Goal: Task Accomplishment & Management: Use online tool/utility

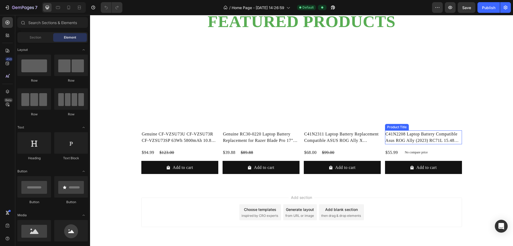
scroll to position [507, 0]
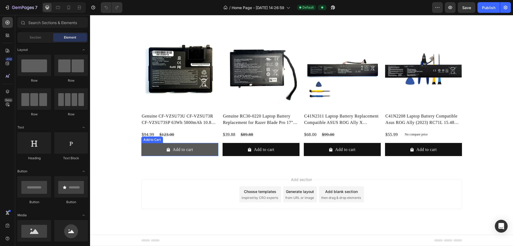
click at [200, 150] on button "Add to cart" at bounding box center [179, 149] width 77 height 13
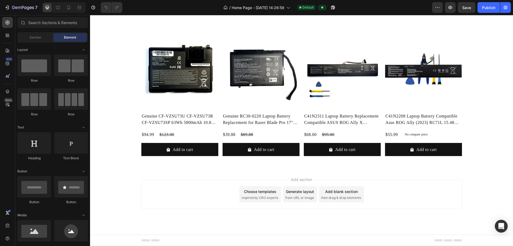
click at [248, 194] on div "Add blank section" at bounding box center [341, 191] width 33 height 6
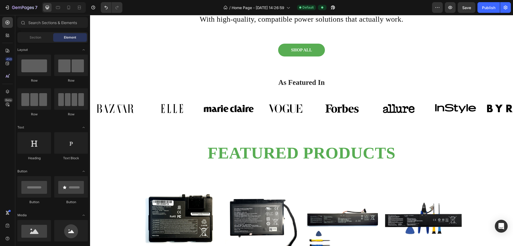
scroll to position [351, 0]
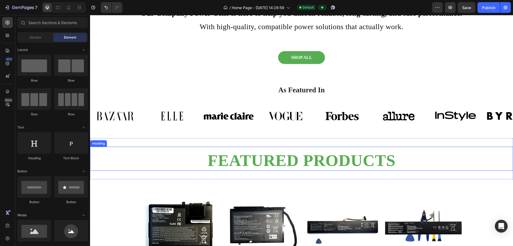
click at [248, 157] on h2 "FEATURED PRODUCTS" at bounding box center [301, 160] width 423 height 21
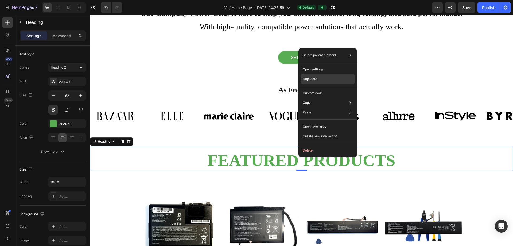
drag, startPoint x: 312, startPoint y: 79, endPoint x: 226, endPoint y: 68, distance: 87.2
click at [248, 79] on p "Duplicate" at bounding box center [310, 78] width 14 height 5
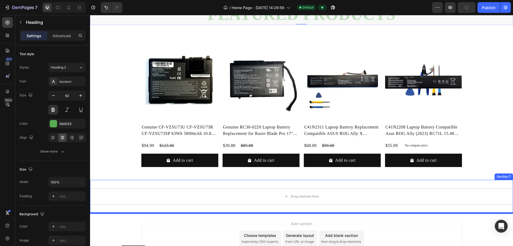
scroll to position [533, 0]
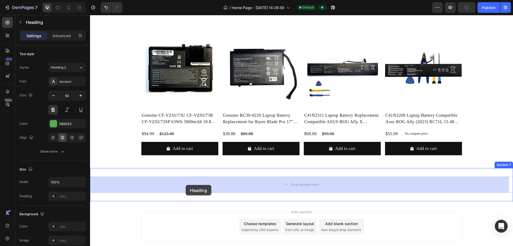
drag, startPoint x: 95, startPoint y: 90, endPoint x: 186, endPoint y: 185, distance: 130.7
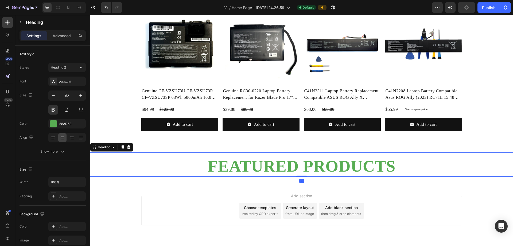
click at [248, 168] on h2 "FEATURED PRODUCTS" at bounding box center [301, 165] width 423 height 21
click at [248, 168] on p "FEATURED PRODUCTS" at bounding box center [302, 166] width 422 height 20
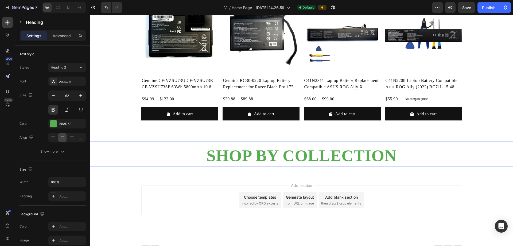
scroll to position [549, 0]
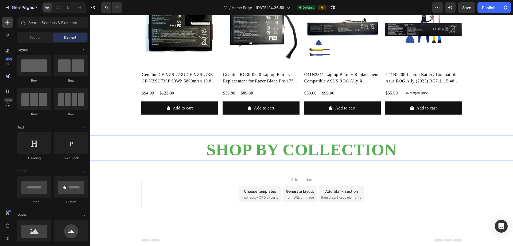
click at [248, 191] on div "Add blank section" at bounding box center [341, 191] width 33 height 6
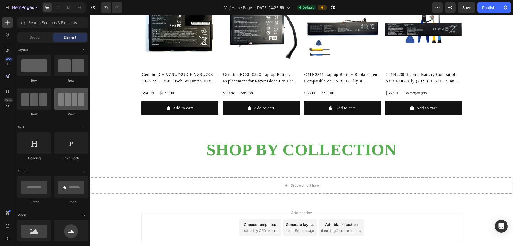
click at [76, 103] on div at bounding box center [71, 98] width 34 height 21
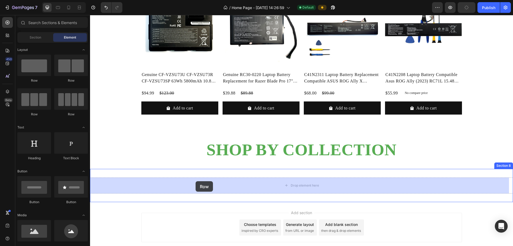
drag, startPoint x: 163, startPoint y: 121, endPoint x: 196, endPoint y: 181, distance: 68.2
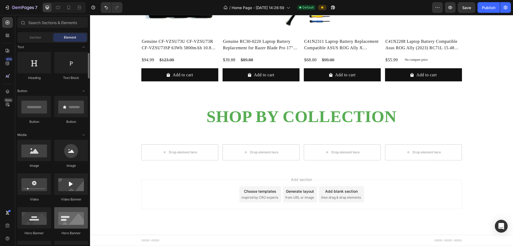
scroll to position [107, 0]
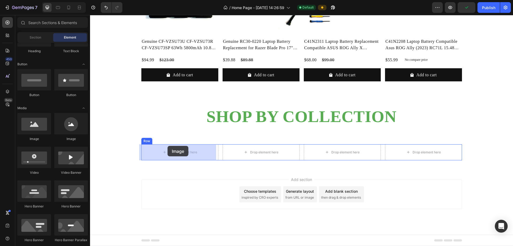
drag, startPoint x: 126, startPoint y: 139, endPoint x: 168, endPoint y: 146, distance: 42.2
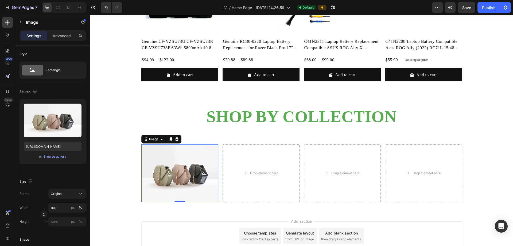
click at [176, 169] on img at bounding box center [179, 173] width 77 height 58
click at [21, 23] on icon "button" at bounding box center [21, 22] width 2 height 3
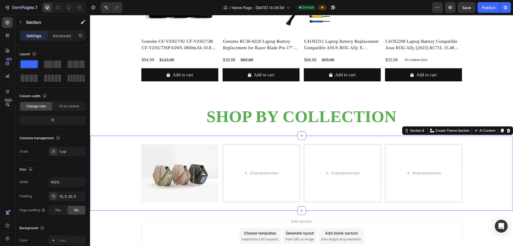
click at [188, 140] on div "Image Drop element here Drop element here Drop element here Row Section 8 You c…" at bounding box center [301, 173] width 423 height 75
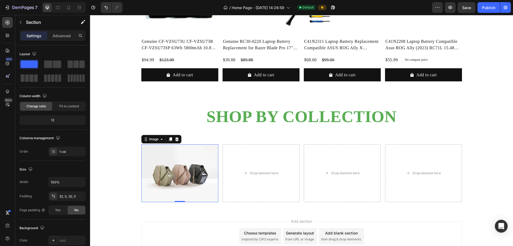
click at [192, 155] on img at bounding box center [179, 173] width 77 height 58
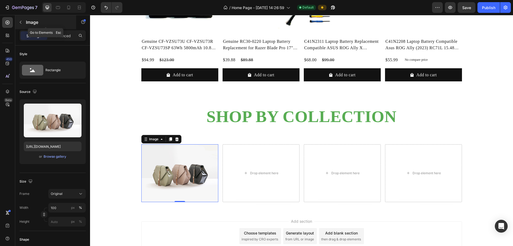
click at [21, 22] on icon "button" at bounding box center [20, 22] width 4 height 4
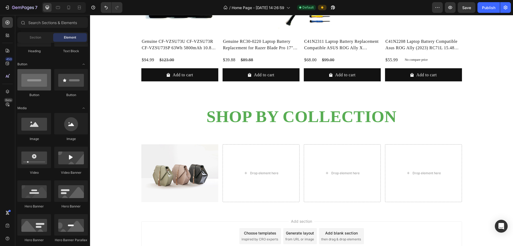
scroll to position [53, 0]
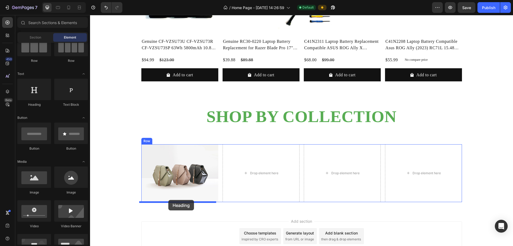
drag, startPoint x: 126, startPoint y: 108, endPoint x: 168, endPoint y: 200, distance: 101.4
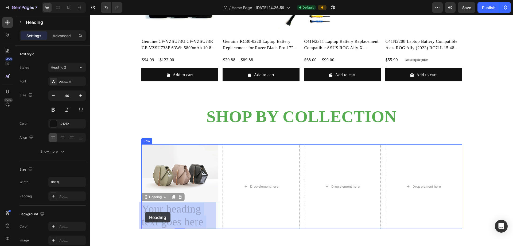
drag, startPoint x: 213, startPoint y: 222, endPoint x: 144, endPoint y: 210, distance: 70.0
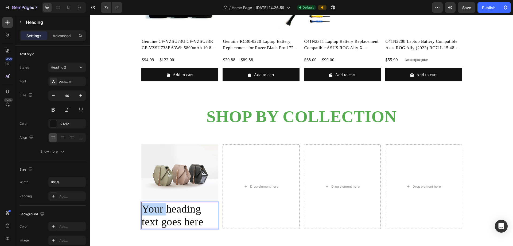
click at [155, 212] on p "Your heading text goes here" at bounding box center [180, 215] width 76 height 26
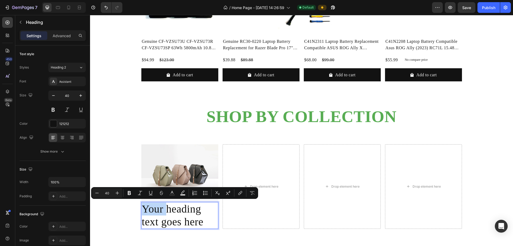
click at [158, 212] on p "Your heading text goes here" at bounding box center [180, 215] width 76 height 26
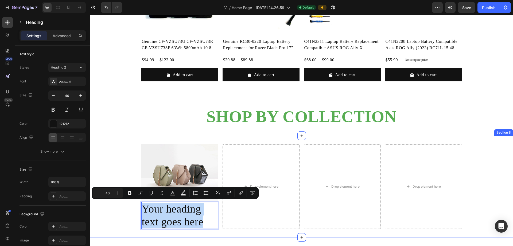
drag, startPoint x: 208, startPoint y: 224, endPoint x: 137, endPoint y: 213, distance: 71.9
click at [137, 213] on div "Image Your heading text goes here Heading 0 Drop element here Drop element here…" at bounding box center [301, 186] width 423 height 84
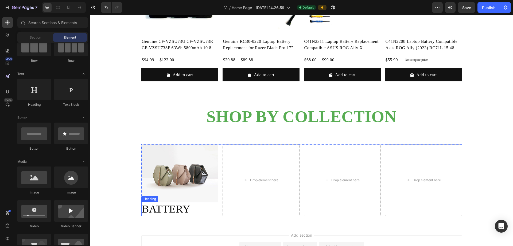
click at [183, 209] on p "BATTERY" at bounding box center [180, 208] width 76 height 13
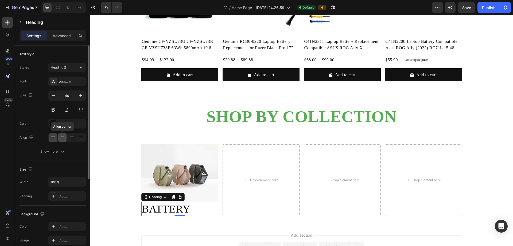
click at [63, 137] on icon at bounding box center [62, 137] width 3 height 1
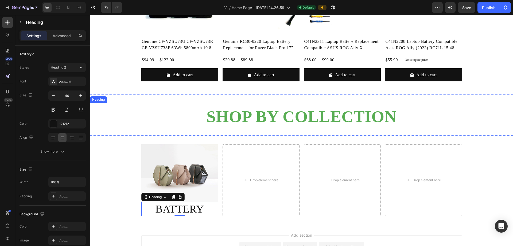
click at [248, 118] on p "SHOP BY COLLECTION" at bounding box center [302, 116] width 422 height 20
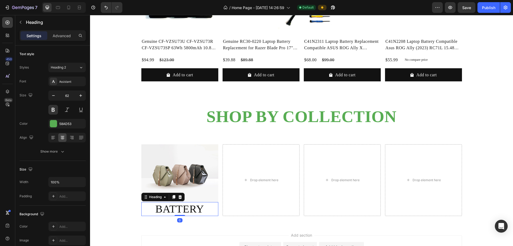
click at [164, 205] on p "BATTERY" at bounding box center [180, 208] width 76 height 13
click at [69, 124] on div "121212" at bounding box center [67, 123] width 16 height 5
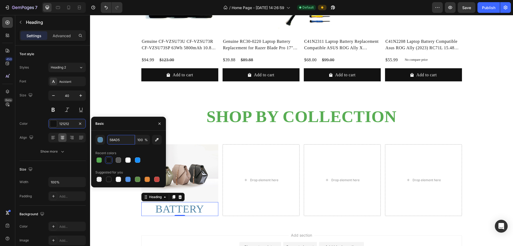
type input "58AD53"
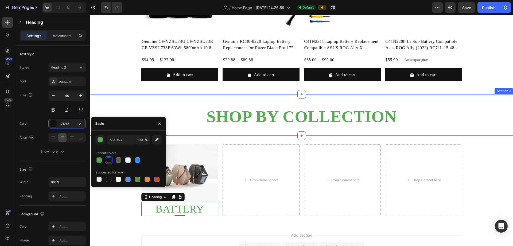
click at [129, 101] on div "SHOP BY COLLECTION Heading Section 7" at bounding box center [301, 114] width 423 height 41
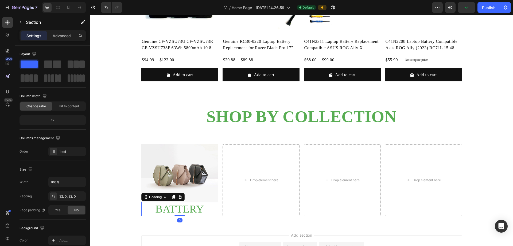
click at [156, 209] on p "BATTERY" at bounding box center [180, 208] width 76 height 13
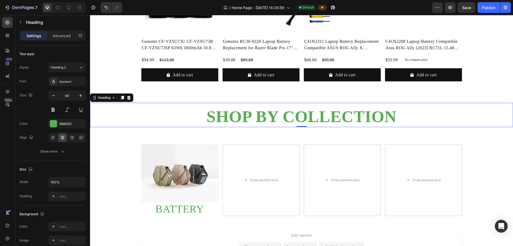
click at [248, 113] on p "SHOP BY COLLECTION" at bounding box center [302, 116] width 422 height 20
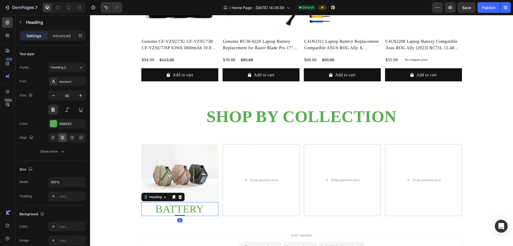
click at [174, 209] on p "BATTERY" at bounding box center [180, 208] width 76 height 13
click at [52, 110] on button at bounding box center [53, 110] width 10 height 10
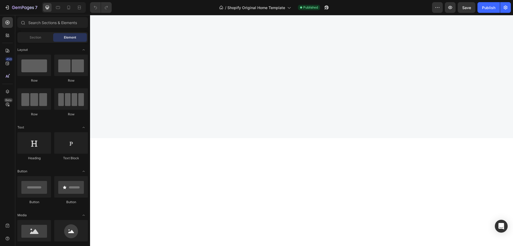
scroll to position [67, 0]
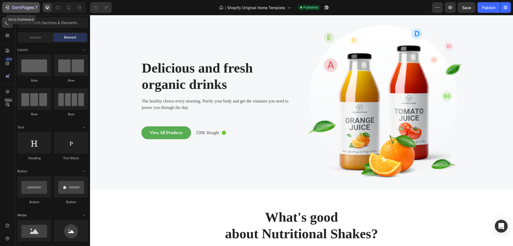
click at [7, 10] on icon "button" at bounding box center [7, 7] width 5 height 5
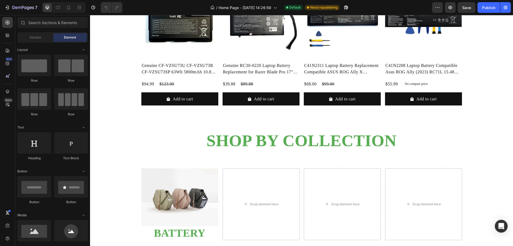
scroll to position [594, 0]
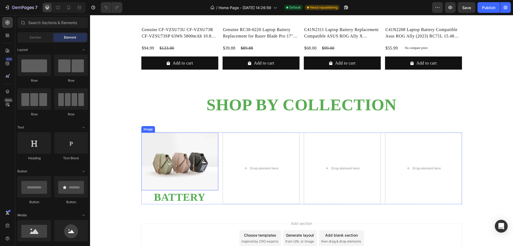
click at [186, 161] on img at bounding box center [179, 161] width 77 height 58
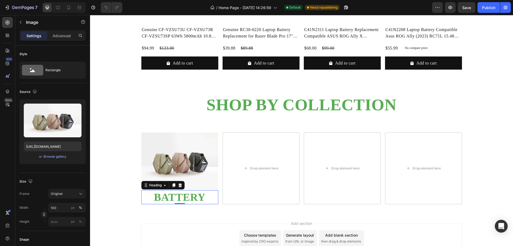
click at [191, 196] on h2 "BATTERY" at bounding box center [179, 197] width 77 height 14
click at [189, 170] on img at bounding box center [179, 161] width 77 height 58
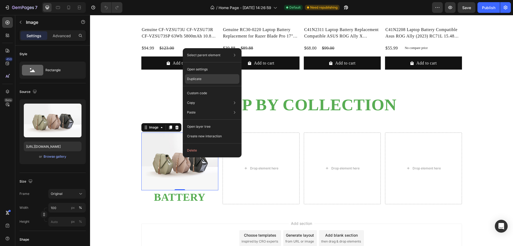
click at [199, 79] on p "Duplicate" at bounding box center [194, 78] width 14 height 5
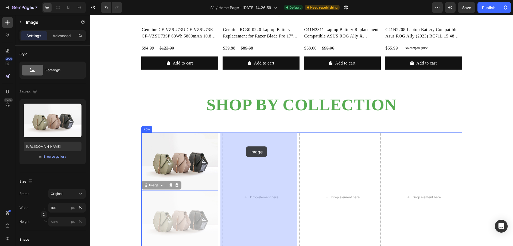
drag, startPoint x: 145, startPoint y: 184, endPoint x: 246, endPoint y: 146, distance: 108.0
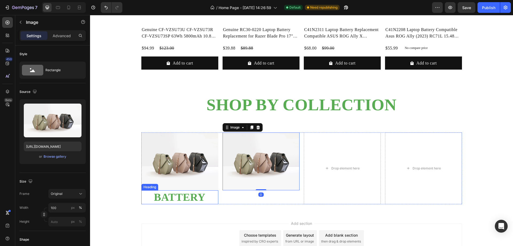
drag, startPoint x: 178, startPoint y: 199, endPoint x: 175, endPoint y: 197, distance: 3.6
click at [178, 199] on h2 "BATTERY" at bounding box center [179, 197] width 77 height 14
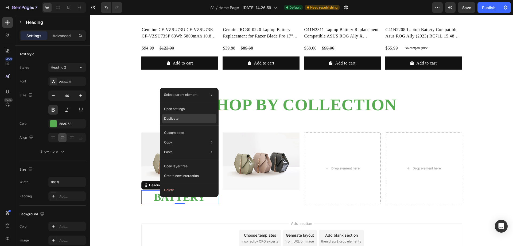
click at [179, 128] on div "Duplicate" at bounding box center [189, 133] width 55 height 10
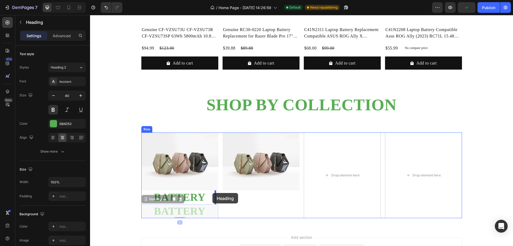
drag, startPoint x: 153, startPoint y: 199, endPoint x: 213, endPoint y: 193, distance: 60.0
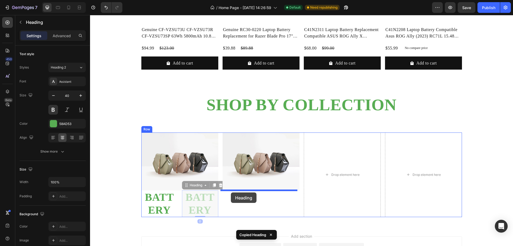
drag, startPoint x: 186, startPoint y: 184, endPoint x: 231, endPoint y: 192, distance: 46.2
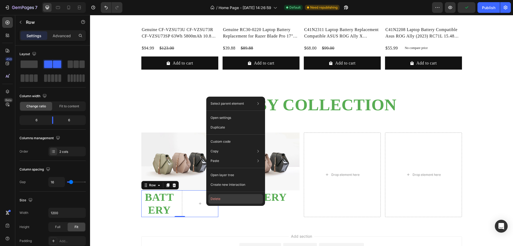
click at [212, 199] on button "Delete" at bounding box center [236, 199] width 55 height 10
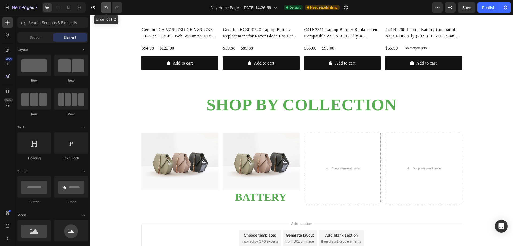
click at [106, 6] on icon "Undo/Redo" at bounding box center [105, 7] width 5 height 5
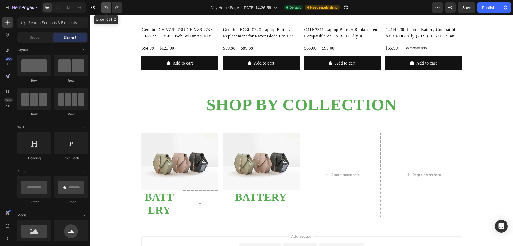
click at [106, 6] on icon "Undo/Redo" at bounding box center [105, 7] width 5 height 5
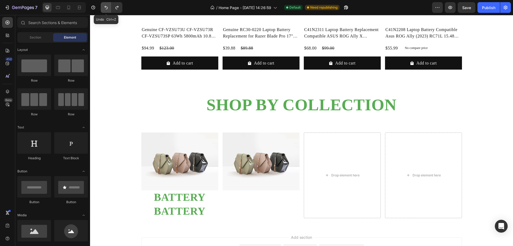
click at [106, 6] on icon "Undo/Redo" at bounding box center [105, 7] width 5 height 5
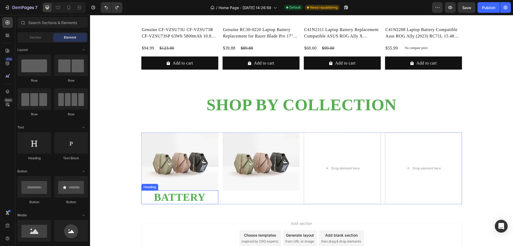
click at [176, 198] on h2 "BATTERY" at bounding box center [179, 197] width 77 height 14
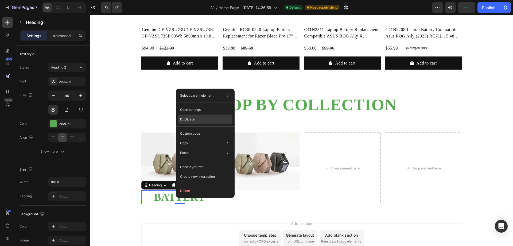
click at [195, 129] on div "Duplicate" at bounding box center [205, 134] width 55 height 10
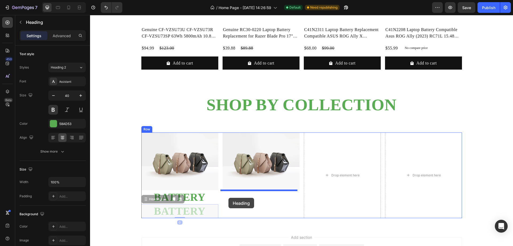
drag, startPoint x: 142, startPoint y: 200, endPoint x: 229, endPoint y: 198, distance: 86.6
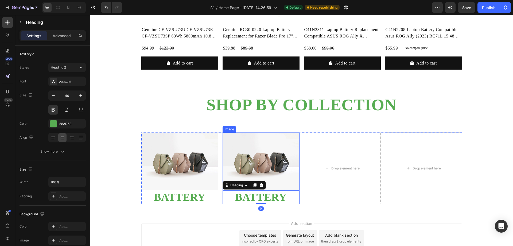
click at [264, 163] on img at bounding box center [261, 161] width 77 height 58
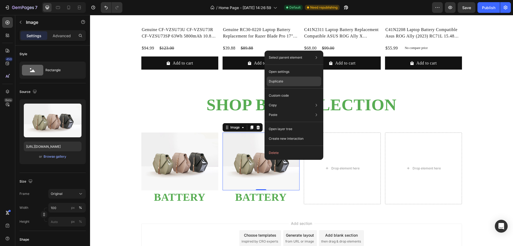
click at [278, 79] on p "Duplicate" at bounding box center [276, 81] width 14 height 5
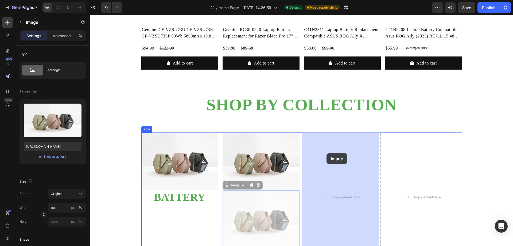
drag, startPoint x: 226, startPoint y: 187, endPoint x: 327, endPoint y: 153, distance: 106.3
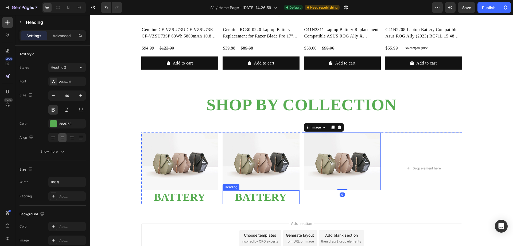
click at [257, 196] on h2 "BATTERY" at bounding box center [261, 197] width 77 height 14
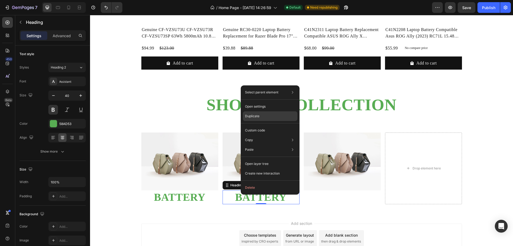
drag, startPoint x: 257, startPoint y: 114, endPoint x: 172, endPoint y: 115, distance: 84.8
click at [257, 114] on p "Duplicate" at bounding box center [252, 116] width 14 height 5
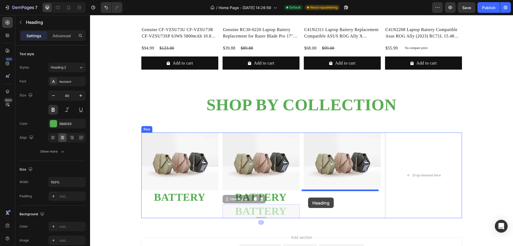
drag, startPoint x: 224, startPoint y: 198, endPoint x: 308, endPoint y: 197, distance: 83.9
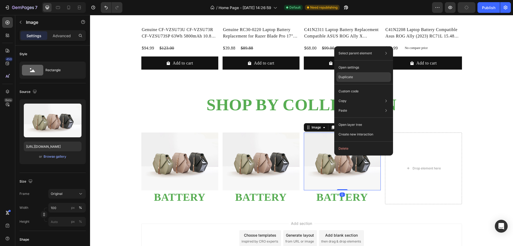
click at [349, 76] on p "Duplicate" at bounding box center [346, 77] width 14 height 5
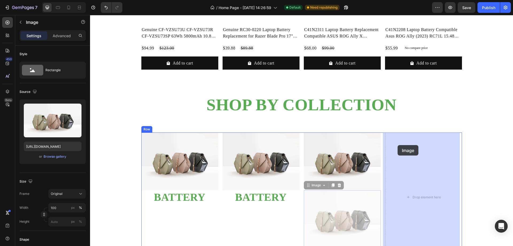
drag, startPoint x: 306, startPoint y: 186, endPoint x: 398, endPoint y: 145, distance: 100.7
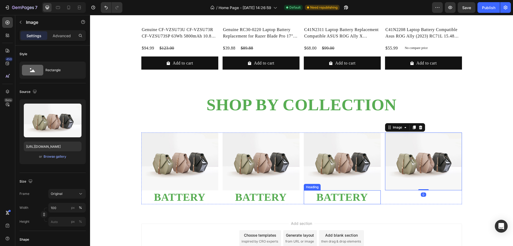
click at [352, 199] on h2 "BATTERY" at bounding box center [342, 197] width 77 height 14
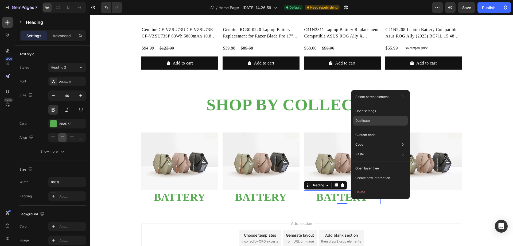
drag, startPoint x: 365, startPoint y: 120, endPoint x: 267, endPoint y: 137, distance: 100.1
click at [365, 120] on p "Duplicate" at bounding box center [363, 120] width 14 height 5
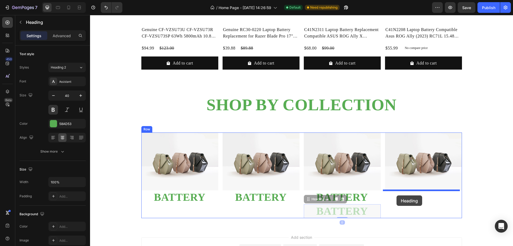
drag, startPoint x: 309, startPoint y: 200, endPoint x: 397, endPoint y: 195, distance: 88.1
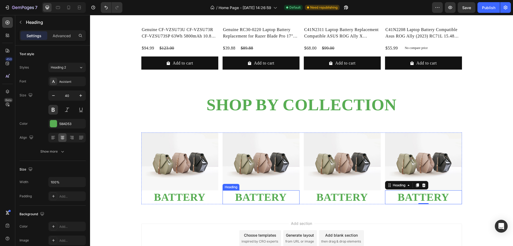
click at [282, 198] on h2 "BATTERY" at bounding box center [261, 197] width 77 height 14
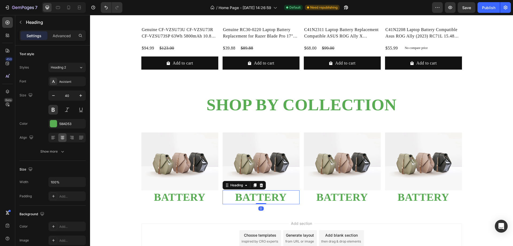
click at [282, 198] on p "BATTERY" at bounding box center [261, 197] width 76 height 13
click at [341, 197] on h2 "BATTERY" at bounding box center [342, 197] width 77 height 14
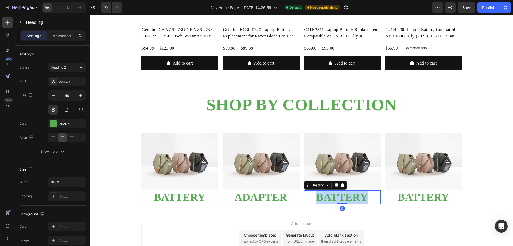
click at [341, 197] on p "BATTERY" at bounding box center [343, 197] width 76 height 13
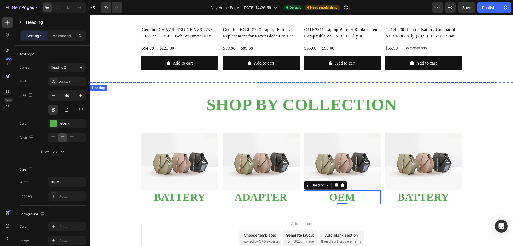
click at [488, 95] on h2 "SHOP BY COLLECTION" at bounding box center [301, 104] width 423 height 21
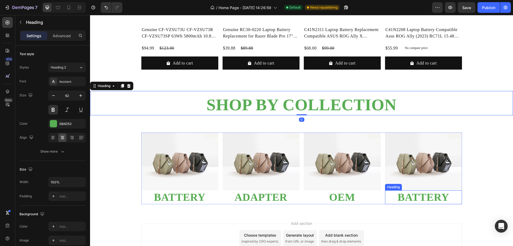
click at [422, 199] on h2 "BATTERY" at bounding box center [423, 197] width 77 height 14
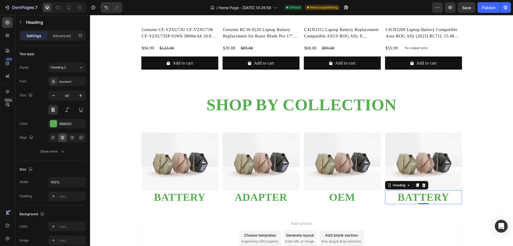
click at [446, 196] on h2 "BATTERY" at bounding box center [423, 197] width 77 height 14
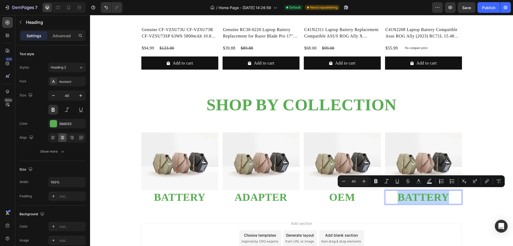
drag, startPoint x: 440, startPoint y: 196, endPoint x: 389, endPoint y: 198, distance: 50.8
click at [389, 198] on p "BATTERY" at bounding box center [424, 197] width 76 height 13
drag, startPoint x: 449, startPoint y: 198, endPoint x: 400, endPoint y: 197, distance: 49.5
click at [400, 197] on p "Genuine" at bounding box center [424, 197] width 76 height 13
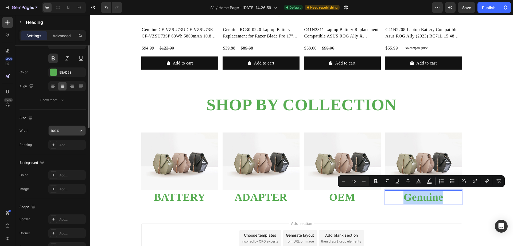
scroll to position [0, 0]
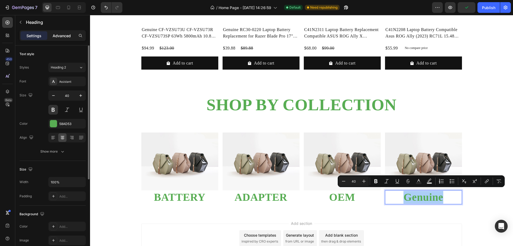
click at [62, 36] on p "Advanced" at bounding box center [62, 36] width 18 height 6
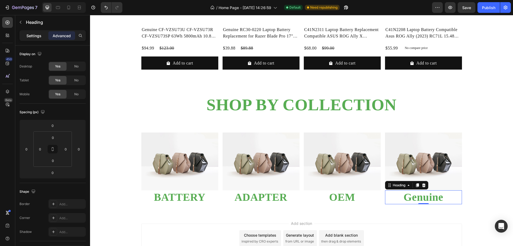
click at [40, 34] on p "Settings" at bounding box center [33, 36] width 15 height 6
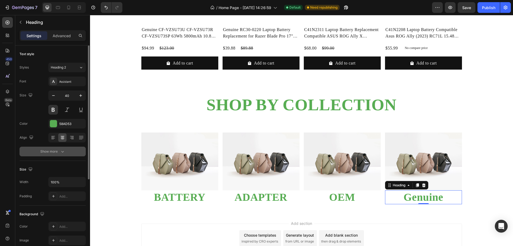
click at [60, 152] on icon "button" at bounding box center [62, 151] width 5 height 5
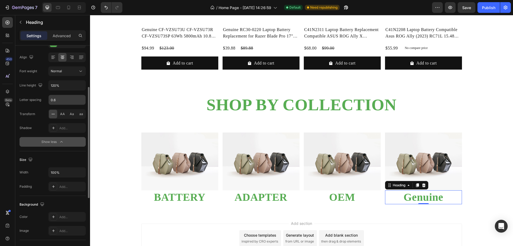
scroll to position [107, 0]
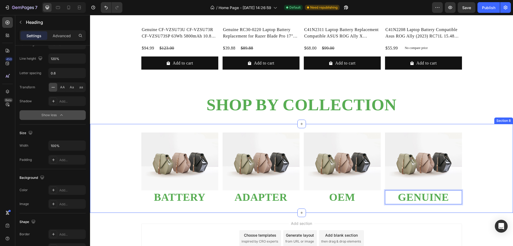
click at [479, 167] on div "Image BATTERY Heading Image ADAPTER Heading Image OEM Heading Image GENUINE Hea…" at bounding box center [301, 168] width 423 height 72
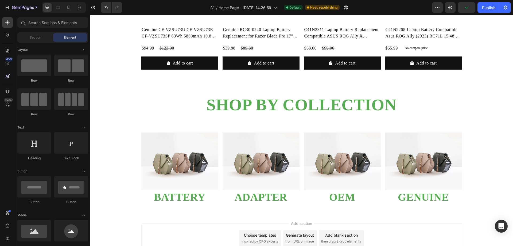
scroll to position [618, 0]
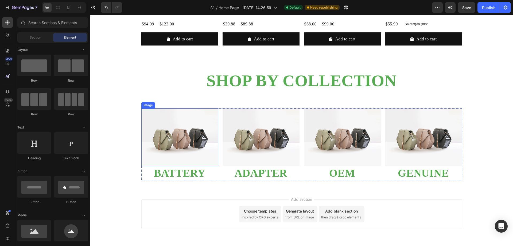
click at [192, 146] on img at bounding box center [179, 137] width 77 height 58
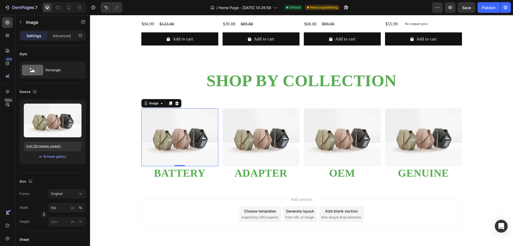
click at [179, 137] on img at bounding box center [179, 137] width 77 height 58
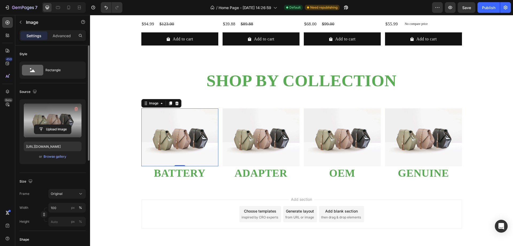
click at [55, 122] on label at bounding box center [53, 120] width 58 height 34
click at [55, 125] on input "file" at bounding box center [52, 129] width 37 height 9
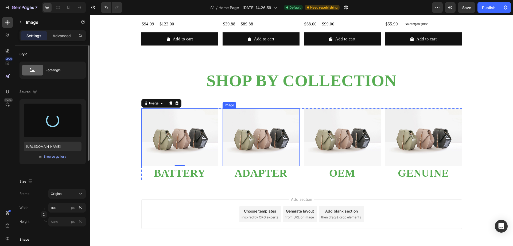
type input "https://cdn.shopify.com/s/files/1/0729/8957/3220/files/gempages_580564851303121…"
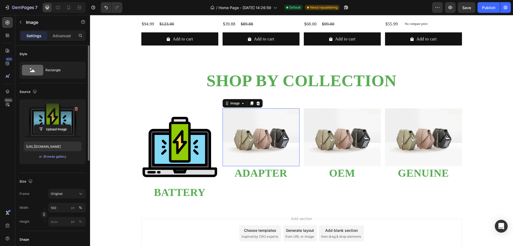
click at [268, 137] on img at bounding box center [261, 137] width 77 height 58
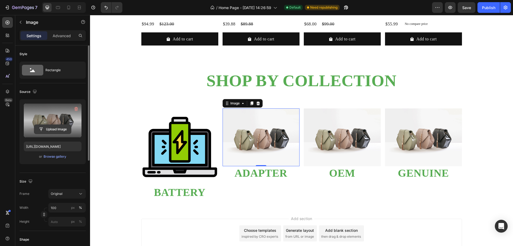
click at [56, 127] on input "file" at bounding box center [52, 129] width 37 height 9
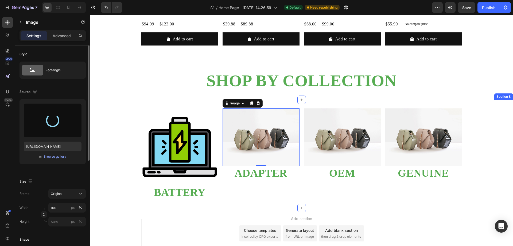
type input "https://cdn.shopify.com/s/files/1/0729/8957/3220/files/gempages_580564851303121…"
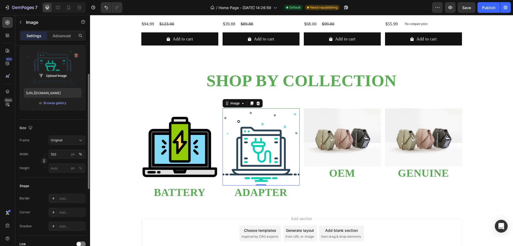
scroll to position [107, 0]
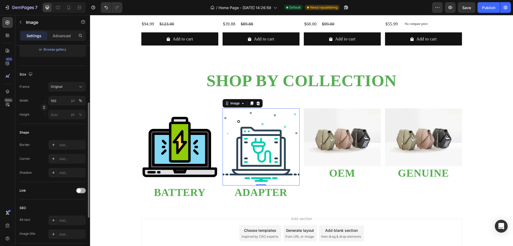
click at [81, 190] on span at bounding box center [79, 190] width 4 height 4
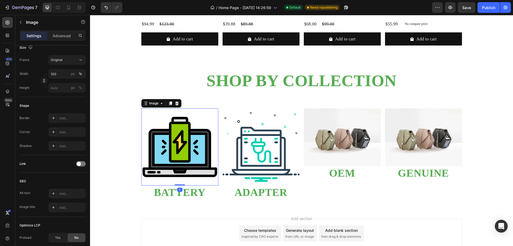
click at [158, 157] on img at bounding box center [179, 146] width 77 height 77
click at [82, 164] on div at bounding box center [81, 163] width 10 height 5
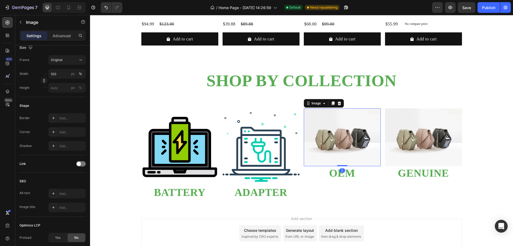
click at [325, 149] on img at bounding box center [342, 137] width 77 height 58
click at [82, 165] on div at bounding box center [81, 163] width 10 height 5
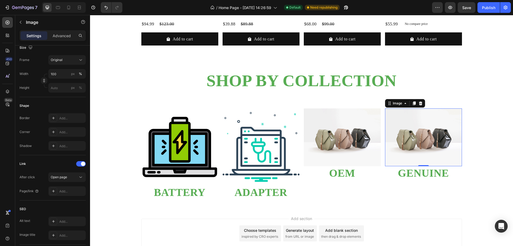
click at [410, 147] on img at bounding box center [423, 137] width 77 height 58
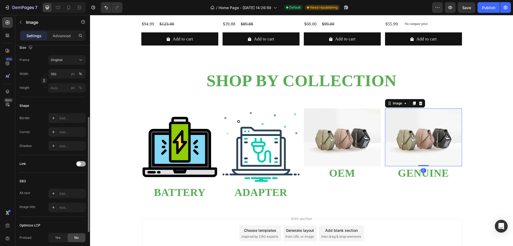
click at [84, 163] on div at bounding box center [81, 163] width 10 height 5
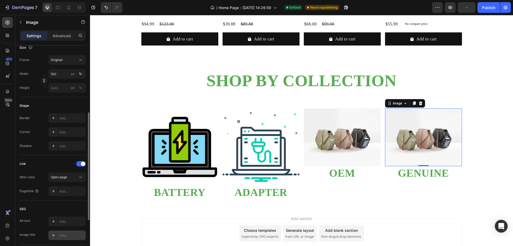
scroll to position [160, 0]
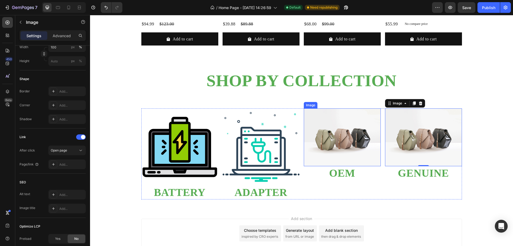
click at [341, 143] on img at bounding box center [342, 137] width 77 height 58
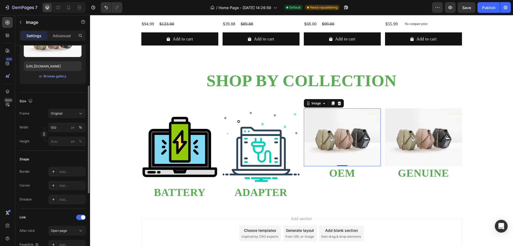
scroll to position [27, 0]
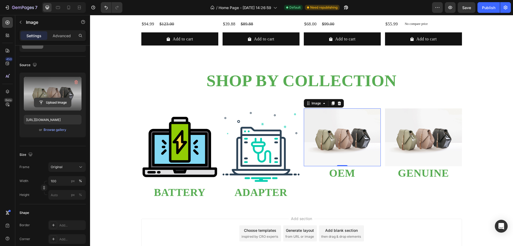
click at [56, 99] on input "file" at bounding box center [52, 102] width 37 height 9
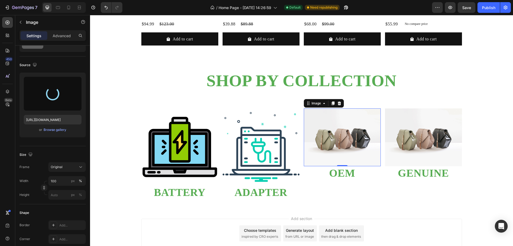
type input "https://cdn.shopify.com/s/files/1/0729/8957/3220/files/gempages_580564851303121…"
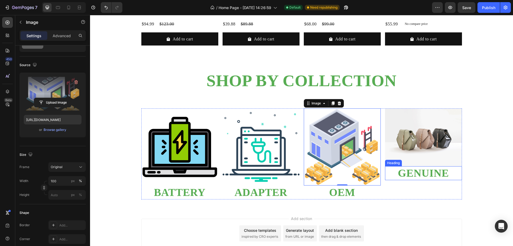
click at [438, 174] on p "GENUINE" at bounding box center [424, 173] width 76 height 13
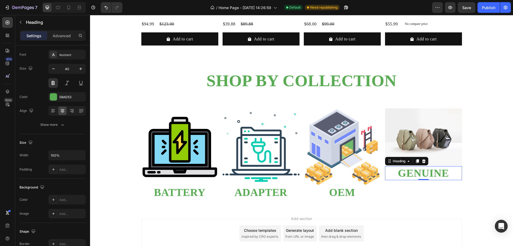
scroll to position [0, 0]
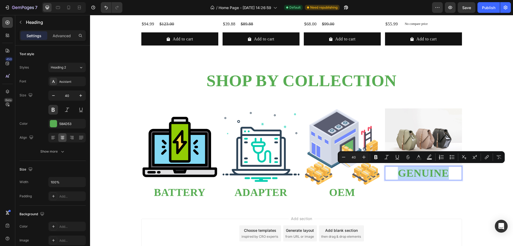
drag, startPoint x: 448, startPoint y: 174, endPoint x: 399, endPoint y: 171, distance: 48.7
click at [429, 137] on img at bounding box center [423, 137] width 77 height 58
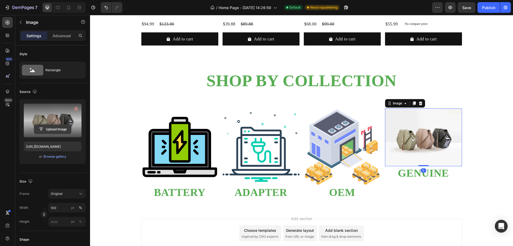
click at [56, 129] on input "file" at bounding box center [52, 129] width 37 height 9
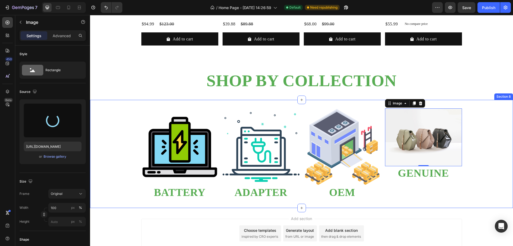
type input "https://cdn.shopify.com/s/files/1/0729/8957/3220/files/gempages_580564851303121…"
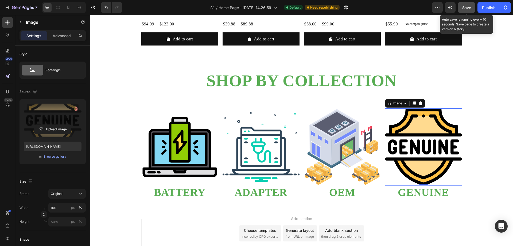
click at [468, 9] on span "Save" at bounding box center [467, 7] width 9 height 5
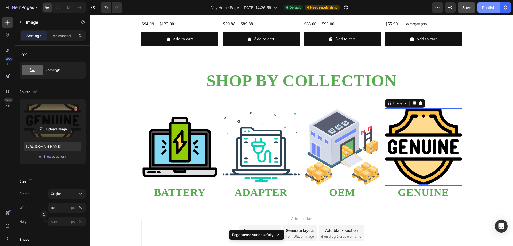
click at [488, 9] on div "Publish" at bounding box center [488, 8] width 13 height 6
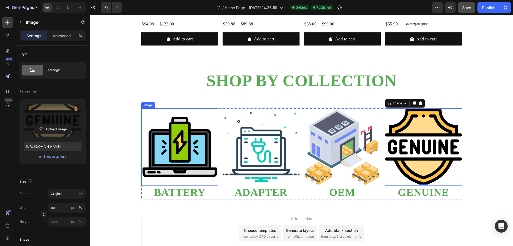
click at [202, 142] on img at bounding box center [179, 146] width 77 height 77
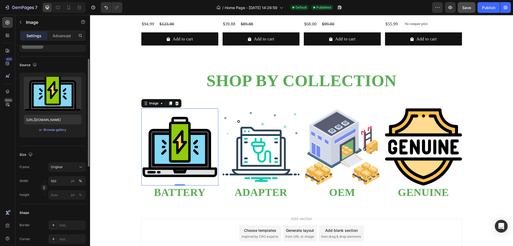
scroll to position [80, 0]
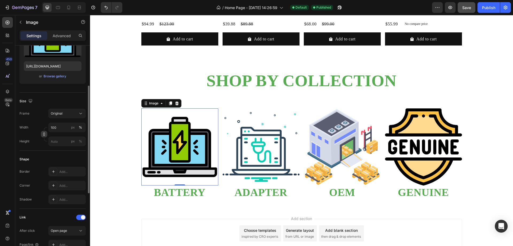
click at [45, 133] on icon "button" at bounding box center [44, 134] width 4 height 4
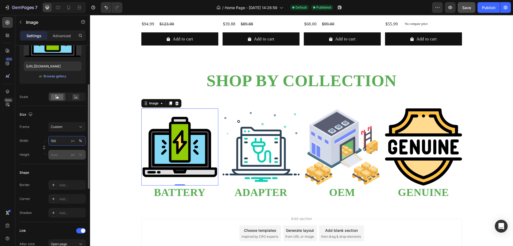
type input "150"
click at [61, 151] on input "px %" at bounding box center [66, 155] width 37 height 10
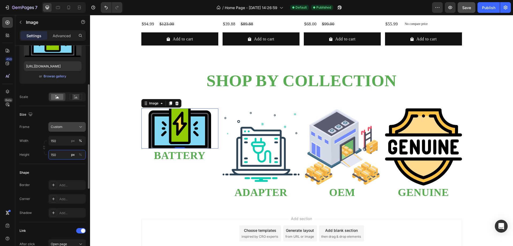
type input "150"
click at [66, 124] on button "Custom" at bounding box center [66, 127] width 37 height 10
click at [179, 133] on img at bounding box center [179, 128] width 77 height 40
click at [56, 37] on p "Advanced" at bounding box center [62, 36] width 18 height 6
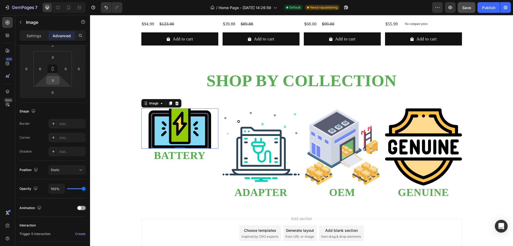
click at [55, 82] on input "0" at bounding box center [53, 80] width 11 height 8
type input "25"
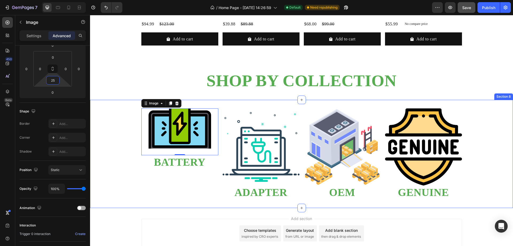
click at [107, 114] on div "Image 0 BATTERY Heading Image ADAPTER Heading Image OEM Heading Image GENUINE H…" at bounding box center [301, 153] width 423 height 91
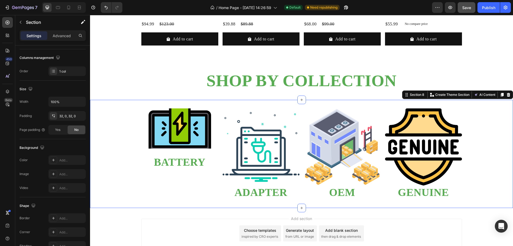
scroll to position [0, 0]
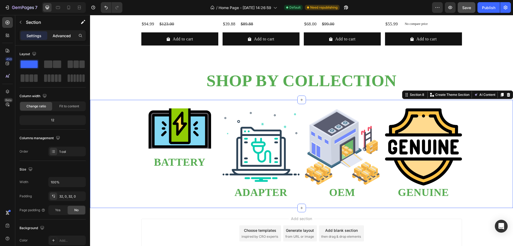
click at [61, 38] on p "Advanced" at bounding box center [62, 36] width 18 height 6
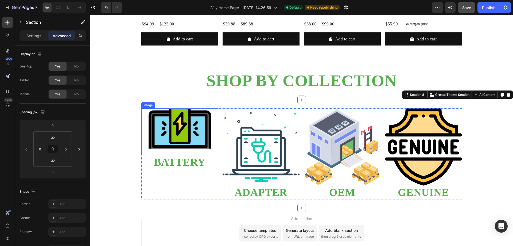
click at [164, 129] on img at bounding box center [179, 128] width 77 height 40
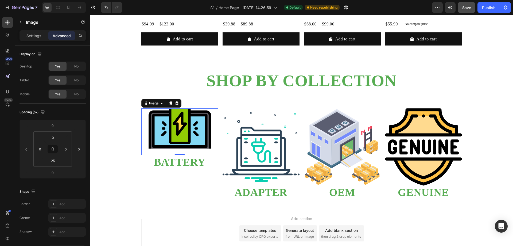
click at [186, 137] on img at bounding box center [179, 128] width 77 height 40
click at [36, 36] on p "Settings" at bounding box center [33, 36] width 15 height 6
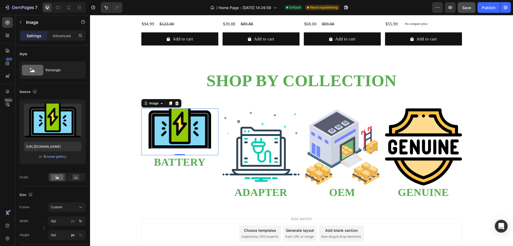
click at [174, 136] on img at bounding box center [179, 128] width 77 height 40
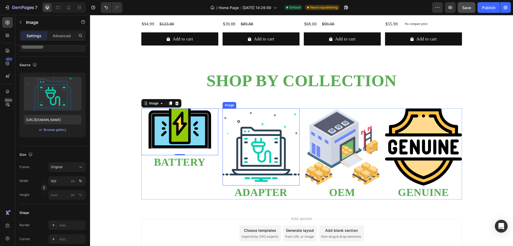
click at [273, 149] on img at bounding box center [261, 146] width 77 height 77
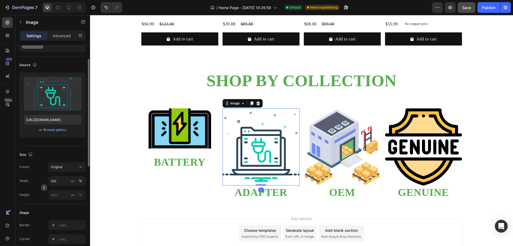
click at [45, 188] on icon "button" at bounding box center [44, 188] width 2 height 1
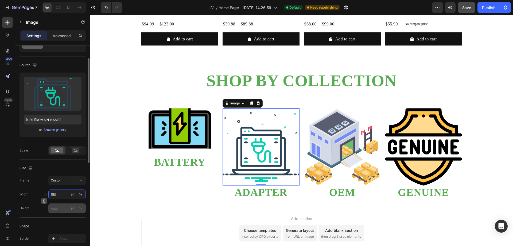
type input "150"
click at [59, 207] on input "px %" at bounding box center [66, 208] width 37 height 10
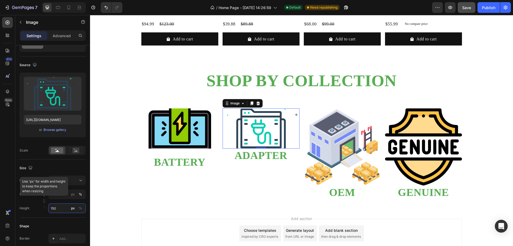
type input "150"
click at [246, 135] on img at bounding box center [261, 128] width 77 height 40
click at [61, 37] on p "Advanced" at bounding box center [62, 36] width 18 height 6
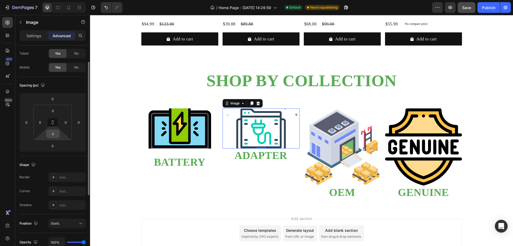
click at [56, 135] on input "0" at bounding box center [53, 134] width 11 height 8
type input "25"
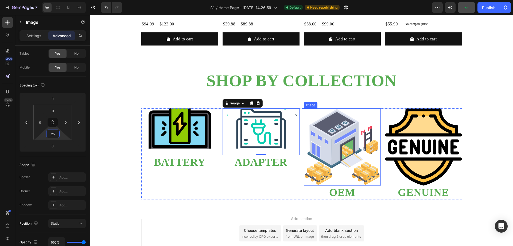
click at [317, 133] on img at bounding box center [342, 146] width 77 height 77
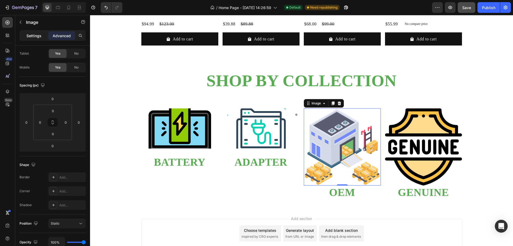
click at [33, 35] on p "Settings" at bounding box center [33, 36] width 15 height 6
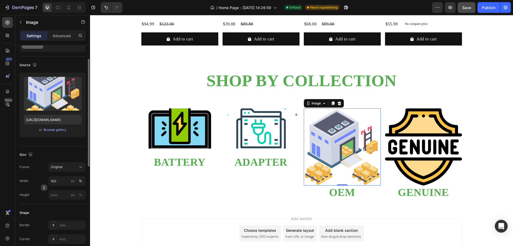
click at [44, 187] on icon "button" at bounding box center [44, 188] width 4 height 4
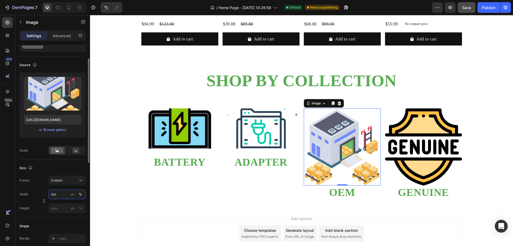
click at [60, 192] on input "100" at bounding box center [66, 194] width 37 height 10
type input "150"
click at [56, 205] on input "px %" at bounding box center [66, 208] width 37 height 10
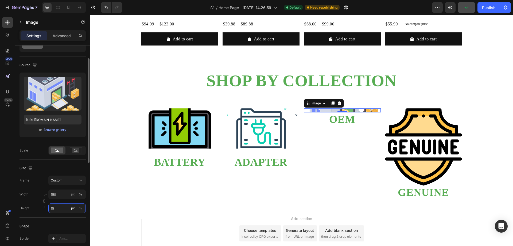
type input "150"
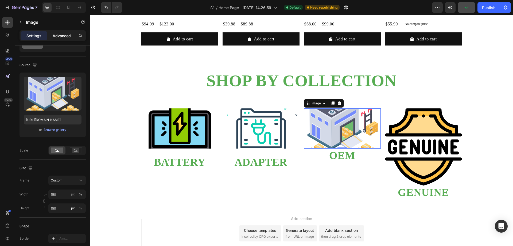
click at [62, 36] on p "Advanced" at bounding box center [62, 36] width 18 height 6
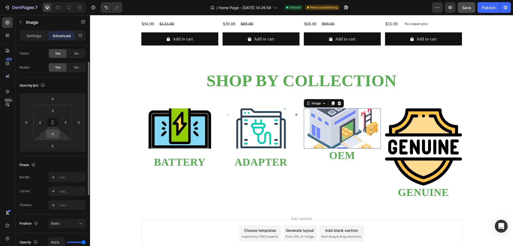
click at [54, 136] on input "0" at bounding box center [53, 134] width 11 height 8
type input "25"
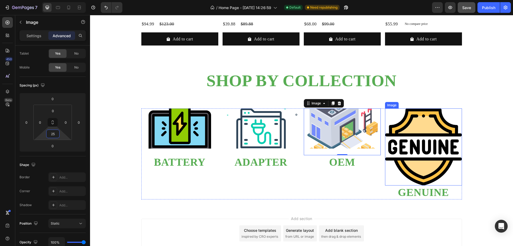
click at [420, 152] on img at bounding box center [423, 146] width 77 height 77
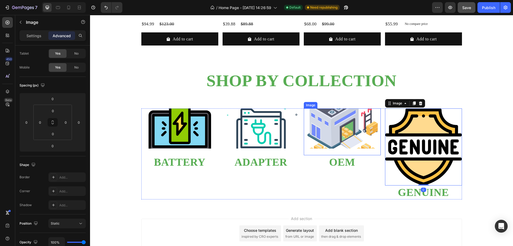
click at [326, 117] on img at bounding box center [342, 128] width 77 height 40
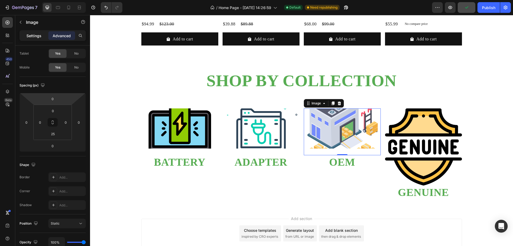
click at [27, 37] on p "Settings" at bounding box center [33, 36] width 15 height 6
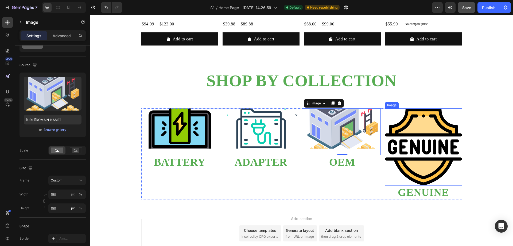
click at [407, 150] on img at bounding box center [423, 146] width 77 height 77
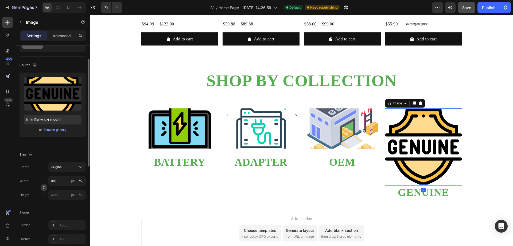
click at [43, 188] on icon "button" at bounding box center [44, 188] width 4 height 4
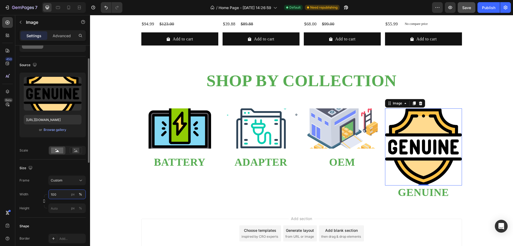
click at [59, 191] on input "100" at bounding box center [66, 194] width 37 height 10
type input "150"
click at [53, 209] on input "px %" at bounding box center [66, 208] width 37 height 10
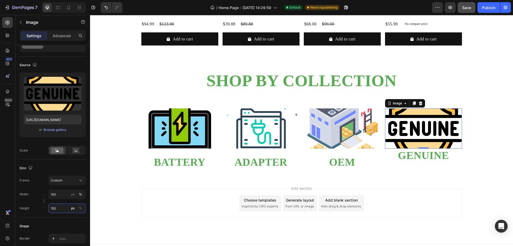
type input "150"
click at [415, 141] on img at bounding box center [423, 128] width 77 height 40
click at [66, 36] on p "Advanced" at bounding box center [62, 36] width 18 height 6
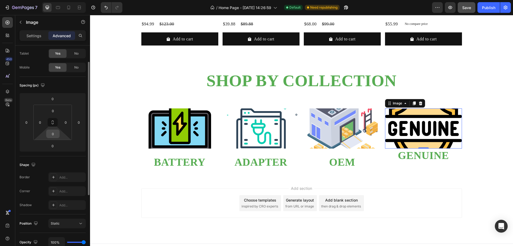
click at [57, 133] on input "0" at bounding box center [53, 134] width 11 height 8
type input "25"
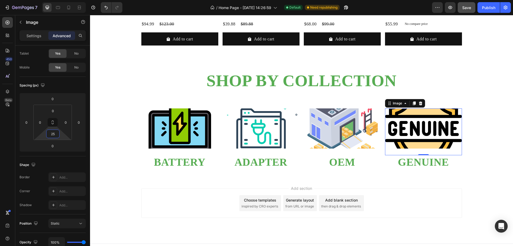
click at [470, 192] on div "Add section Choose templates inspired by CRO experts Generate layout from URL o…" at bounding box center [301, 211] width 423 height 66
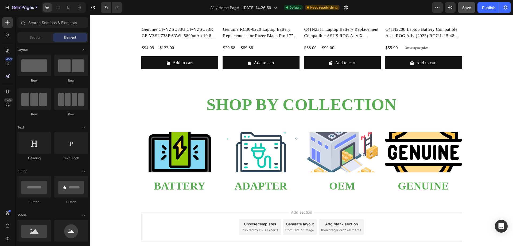
scroll to position [581, 0]
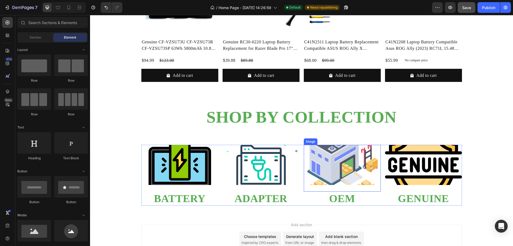
click at [350, 166] on img at bounding box center [342, 165] width 77 height 40
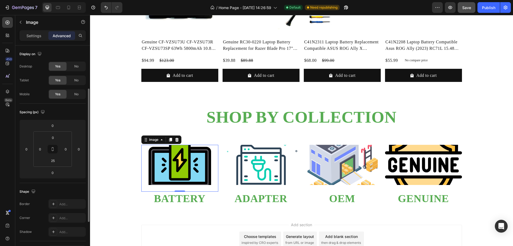
scroll to position [27, 0]
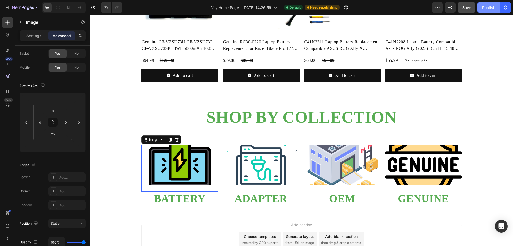
click at [486, 8] on div "Publish" at bounding box center [488, 8] width 13 height 6
click at [174, 169] on img at bounding box center [179, 165] width 77 height 40
click at [35, 36] on p "Settings" at bounding box center [33, 36] width 15 height 6
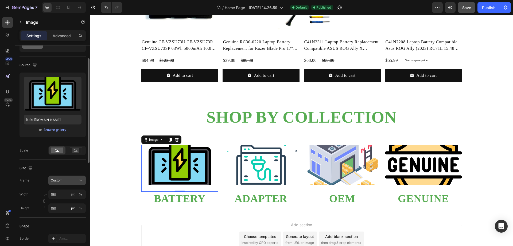
click at [71, 180] on div "Custom" at bounding box center [64, 180] width 26 height 5
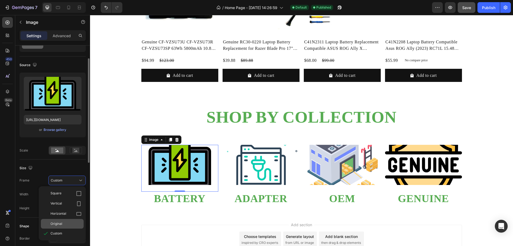
click at [62, 223] on span "Original" at bounding box center [57, 223] width 12 height 5
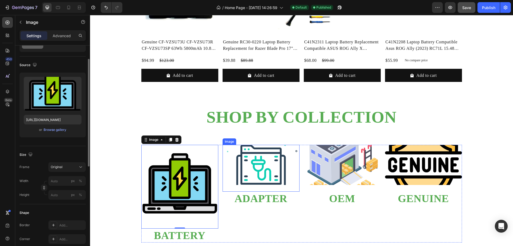
click at [247, 171] on img at bounding box center [261, 165] width 77 height 40
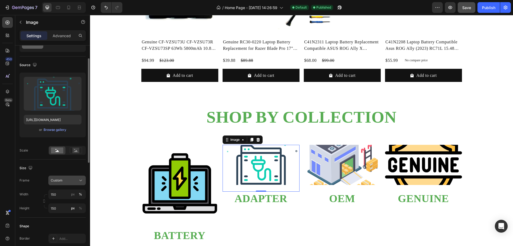
click at [63, 181] on div "Custom" at bounding box center [64, 180] width 26 height 5
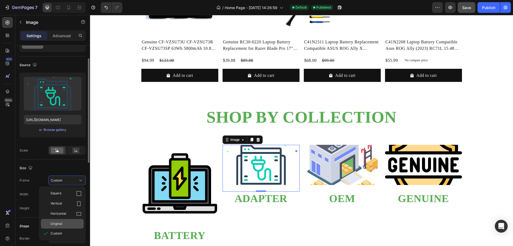
click at [58, 223] on span "Original" at bounding box center [57, 223] width 12 height 5
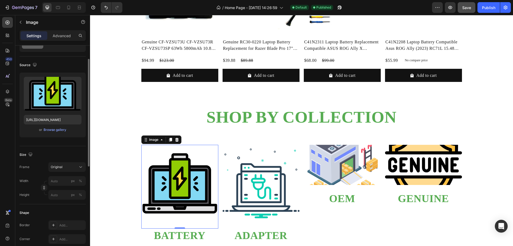
click at [190, 171] on img at bounding box center [179, 183] width 77 height 77
click at [56, 182] on input "px %" at bounding box center [66, 181] width 37 height 10
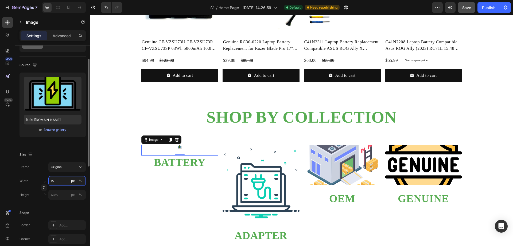
type input "150"
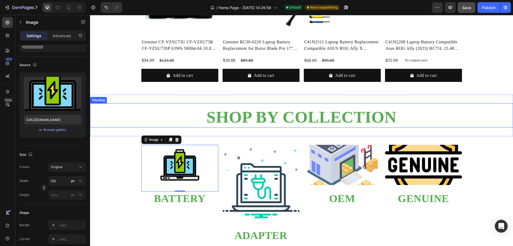
click at [117, 125] on h2 "SHOP BY COLLECTION" at bounding box center [301, 116] width 423 height 21
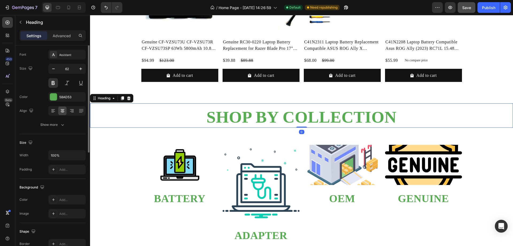
scroll to position [0, 0]
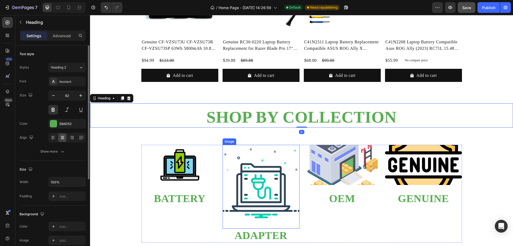
click at [276, 193] on img at bounding box center [261, 183] width 77 height 77
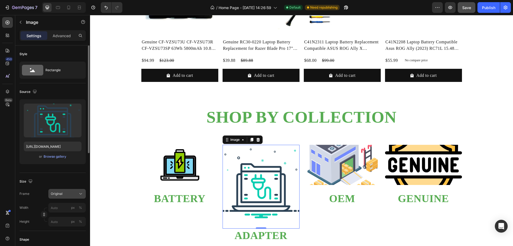
click at [62, 194] on span "Original" at bounding box center [57, 193] width 12 height 5
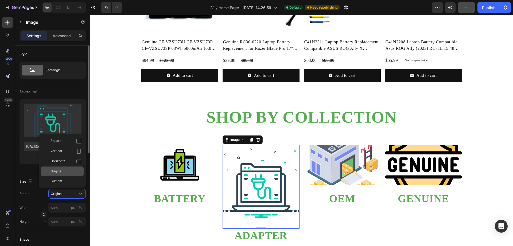
click at [59, 172] on span "Original" at bounding box center [57, 171] width 12 height 5
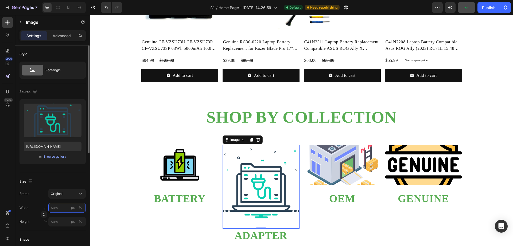
click at [60, 206] on input "px %" at bounding box center [66, 208] width 37 height 10
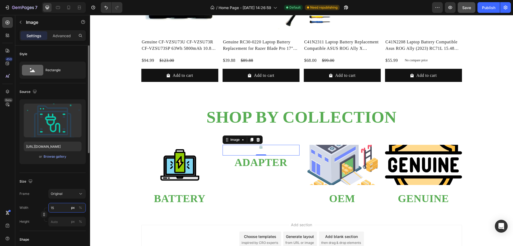
type input "150"
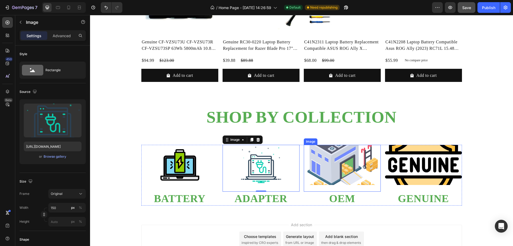
click at [333, 163] on img at bounding box center [342, 165] width 77 height 40
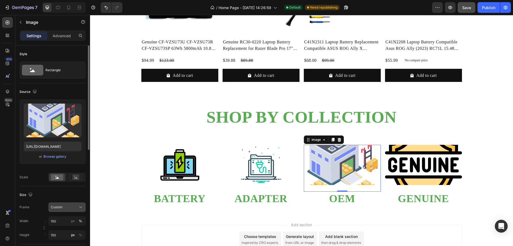
click at [59, 205] on span "Custom" at bounding box center [57, 207] width 12 height 5
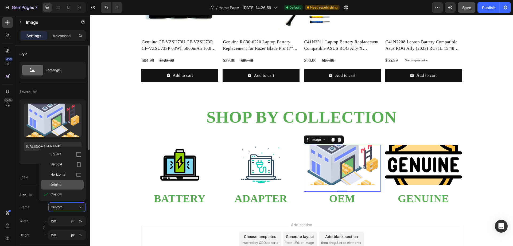
click at [59, 184] on span "Original" at bounding box center [57, 184] width 12 height 5
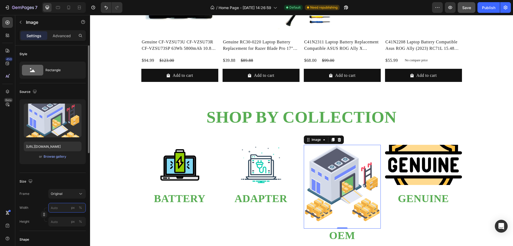
click at [57, 206] on input "px %" at bounding box center [66, 208] width 37 height 10
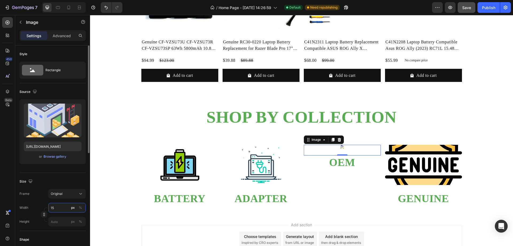
type input "150"
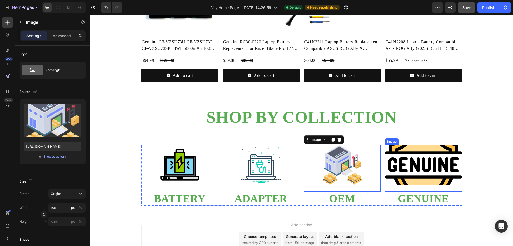
click at [403, 168] on img at bounding box center [423, 165] width 77 height 40
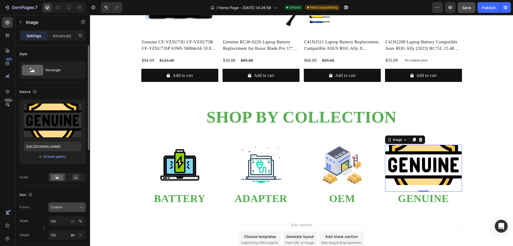
click at [59, 207] on span "Custom" at bounding box center [57, 207] width 12 height 5
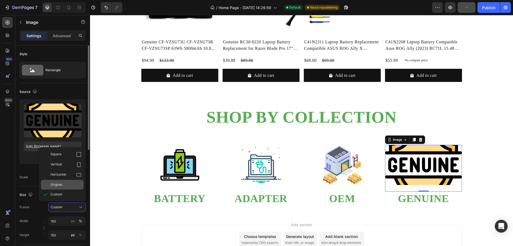
click at [57, 186] on span "Original" at bounding box center [57, 184] width 12 height 5
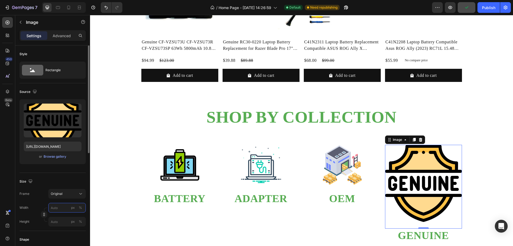
click at [57, 209] on input "px %" at bounding box center [66, 208] width 37 height 10
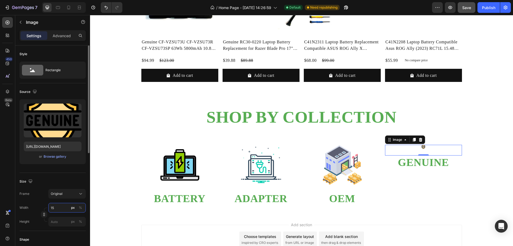
type input "150"
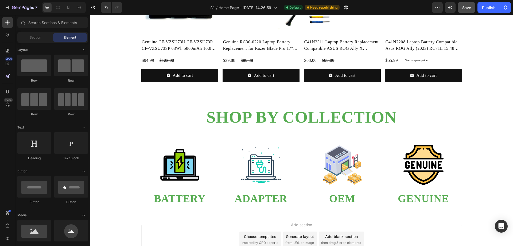
scroll to position [614, 0]
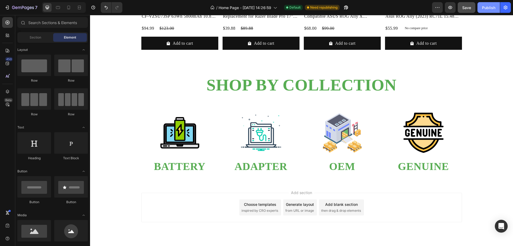
click at [491, 9] on div "Publish" at bounding box center [488, 8] width 13 height 6
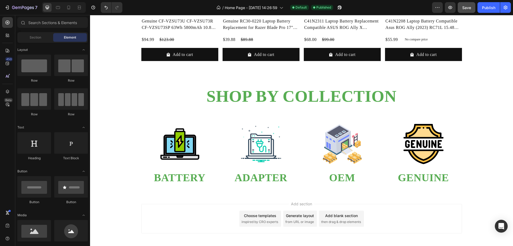
scroll to position [627, 0]
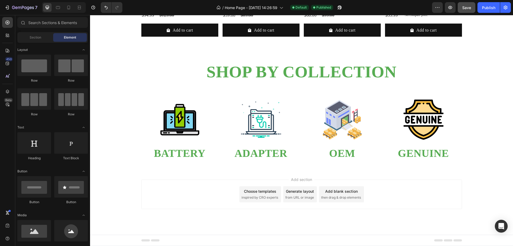
drag, startPoint x: 509, startPoint y: 196, endPoint x: 510, endPoint y: 200, distance: 4.2
click at [267, 193] on div "Choose templates" at bounding box center [260, 191] width 32 height 6
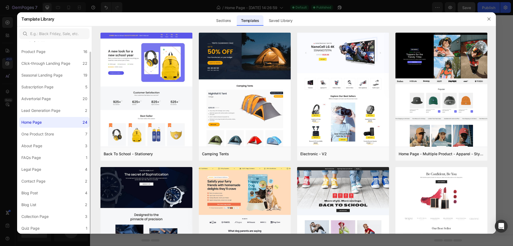
scroll to position [0, 0]
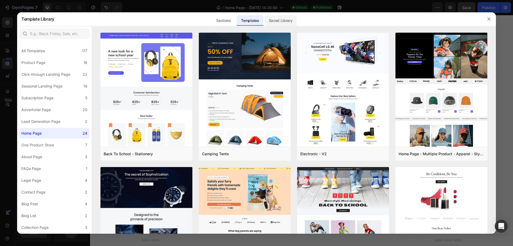
click at [281, 21] on div "Saved Library" at bounding box center [281, 20] width 32 height 11
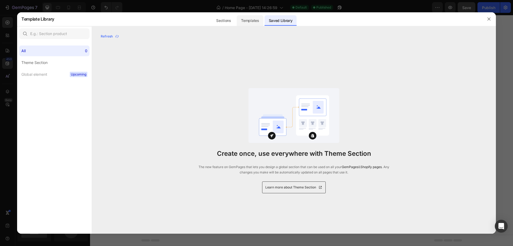
click at [253, 18] on div "Templates" at bounding box center [250, 20] width 26 height 11
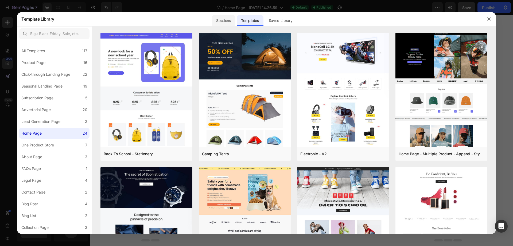
click at [233, 17] on div "Sections" at bounding box center [223, 20] width 23 height 11
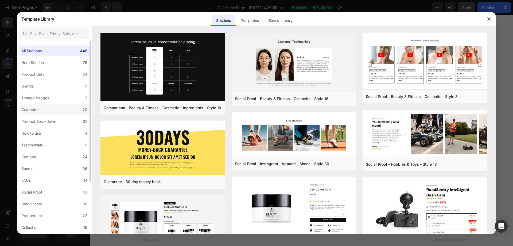
click at [54, 107] on label "Guarantee 29" at bounding box center [54, 109] width 70 height 11
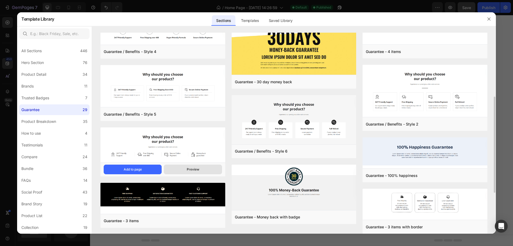
scroll to position [80, 0]
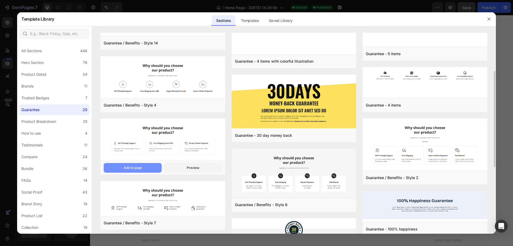
click at [141, 167] on div "Add to page" at bounding box center [133, 167] width 18 height 5
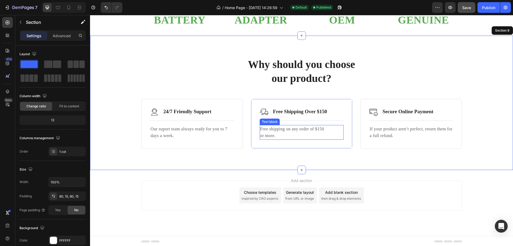
scroll to position [761, 0]
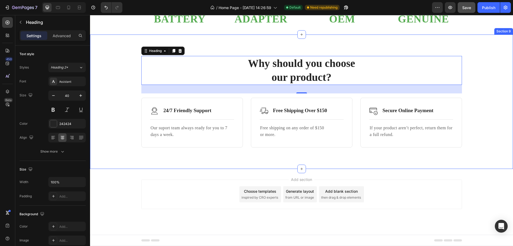
click at [130, 59] on div "Why should you choose our product? Heading 32 Row Image 24/7 Friendly Support T…" at bounding box center [301, 101] width 415 height 91
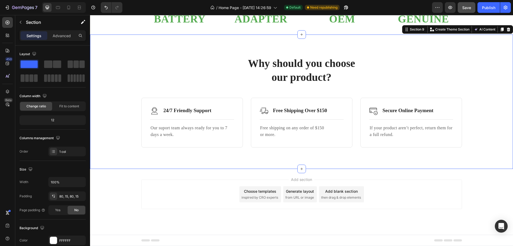
click at [155, 44] on div "Why should you choose our product? Heading Row Image 24/7 Friendly Support Text…" at bounding box center [301, 101] width 423 height 134
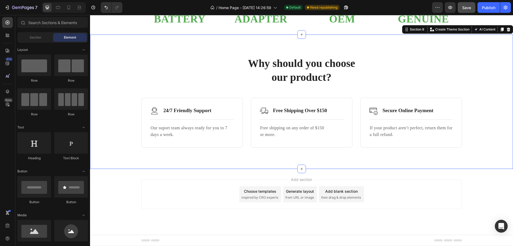
click at [427, 191] on div "Add section Choose templates inspired by CRO experts Generate layout from URL o…" at bounding box center [301, 193] width 321 height 29
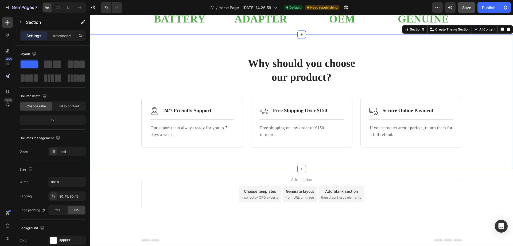
click at [394, 94] on div "Why should you choose our product? Heading Row Image 24/7 Friendly Support Text…" at bounding box center [301, 101] width 415 height 91
click at [507, 31] on icon at bounding box center [508, 30] width 3 height 4
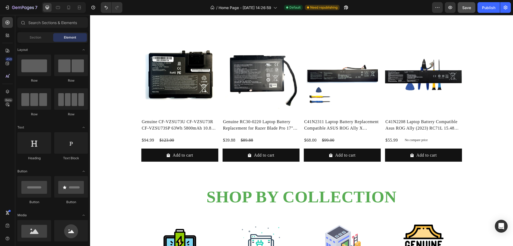
scroll to position [627, 0]
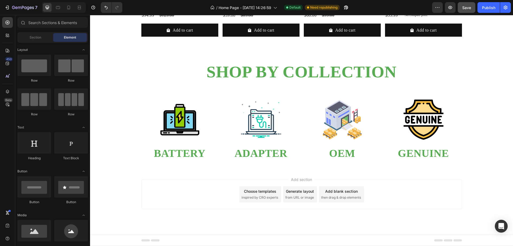
click at [253, 196] on span "inspired by CRO experts" at bounding box center [260, 197] width 37 height 5
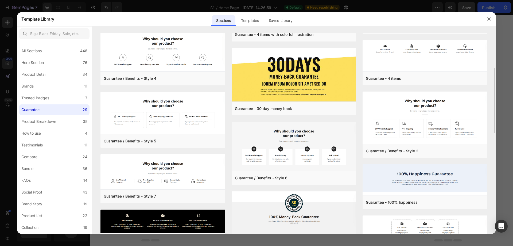
scroll to position [134, 0]
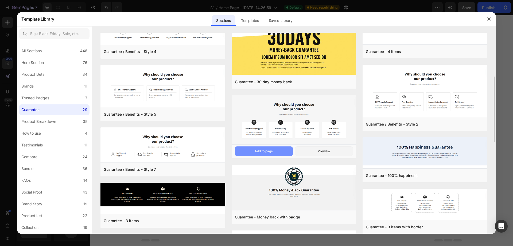
click at [267, 153] on div "Add to page" at bounding box center [264, 151] width 18 height 5
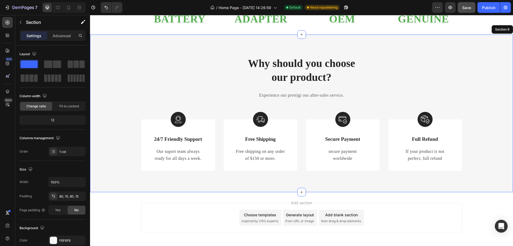
scroll to position [780, 0]
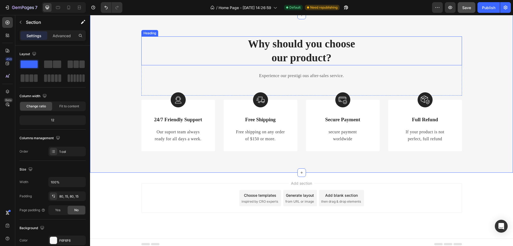
click at [345, 63] on p "Why should you choose our product?" at bounding box center [302, 51] width 320 height 28
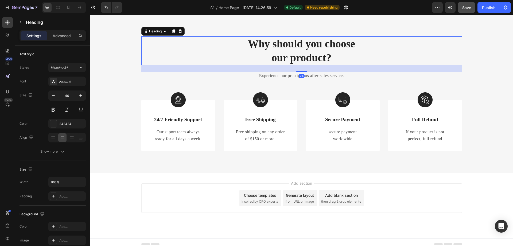
click at [345, 63] on p "Why should you choose our product?" at bounding box center [302, 51] width 320 height 28
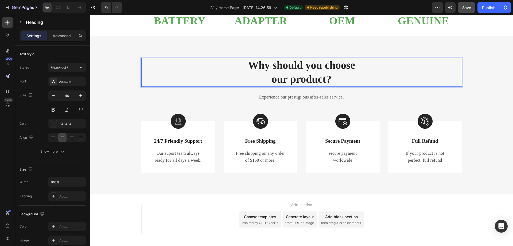
scroll to position [754, 0]
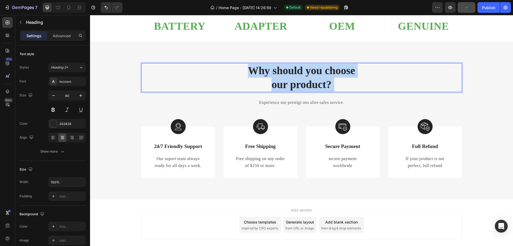
drag, startPoint x: 334, startPoint y: 86, endPoint x: 230, endPoint y: 75, distance: 104.3
click at [230, 75] on p "Why should you choose our product?" at bounding box center [302, 78] width 320 height 28
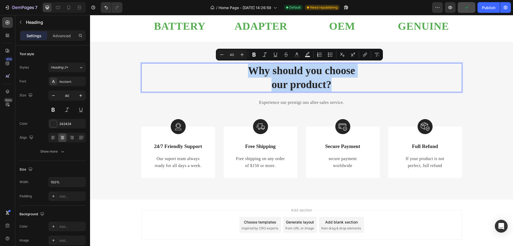
drag, startPoint x: 239, startPoint y: 70, endPoint x: 341, endPoint y: 87, distance: 102.9
click at [341, 87] on p "Why should you choose our product?" at bounding box center [302, 78] width 320 height 28
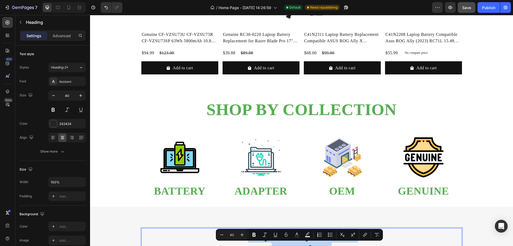
scroll to position [566, 0]
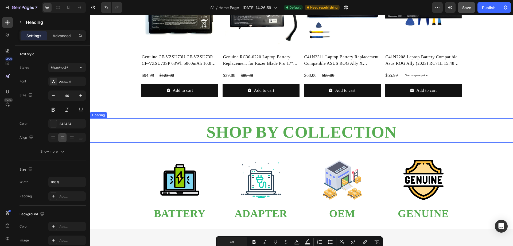
click at [330, 135] on h2 "SHOP BY COLLECTION" at bounding box center [301, 131] width 423 height 21
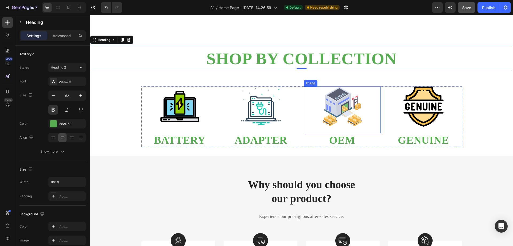
scroll to position [673, 0]
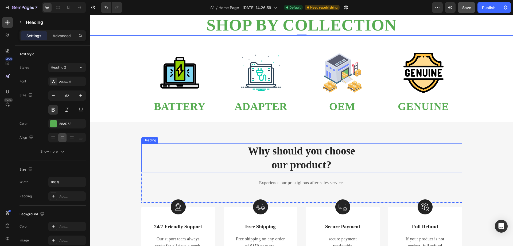
click at [314, 162] on p "Why should you choose our product?" at bounding box center [302, 158] width 320 height 28
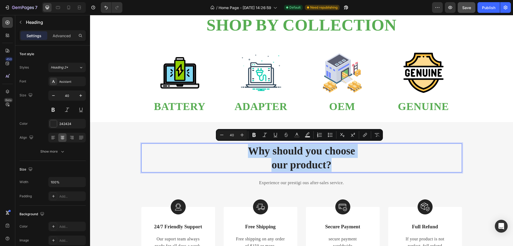
drag, startPoint x: 336, startPoint y: 167, endPoint x: 240, endPoint y: 151, distance: 97.5
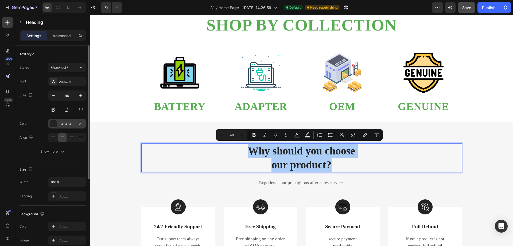
click at [74, 123] on div "242424" at bounding box center [67, 123] width 16 height 5
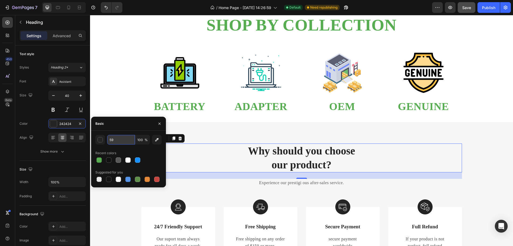
type input "5"
type input "58ad53"
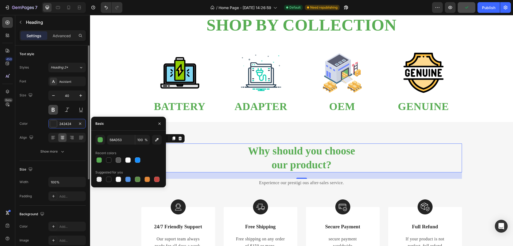
click at [55, 108] on button at bounding box center [53, 110] width 10 height 10
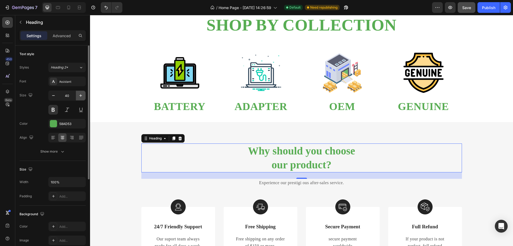
click at [80, 97] on icon "button" at bounding box center [80, 95] width 5 height 5
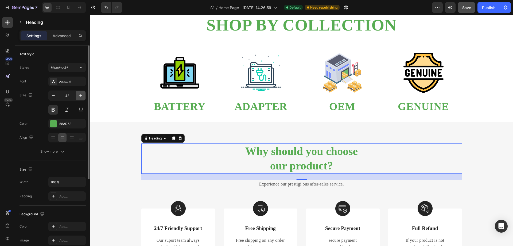
click at [80, 97] on icon "button" at bounding box center [80, 95] width 5 height 5
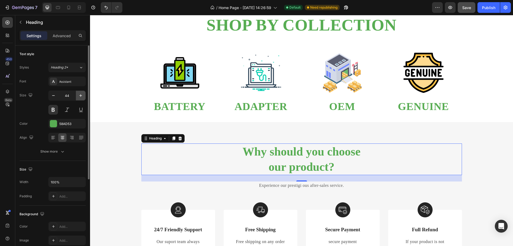
click at [80, 97] on icon "button" at bounding box center [80, 95] width 5 height 5
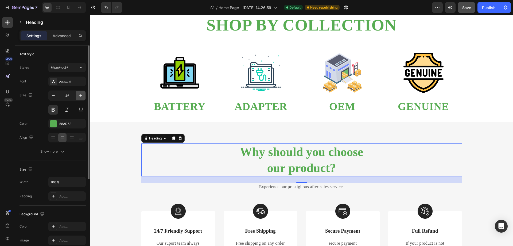
click at [80, 97] on icon "button" at bounding box center [80, 95] width 5 height 5
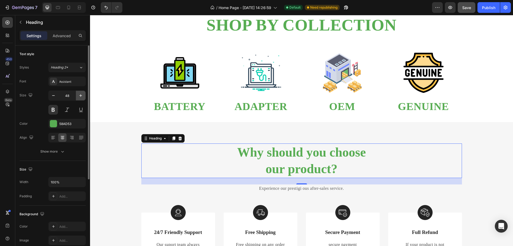
click at [80, 97] on icon "button" at bounding box center [80, 95] width 5 height 5
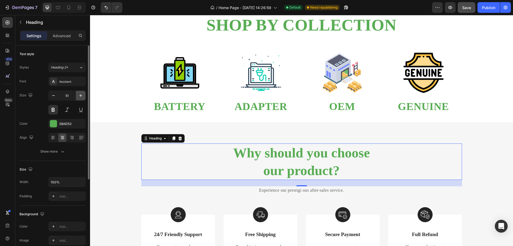
click at [80, 97] on icon "button" at bounding box center [80, 95] width 5 height 5
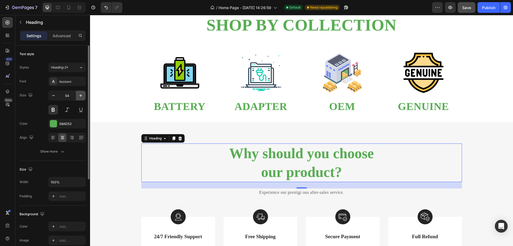
click at [80, 97] on icon "button" at bounding box center [80, 95] width 5 height 5
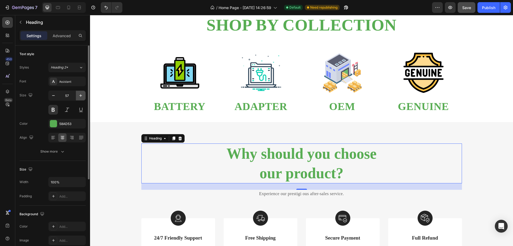
click at [80, 97] on icon "button" at bounding box center [80, 95] width 5 height 5
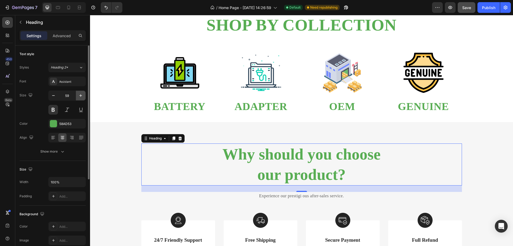
click at [80, 97] on icon "button" at bounding box center [80, 95] width 5 height 5
click at [81, 95] on icon "button" at bounding box center [80, 95] width 5 height 5
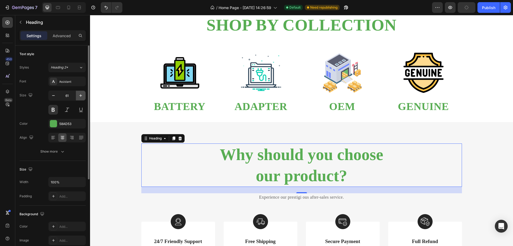
click at [81, 95] on icon "button" at bounding box center [80, 95] width 5 height 5
type input "62"
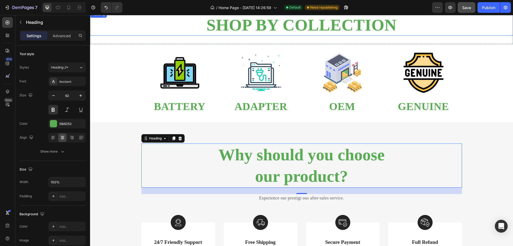
click at [318, 31] on h2 "SHOP BY COLLECTION" at bounding box center [301, 24] width 423 height 21
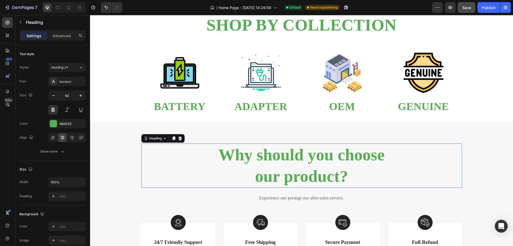
click at [290, 172] on h2 "Why should you choose our product?" at bounding box center [301, 165] width 321 height 44
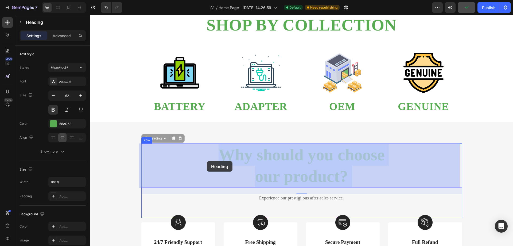
drag, startPoint x: 361, startPoint y: 178, endPoint x: 207, endPoint y: 161, distance: 154.9
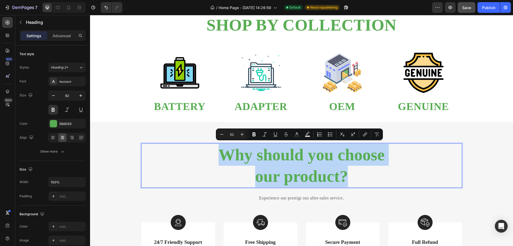
drag, startPoint x: 358, startPoint y: 176, endPoint x: 202, endPoint y: 150, distance: 158.2
click at [202, 150] on p "Why should you choose our product?" at bounding box center [302, 165] width 320 height 43
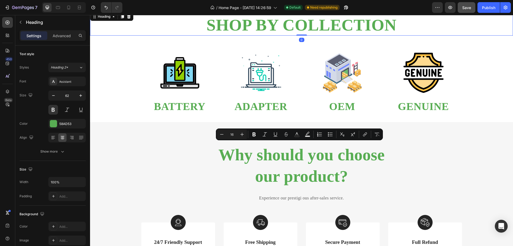
click at [282, 31] on h2 "SHOP BY COLLECTION" at bounding box center [301, 24] width 423 height 21
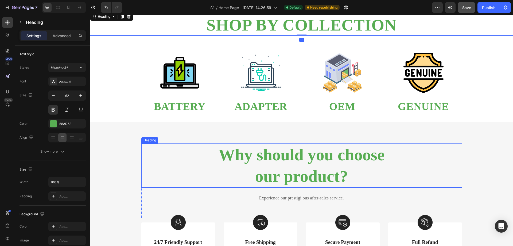
click at [301, 161] on p "Why should you choose our product?" at bounding box center [302, 165] width 320 height 43
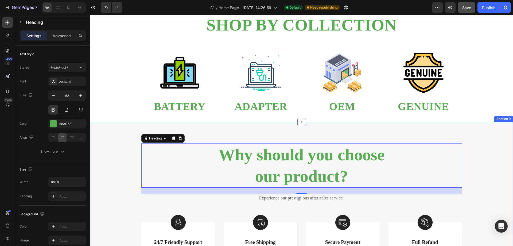
click at [504, 158] on div "Why should you choose our product? Heading 24 Experience our prestigi ous after…" at bounding box center [301, 208] width 415 height 130
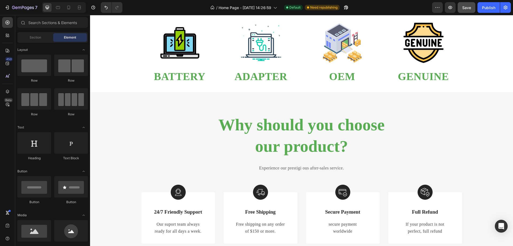
scroll to position [620, 0]
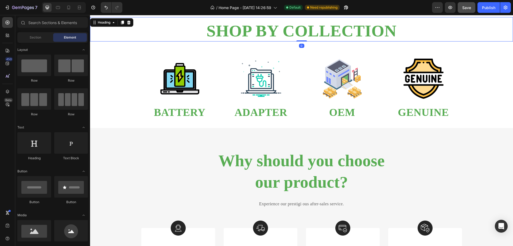
click at [351, 39] on h2 "SHOP BY COLLECTION" at bounding box center [301, 30] width 423 height 21
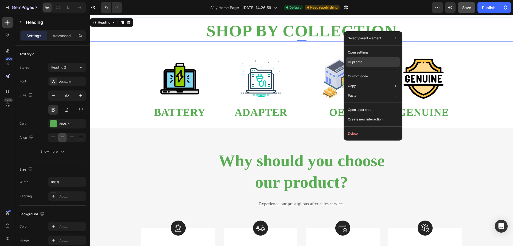
click at [373, 71] on div "Duplicate" at bounding box center [373, 76] width 55 height 10
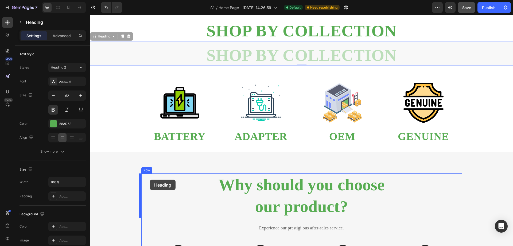
drag, startPoint x: 97, startPoint y: 35, endPoint x: 150, endPoint y: 179, distance: 153.7
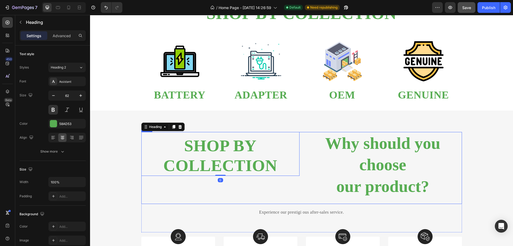
scroll to position [646, 0]
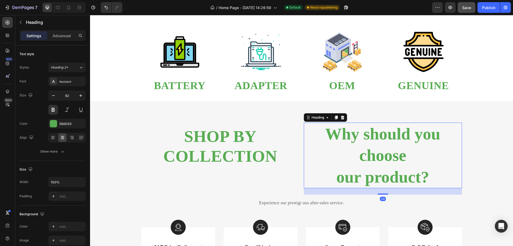
click at [435, 178] on h2 "Why should you choose our product?" at bounding box center [383, 155] width 158 height 66
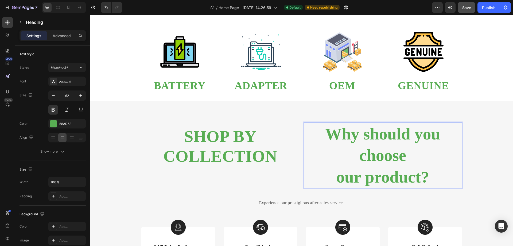
click at [435, 178] on h2 "Why should you choose our product?" at bounding box center [383, 155] width 158 height 66
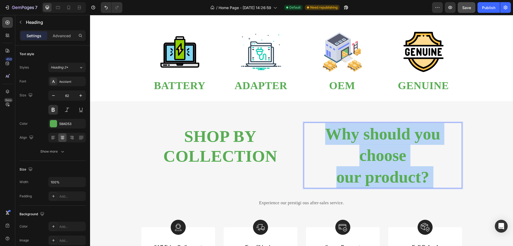
drag, startPoint x: 435, startPoint y: 178, endPoint x: 322, endPoint y: 137, distance: 119.8
click at [322, 137] on p "Why should you choose our product?" at bounding box center [383, 155] width 157 height 65
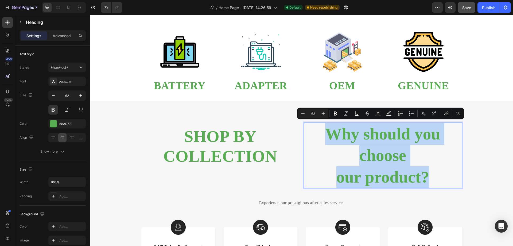
drag, startPoint x: 319, startPoint y: 133, endPoint x: 440, endPoint y: 180, distance: 130.0
click at [440, 180] on p "Why should you choose our product?" at bounding box center [383, 155] width 157 height 65
copy p "Why should you choose our product?"
click at [283, 156] on h2 "SHOP BY COLLECTION" at bounding box center [220, 146] width 158 height 41
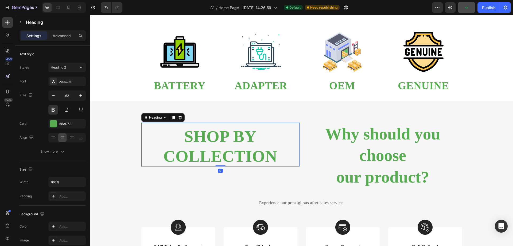
click at [283, 156] on h2 "SHOP BY COLLECTION" at bounding box center [220, 146] width 158 height 41
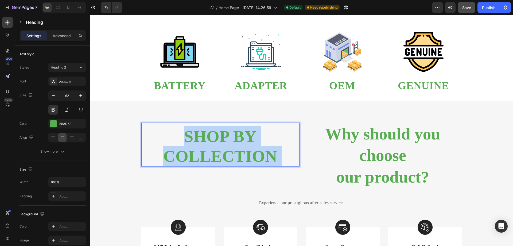
drag, startPoint x: 280, startPoint y: 155, endPoint x: 165, endPoint y: 139, distance: 115.8
click at [165, 139] on p "SHOP BY COLLECTION" at bounding box center [220, 146] width 157 height 40
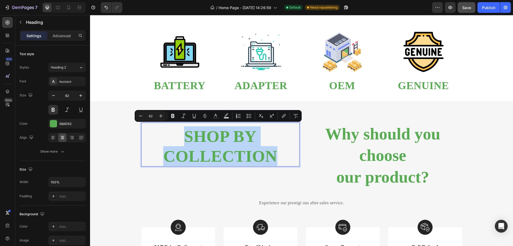
drag, startPoint x: 178, startPoint y: 131, endPoint x: 272, endPoint y: 157, distance: 97.2
click at [272, 157] on p "SHOP BY COLLECTION" at bounding box center [220, 146] width 157 height 40
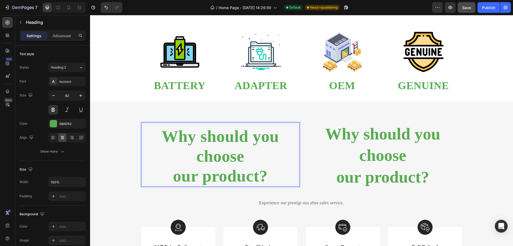
scroll to position [2, 0]
click at [366, 149] on p "Why should you choose our product?" at bounding box center [383, 155] width 157 height 65
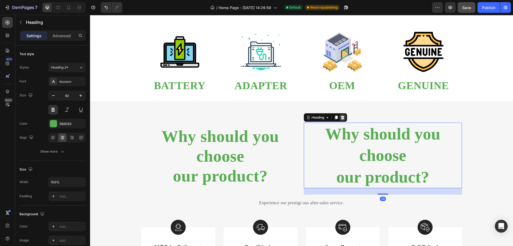
click at [341, 118] on icon at bounding box center [342, 117] width 3 height 4
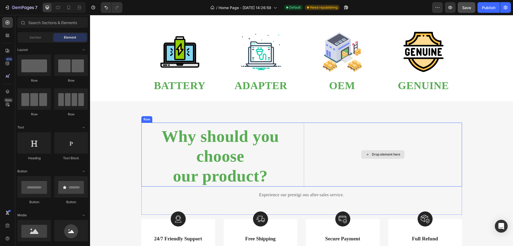
click at [341, 145] on div "Drop element here" at bounding box center [383, 154] width 158 height 64
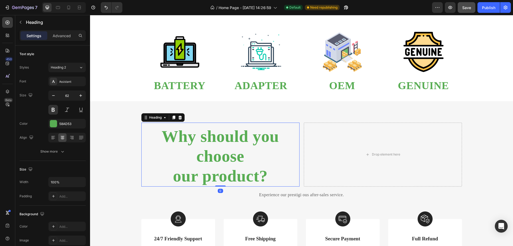
click at [236, 144] on p "Why should you choose our product?" at bounding box center [220, 156] width 157 height 60
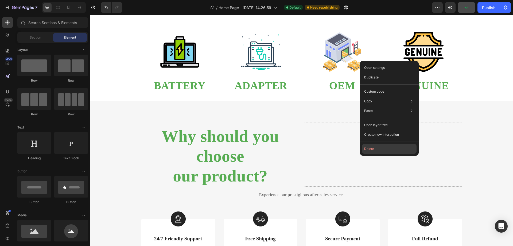
click at [375, 146] on button "Delete" at bounding box center [389, 149] width 55 height 10
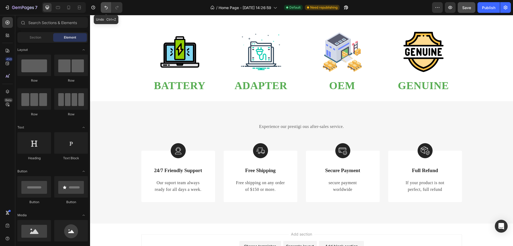
click at [106, 8] on icon "Undo/Redo" at bounding box center [105, 7] width 5 height 5
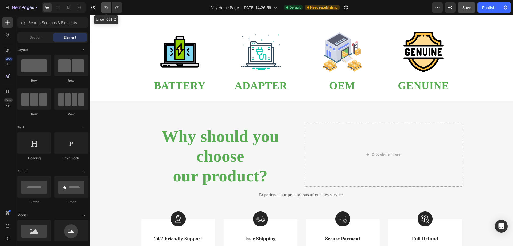
click at [107, 8] on icon "Undo/Redo" at bounding box center [105, 7] width 5 height 5
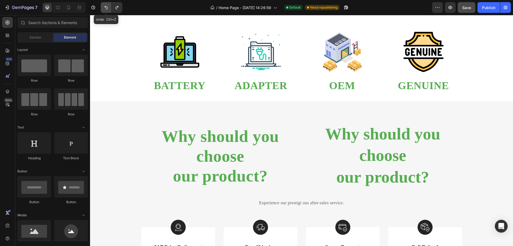
click at [107, 8] on icon "Undo/Redo" at bounding box center [105, 7] width 5 height 5
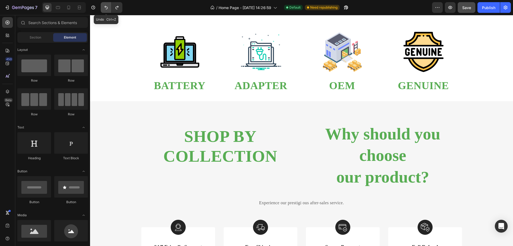
click at [107, 8] on icon "Undo/Redo" at bounding box center [105, 7] width 5 height 5
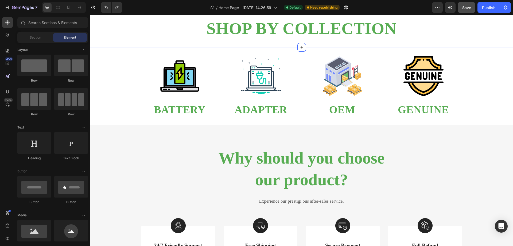
drag, startPoint x: 197, startPoint y: 23, endPoint x: 170, endPoint y: 45, distance: 35.2
click at [312, 171] on h2 "Why should you choose our product?" at bounding box center [301, 169] width 321 height 44
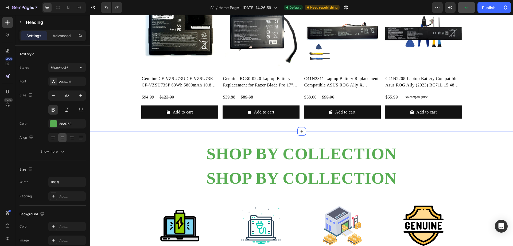
scroll to position [539, 0]
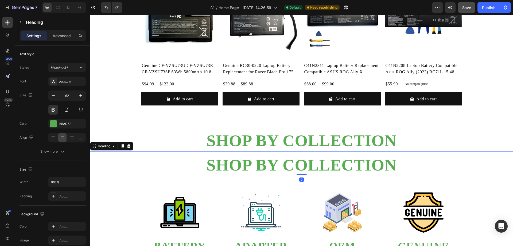
click at [322, 170] on h2 "SHOP BY COLLECTION" at bounding box center [301, 164] width 423 height 21
click at [131, 146] on icon at bounding box center [129, 146] width 4 height 4
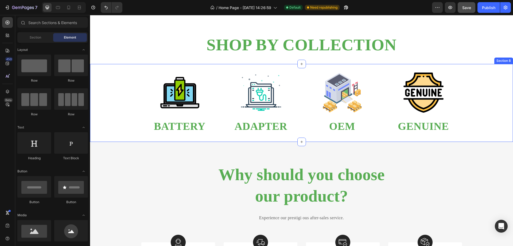
scroll to position [673, 0]
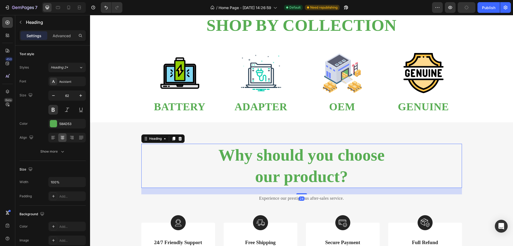
click at [350, 177] on h2 "Why should you choose our product?" at bounding box center [301, 166] width 321 height 44
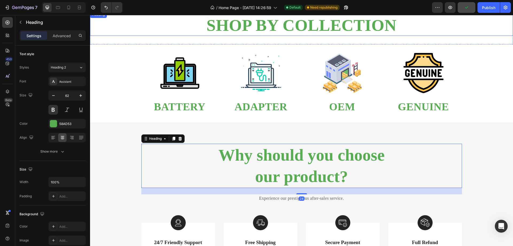
click at [295, 30] on h2 "SHOP BY COLLECTION" at bounding box center [301, 25] width 423 height 21
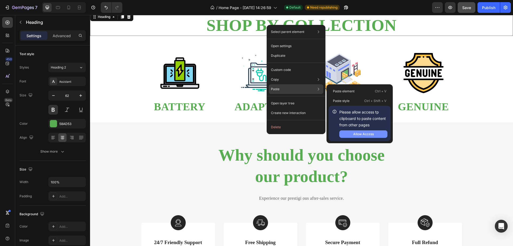
click at [365, 133] on div "Allow Access" at bounding box center [363, 134] width 21 height 5
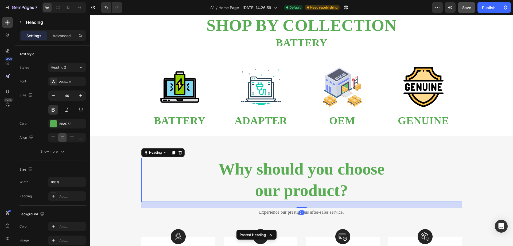
click at [309, 165] on h2 "Why should you choose our product?" at bounding box center [301, 179] width 321 height 44
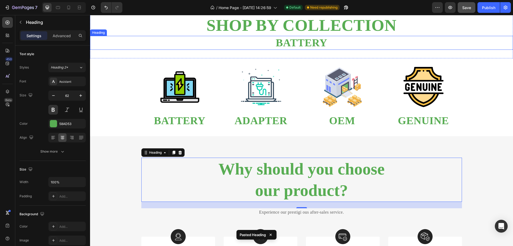
click at [322, 47] on h2 "BATTERY" at bounding box center [301, 43] width 423 height 14
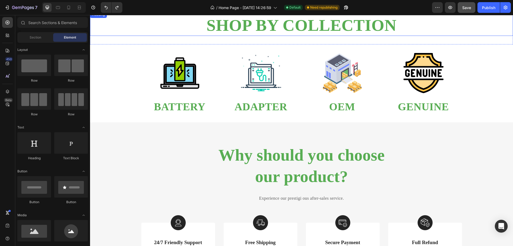
click at [327, 29] on h2 "SHOP BY COLLECTION" at bounding box center [301, 25] width 423 height 21
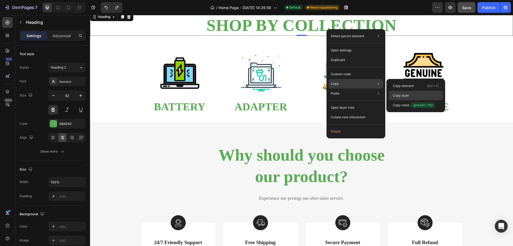
click at [404, 95] on p "Copy style" at bounding box center [401, 95] width 16 height 5
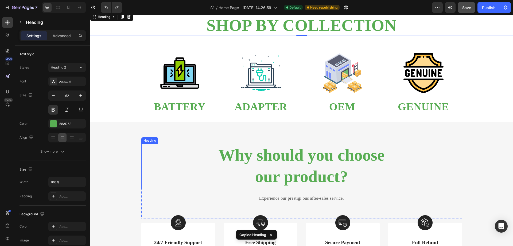
click at [326, 155] on h2 "Why should you choose our product?" at bounding box center [301, 166] width 321 height 44
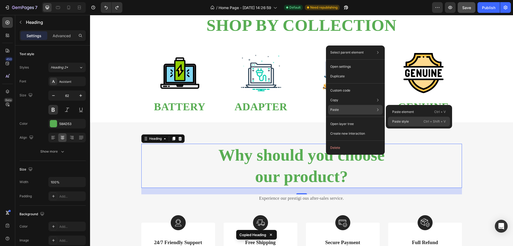
click at [396, 121] on p "Paste style" at bounding box center [400, 121] width 17 height 5
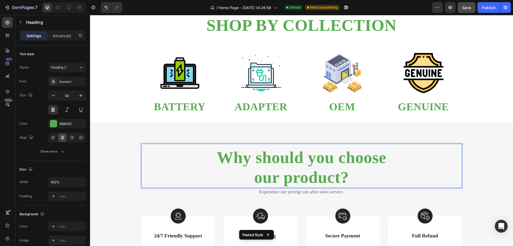
click at [391, 166] on h2 "Why should you choose our product?" at bounding box center [301, 167] width 321 height 41
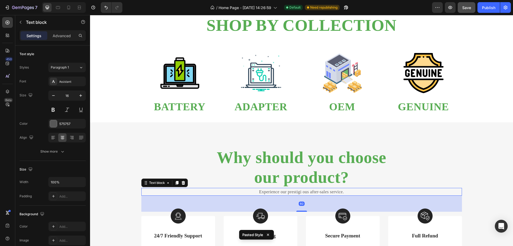
click at [305, 193] on p "Experience our prestigi ous after-sales service." at bounding box center [302, 191] width 320 height 7
click at [302, 192] on p "Experience our prestigi ous after-sales service." at bounding box center [302, 191] width 320 height 7
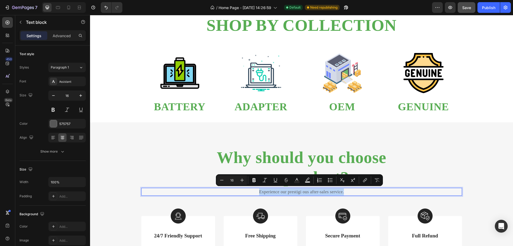
drag, startPoint x: 251, startPoint y: 190, endPoint x: 350, endPoint y: 195, distance: 98.8
click at [350, 195] on div "Experience our prestigi ous after-sales service." at bounding box center [301, 192] width 321 height 8
drag, startPoint x: 51, startPoint y: 108, endPoint x: 56, endPoint y: 106, distance: 5.5
click at [51, 108] on button at bounding box center [53, 110] width 10 height 10
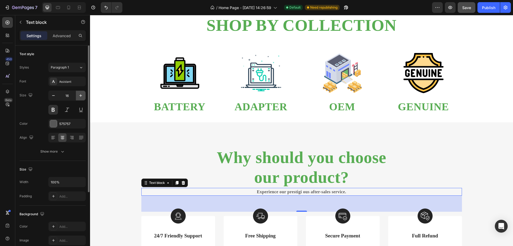
click at [80, 95] on icon "button" at bounding box center [80, 95] width 5 height 5
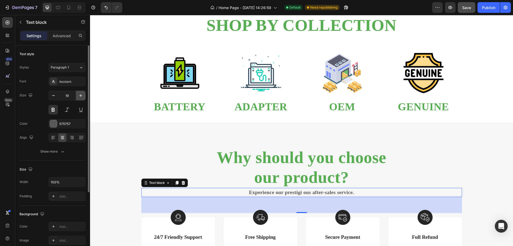
click at [80, 95] on icon "button" at bounding box center [80, 95] width 5 height 5
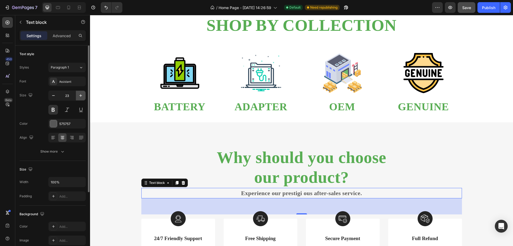
click at [80, 95] on icon "button" at bounding box center [80, 95] width 5 height 5
type input "25"
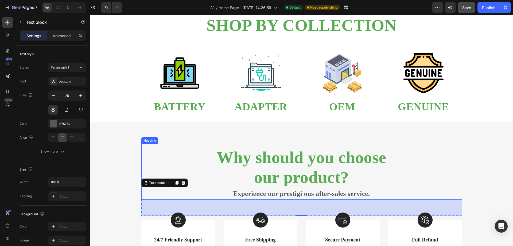
click at [323, 176] on p "Why should you choose our product?" at bounding box center [302, 167] width 320 height 40
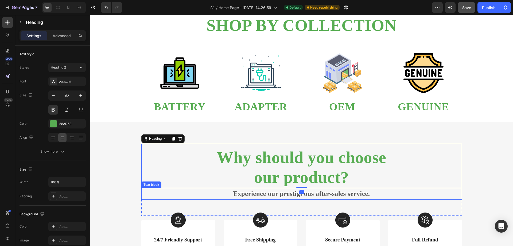
click at [324, 192] on p "Experience our prestigi ous after-sales service." at bounding box center [302, 193] width 320 height 11
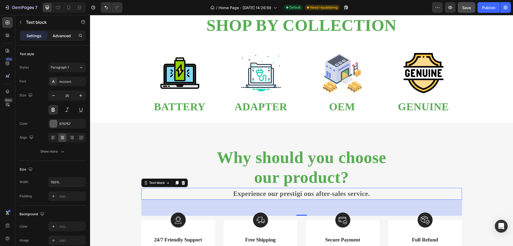
click at [60, 36] on p "Advanced" at bounding box center [62, 36] width 18 height 6
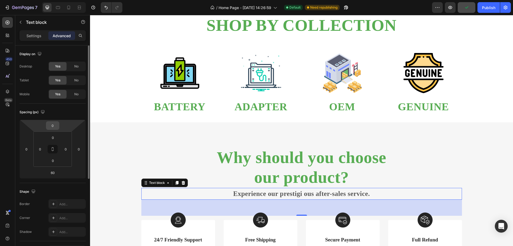
click at [56, 124] on input "0" at bounding box center [52, 125] width 11 height 8
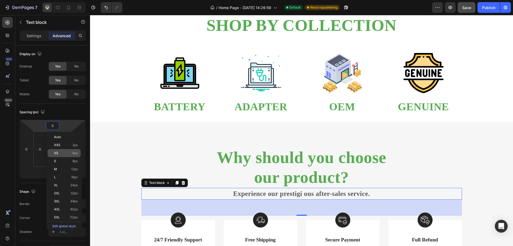
click at [58, 153] on span "XS" at bounding box center [56, 153] width 4 height 4
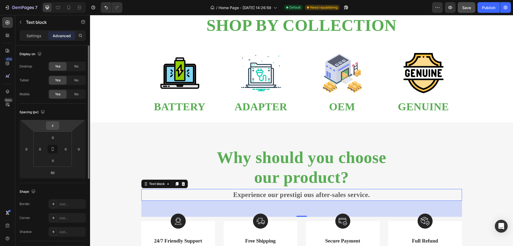
click at [54, 124] on input "4" at bounding box center [52, 125] width 11 height 8
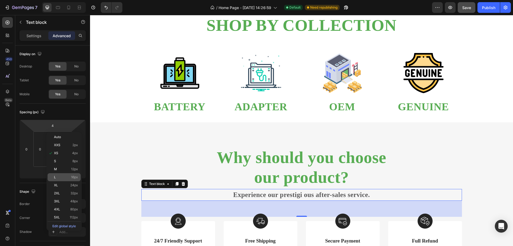
click at [57, 179] on div "L 16px" at bounding box center [64, 177] width 33 height 8
type input "16"
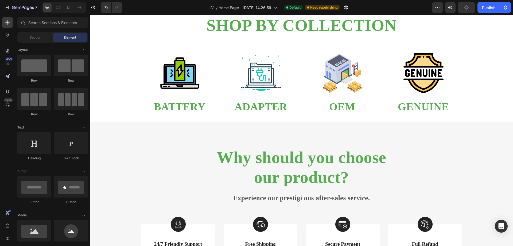
scroll to position [742, 0]
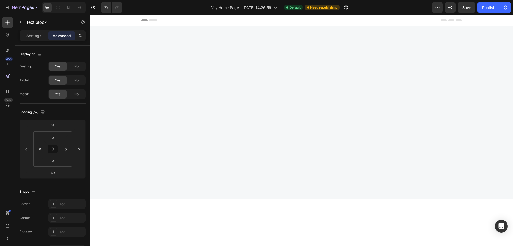
scroll to position [742, 0]
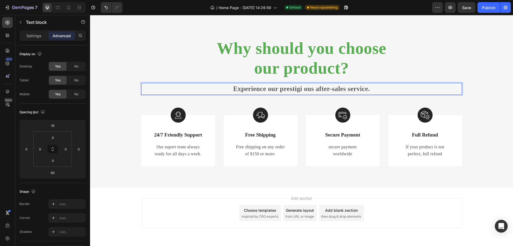
click at [389, 94] on p "Experience our prestigi ous after-sales service." at bounding box center [302, 88] width 320 height 11
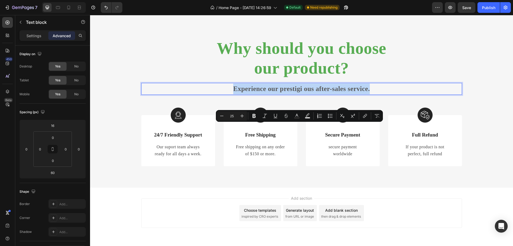
drag, startPoint x: 383, startPoint y: 127, endPoint x: 217, endPoint y: 128, distance: 165.8
click at [217, 94] on p "Experience our prestigi ous after-sales service." at bounding box center [302, 88] width 320 height 11
click at [249, 94] on p "Experience our prestigi ous after-sales service." at bounding box center [302, 88] width 320 height 11
drag, startPoint x: 219, startPoint y: 129, endPoint x: 380, endPoint y: 132, distance: 160.4
click at [380, 94] on p "Experience our prestigi ous after-sales service." at bounding box center [302, 88] width 320 height 11
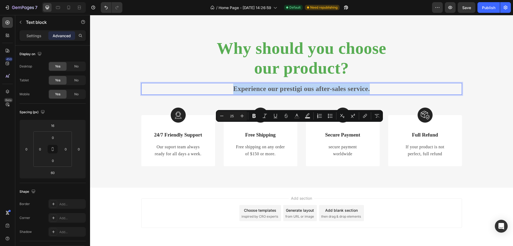
copy p "Experience our prestigi ous after-sales service."
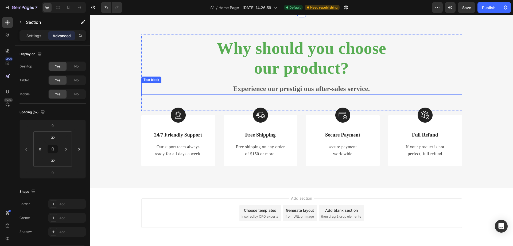
click at [380, 94] on p "Experience our prestigi ous after-sales service." at bounding box center [302, 88] width 320 height 11
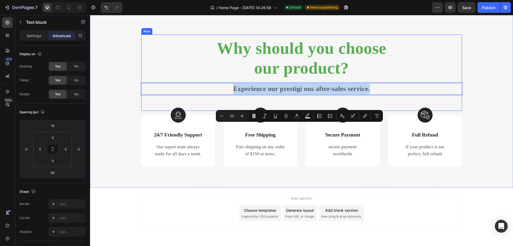
drag, startPoint x: 381, startPoint y: 127, endPoint x: 212, endPoint y: 120, distance: 168.6
click at [212, 111] on div "Why should you choose our product? Heading Experience our prestigi ous after-sa…" at bounding box center [301, 72] width 321 height 76
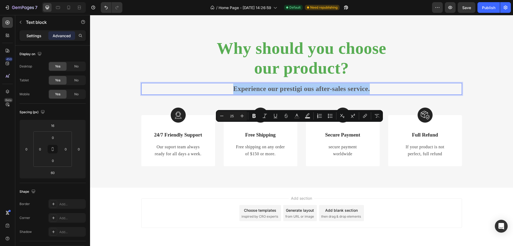
click at [36, 36] on p "Settings" at bounding box center [33, 36] width 15 height 6
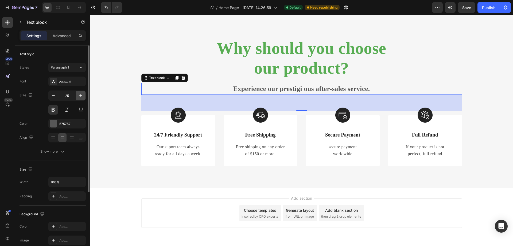
click at [80, 97] on icon "button" at bounding box center [80, 95] width 5 height 5
click at [79, 97] on icon "button" at bounding box center [80, 95] width 5 height 5
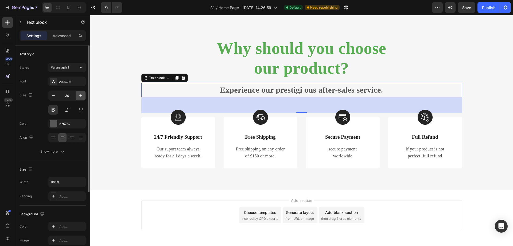
click at [79, 97] on icon "button" at bounding box center [80, 95] width 5 height 5
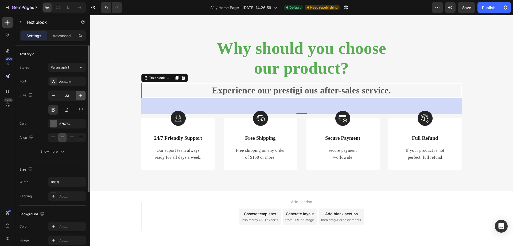
click at [79, 97] on icon "button" at bounding box center [80, 95] width 5 height 5
type input "34"
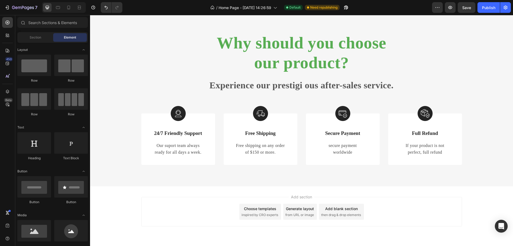
scroll to position [795, 0]
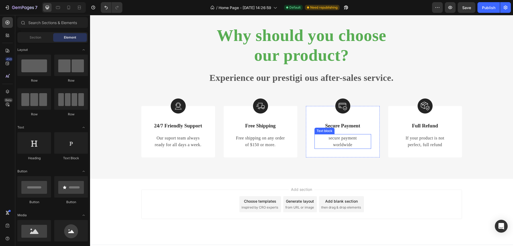
click at [332, 140] on p "secure payment" at bounding box center [343, 137] width 56 height 7
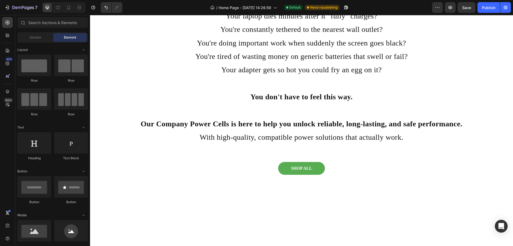
scroll to position [764, 0]
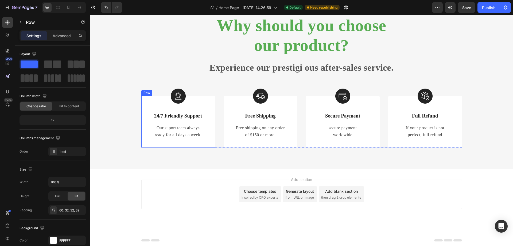
click at [186, 101] on div "Image 24/7 Friendly Support Text Block Our suport team always ready for all day…" at bounding box center [178, 121] width 74 height 51
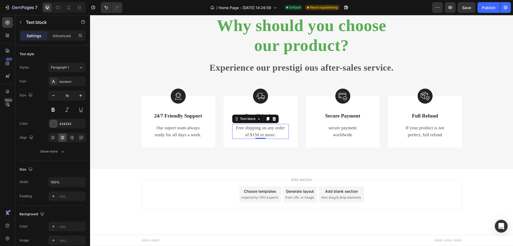
click at [256, 124] on p "Free shipping on any order" at bounding box center [261, 127] width 56 height 7
click at [253, 128] on p "Free shipping on any order" at bounding box center [261, 127] width 56 height 7
click at [242, 134] on p "of $150 or more." at bounding box center [261, 134] width 56 height 7
click at [252, 129] on p "Free shipping on any order" at bounding box center [261, 127] width 56 height 7
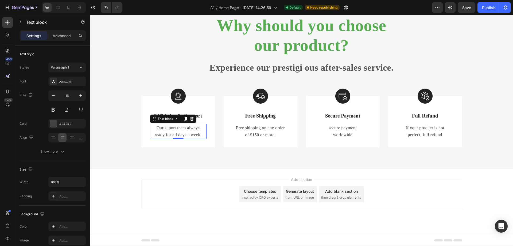
click at [165, 124] on p "Our suport team always" at bounding box center [179, 127] width 56 height 7
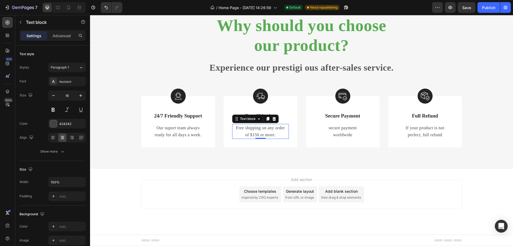
click at [249, 125] on p "Free shipping on any order" at bounding box center [261, 127] width 56 height 7
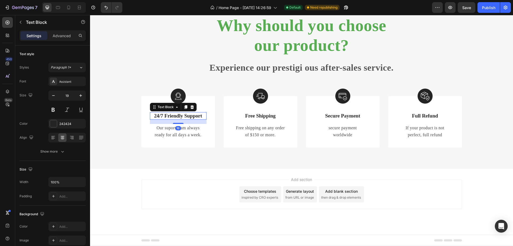
click at [160, 113] on p "24/7 Friendly Support" at bounding box center [179, 116] width 56 height 7
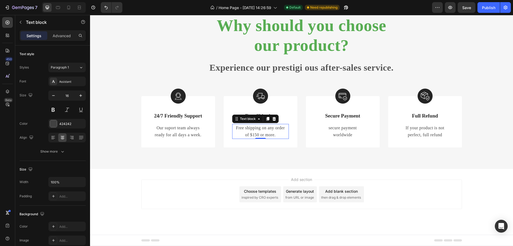
click at [244, 124] on p "Free shipping on any order" at bounding box center [261, 127] width 56 height 7
click at [336, 131] on p "worldwide" at bounding box center [343, 134] width 56 height 7
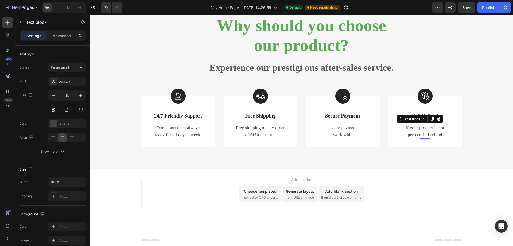
click at [435, 124] on p "If your product is not" at bounding box center [426, 127] width 56 height 7
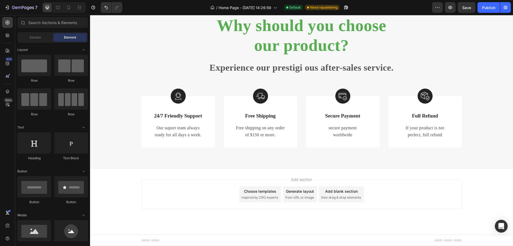
click at [448, 191] on div "Add section Choose templates inspired by CRO experts Generate layout from URL o…" at bounding box center [301, 193] width 321 height 29
click at [437, 131] on p "perfect, full refund" at bounding box center [426, 134] width 56 height 7
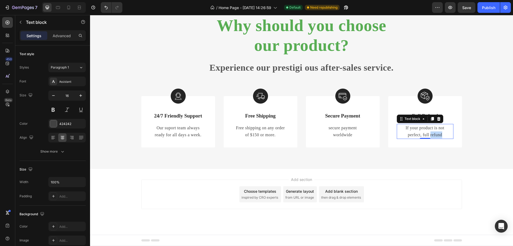
click at [437, 131] on p "perfect, full refund" at bounding box center [426, 134] width 56 height 7
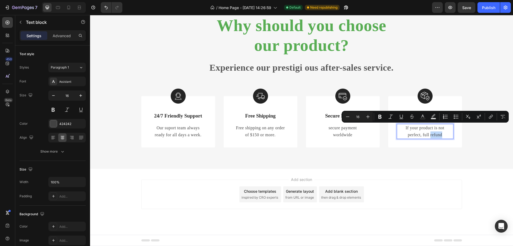
click at [443, 131] on p "perfect, full refund" at bounding box center [426, 134] width 56 height 7
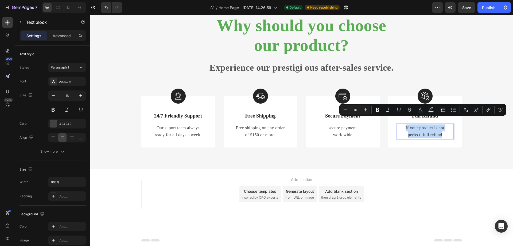
drag, startPoint x: 445, startPoint y: 128, endPoint x: 399, endPoint y: 122, distance: 46.5
click at [399, 124] on div "If your product is not perfect, full refund" at bounding box center [425, 131] width 57 height 15
copy div "If your product is not perfect, full refund"
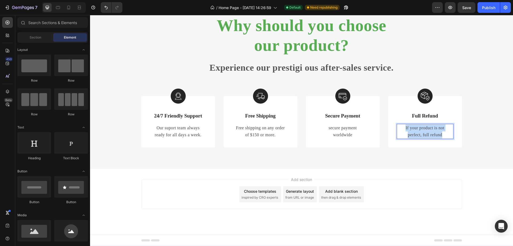
click at [477, 194] on div "Add section Choose templates inspired by CRO experts Generate layout from URL o…" at bounding box center [301, 202] width 423 height 66
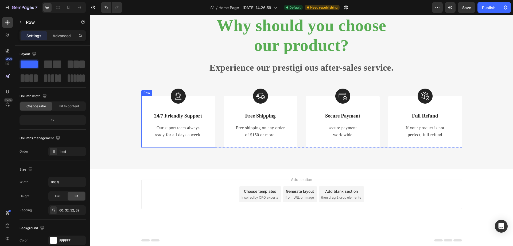
click at [189, 115] on div "Image 24/7 Friendly Support Text Block Our suport team always ready for all day…" at bounding box center [178, 125] width 57 height 27
click at [143, 88] on div "Row" at bounding box center [153, 91] width 20 height 6
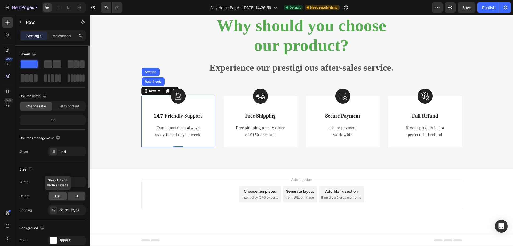
click at [53, 195] on div "Full" at bounding box center [58, 196] width 18 height 9
click at [73, 196] on div "Fit" at bounding box center [77, 196] width 18 height 9
click at [225, 96] on div "Image Free Shipping Text Block Free shipping on any order of $150 or more. Text…" at bounding box center [261, 121] width 74 height 51
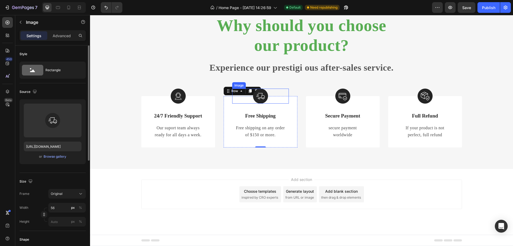
click at [257, 90] on img at bounding box center [260, 95] width 15 height 15
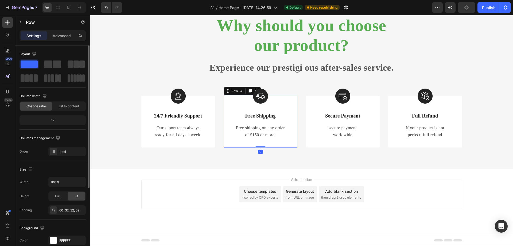
click at [230, 111] on div "Image Free Shipping Text Block Free shipping on any order of $150 or more. Text…" at bounding box center [261, 121] width 74 height 51
click at [310, 100] on div "Image Secure Payment Text Block secure payment worldwide Text block Row" at bounding box center [343, 121] width 74 height 51
click at [393, 97] on div "Image Full Refund Text Block If your product is not perfect, full refund Text b…" at bounding box center [425, 121] width 74 height 51
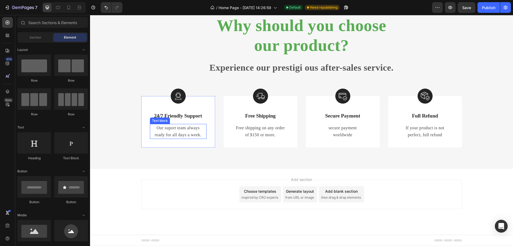
click at [174, 124] on p "Our suport team always" at bounding box center [179, 127] width 56 height 7
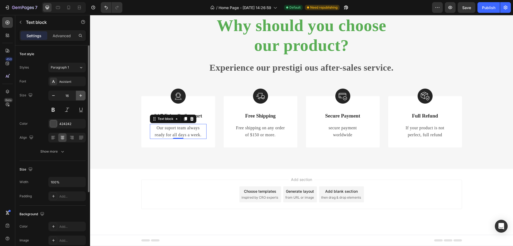
click at [79, 96] on icon "button" at bounding box center [80, 95] width 5 height 5
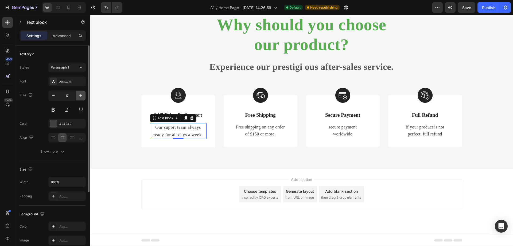
click at [79, 95] on icon "button" at bounding box center [80, 95] width 5 height 5
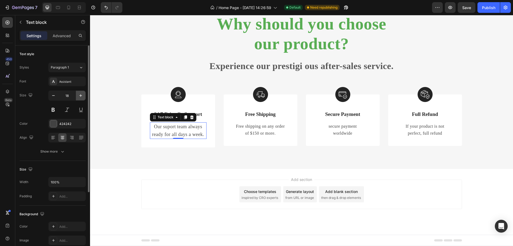
click at [79, 95] on icon "button" at bounding box center [80, 95] width 5 height 5
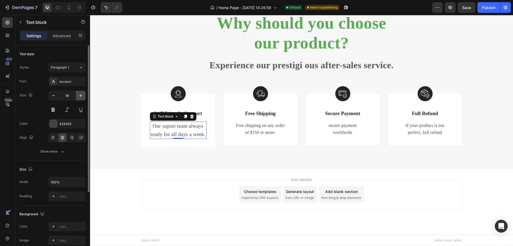
click at [79, 95] on icon "button" at bounding box center [80, 95] width 5 height 5
type input "20"
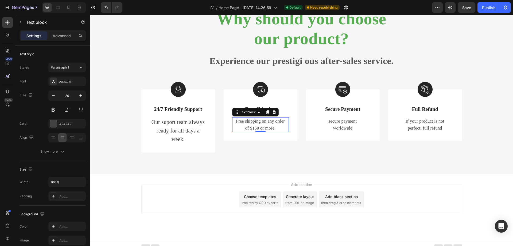
click at [257, 125] on p "Free shipping on any order" at bounding box center [261, 121] width 56 height 7
click at [107, 6] on icon "Undo/Redo" at bounding box center [105, 7] width 5 height 5
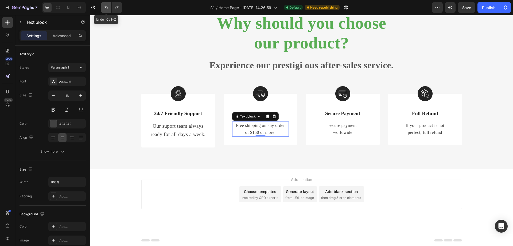
click at [107, 6] on icon "Undo/Redo" at bounding box center [105, 7] width 5 height 5
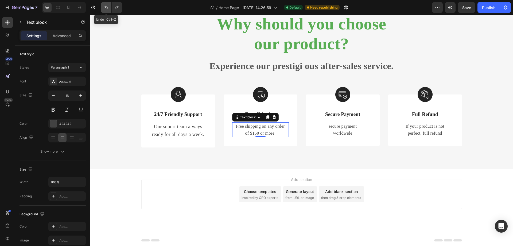
click at [107, 6] on icon "Undo/Redo" at bounding box center [105, 7] width 5 height 5
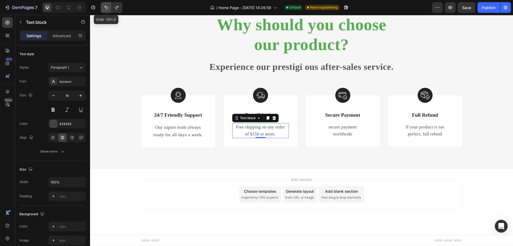
click at [107, 9] on icon "Undo/Redo" at bounding box center [105, 7] width 5 height 5
click at [179, 131] on p "ready for all days a week." at bounding box center [179, 134] width 56 height 7
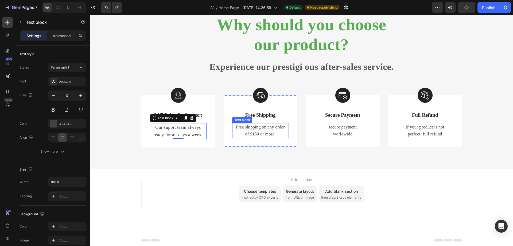
click at [248, 133] on p "of $150 or more." at bounding box center [261, 133] width 56 height 7
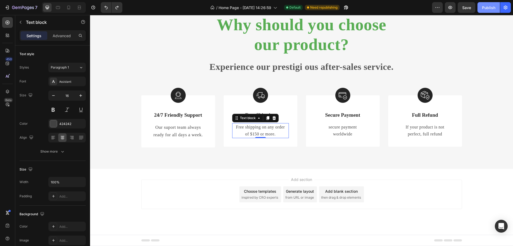
click at [488, 8] on div "Publish" at bounding box center [488, 8] width 13 height 6
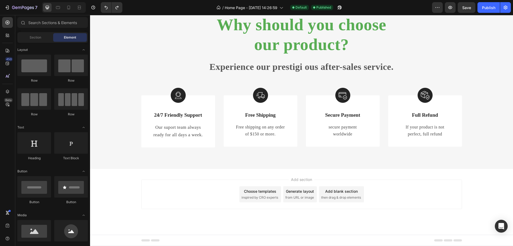
click at [257, 195] on div "Choose templates inspired by CRO experts" at bounding box center [261, 194] width 42 height 16
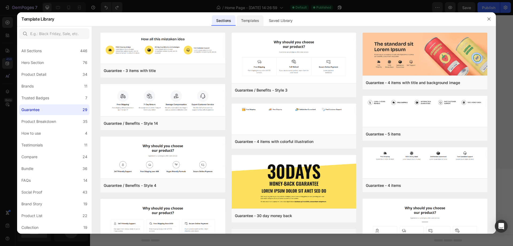
click at [256, 20] on div "Templates" at bounding box center [250, 20] width 26 height 11
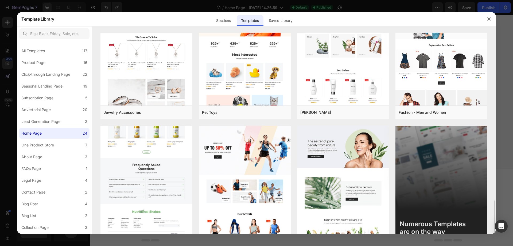
scroll to position [471, 0]
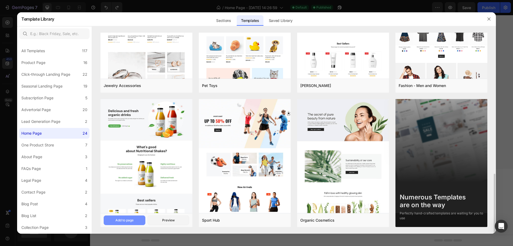
click at [128, 219] on div "Add to page" at bounding box center [124, 220] width 18 height 5
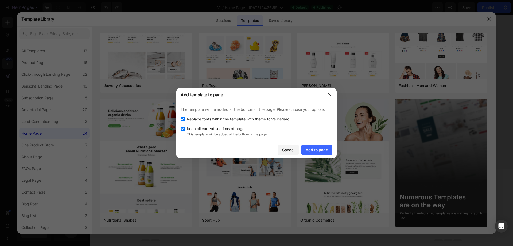
click at [183, 118] on input "checkbox" at bounding box center [183, 119] width 4 height 4
checkbox input "false"
click at [319, 149] on div "Add to page" at bounding box center [317, 150] width 22 height 6
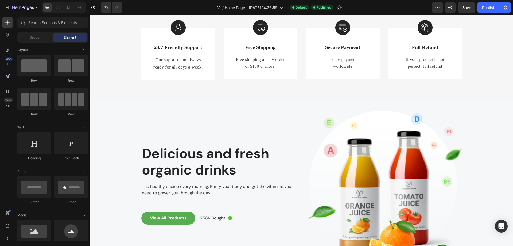
scroll to position [928, 0]
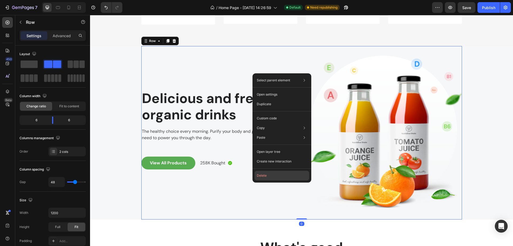
click at [271, 173] on button "Delete" at bounding box center [282, 176] width 55 height 10
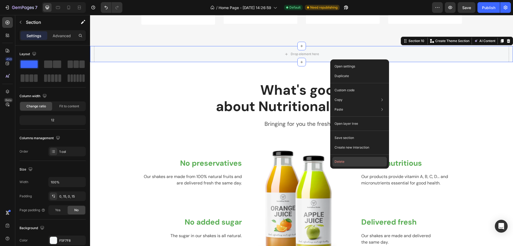
click at [340, 161] on button "Delete" at bounding box center [360, 162] width 55 height 10
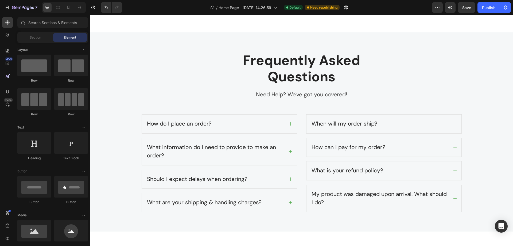
scroll to position [2044, 0]
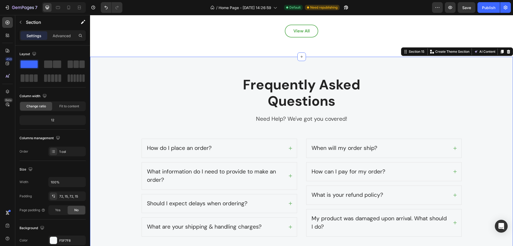
click at [207, 66] on div "Frequently Asked Questions Heading Need Help? We've got you covered! Text block…" at bounding box center [301, 156] width 423 height 199
click at [507, 52] on icon at bounding box center [508, 52] width 3 height 4
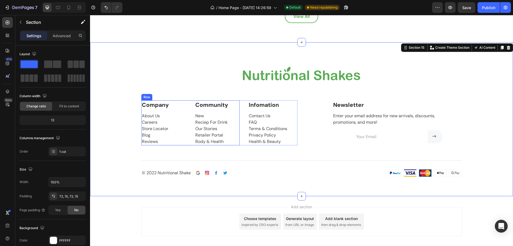
scroll to position [2053, 0]
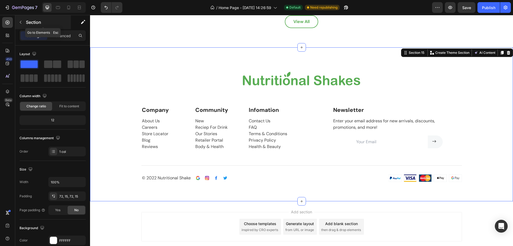
click at [22, 23] on icon "button" at bounding box center [20, 22] width 4 height 4
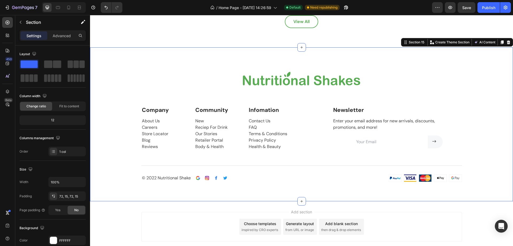
click at [131, 68] on div "Image Row Company Text block About Us Careers Store Locator Blog Reviews Text b…" at bounding box center [301, 124] width 415 height 115
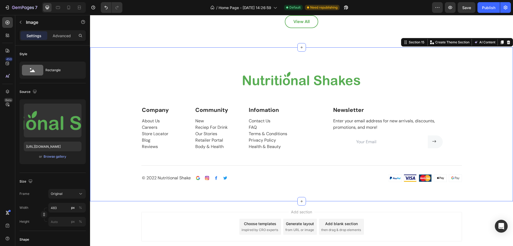
click at [130, 121] on div "Image Row Company Text block About Us Careers Store Locator Blog Reviews Text b…" at bounding box center [301, 124] width 415 height 115
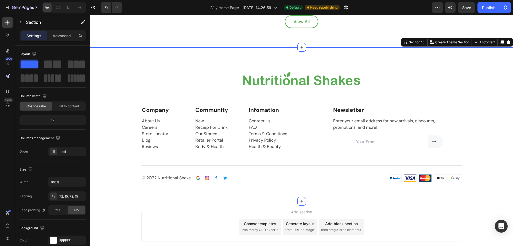
click at [120, 70] on div "Image Row Company Text block About Us Careers Store Locator Blog Reviews Text b…" at bounding box center [301, 124] width 415 height 115
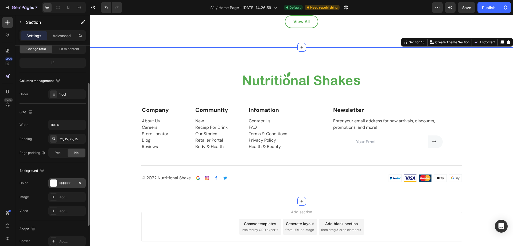
scroll to position [4, 0]
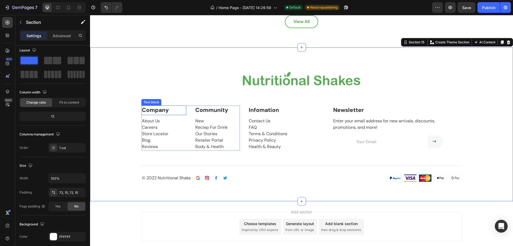
click at [145, 109] on p "Company" at bounding box center [164, 110] width 44 height 9
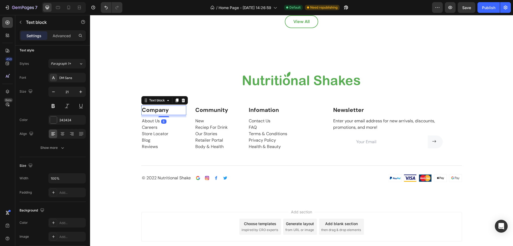
scroll to position [0, 0]
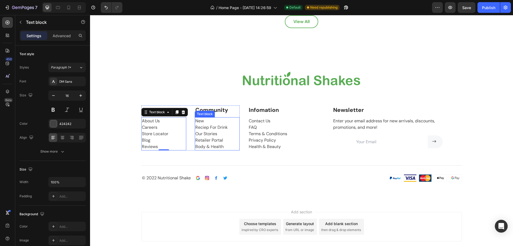
click at [214, 126] on p "New Reciep For Drink Our Stories Retailer Portal Body & Health" at bounding box center [217, 134] width 44 height 32
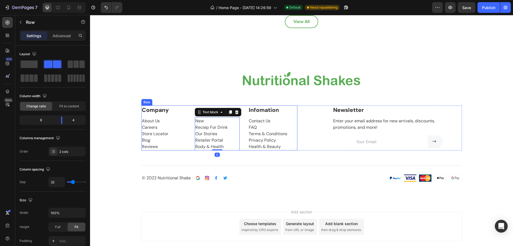
click at [246, 125] on div "Company Text block About Us Careers Store Locator Blog Reviews Text block Commu…" at bounding box center [219, 127] width 156 height 45
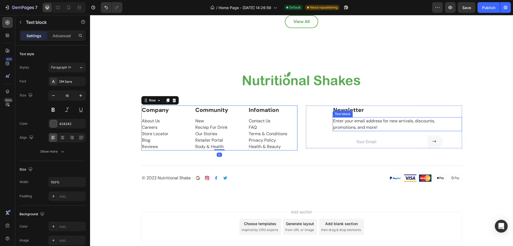
click at [350, 120] on p "Enter your email address for new arrivals, discounts, promotions, and more!" at bounding box center [397, 124] width 128 height 13
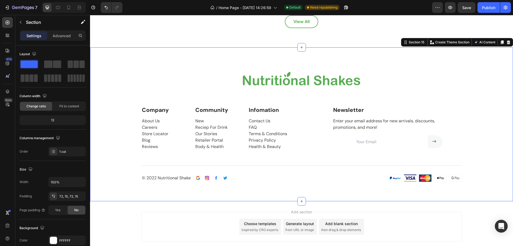
click at [180, 61] on div "Image Row Company Text block About Us Careers Store Locator Blog Reviews Text b…" at bounding box center [301, 124] width 423 height 154
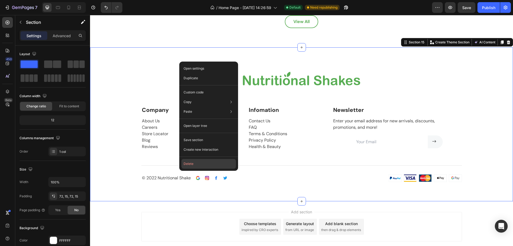
click at [197, 162] on button "Delete" at bounding box center [209, 164] width 55 height 10
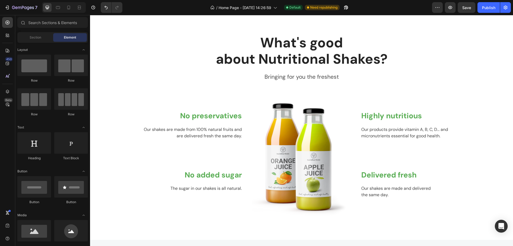
scroll to position [979, 0]
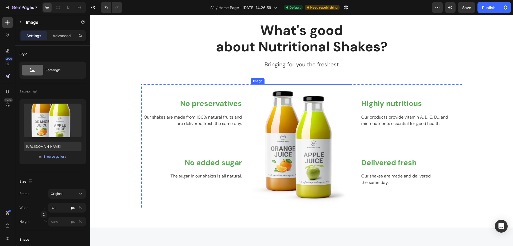
click at [300, 145] on img at bounding box center [301, 146] width 99 height 124
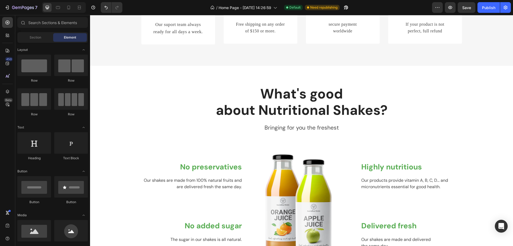
scroll to position [869, 0]
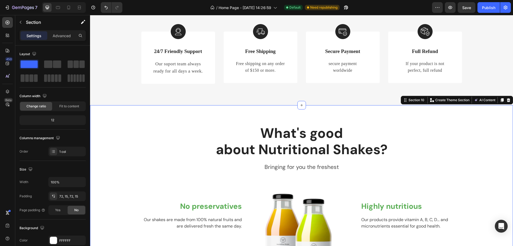
click at [476, 136] on div "What's good about Nutritional Shakes? Heading Bringing for you the freshest Tex…" at bounding box center [301, 217] width 415 height 186
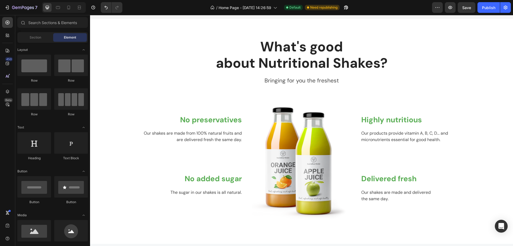
scroll to position [963, 0]
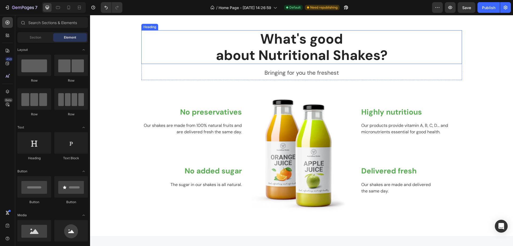
click at [388, 60] on p "What's good about Nutritional Shakes?" at bounding box center [302, 47] width 320 height 33
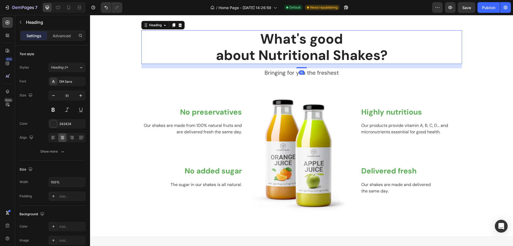
click at [388, 60] on p "What's good about Nutritional Shakes?" at bounding box center [302, 47] width 320 height 33
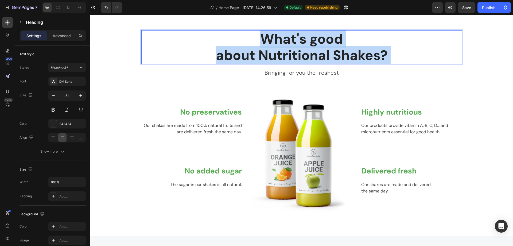
drag, startPoint x: 386, startPoint y: 60, endPoint x: 261, endPoint y: 51, distance: 125.0
click at [261, 51] on p "What's good about Nutritional Shakes?" at bounding box center [302, 47] width 320 height 33
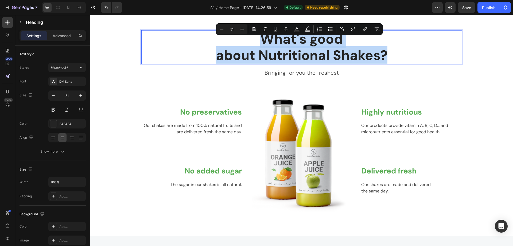
drag, startPoint x: 259, startPoint y: 44, endPoint x: 387, endPoint y: 63, distance: 130.0
click at [387, 63] on p "What's good about Nutritional Shakes?" at bounding box center [302, 47] width 320 height 33
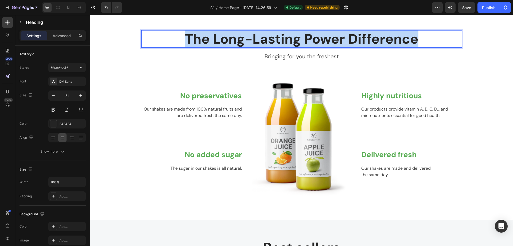
drag, startPoint x: 419, startPoint y: 48, endPoint x: 184, endPoint y: 51, distance: 235.8
click at [184, 47] on p "The Long-Lasting Power Difference" at bounding box center [302, 39] width 320 height 16
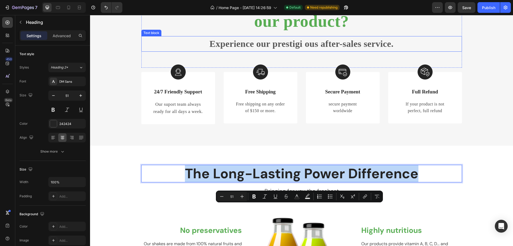
scroll to position [776, 0]
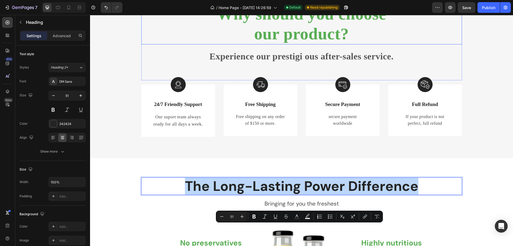
click at [315, 44] on h2 "Why should you choose our product?" at bounding box center [301, 23] width 321 height 41
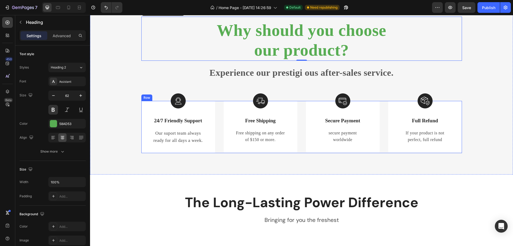
scroll to position [803, 0]
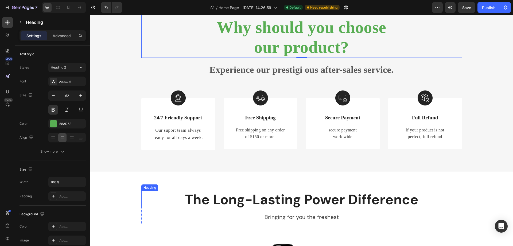
click at [293, 207] on p "The Long-Lasting Power Difference" at bounding box center [302, 199] width 320 height 16
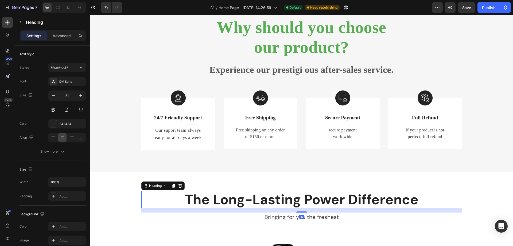
scroll to position [857, 0]
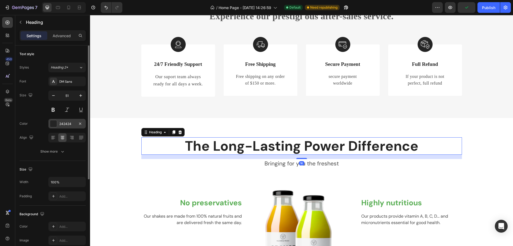
click at [72, 126] on div "242424" at bounding box center [67, 123] width 16 height 5
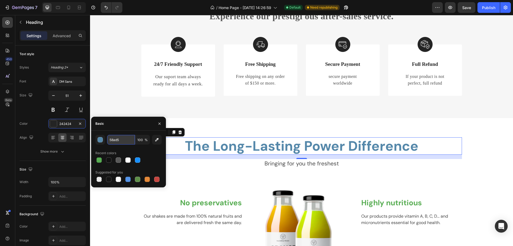
type input "58ad53"
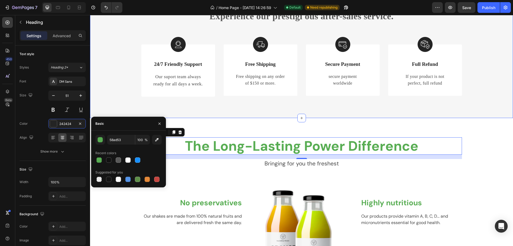
click at [381, 105] on div "Why should you choose our product? Heading Experience our prestigi ous after-sa…" at bounding box center [301, 28] width 423 height 179
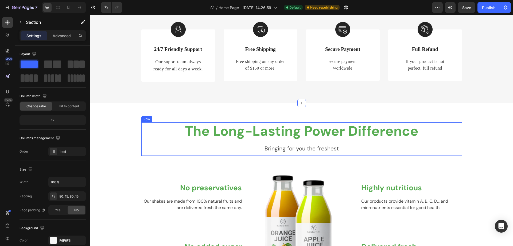
scroll to position [883, 0]
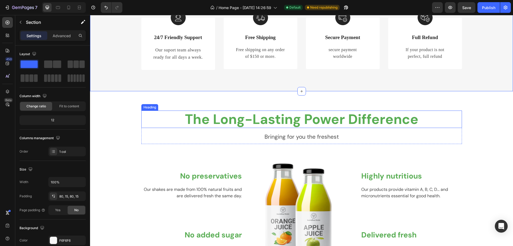
click at [417, 126] on p "The Long-Lasting Power Difference" at bounding box center [302, 119] width 320 height 16
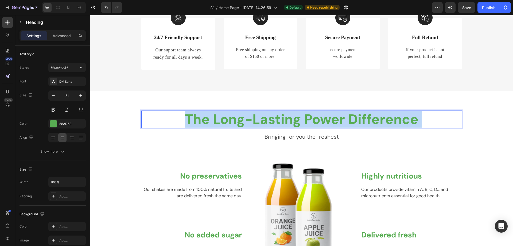
drag, startPoint x: 417, startPoint y: 126, endPoint x: 289, endPoint y: 125, distance: 128.1
click at [289, 125] on p "The Long-Lasting Power Difference" at bounding box center [302, 119] width 320 height 16
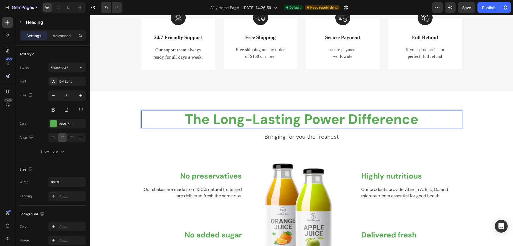
click at [186, 122] on p "The Long-Lasting Power Difference" at bounding box center [302, 119] width 320 height 16
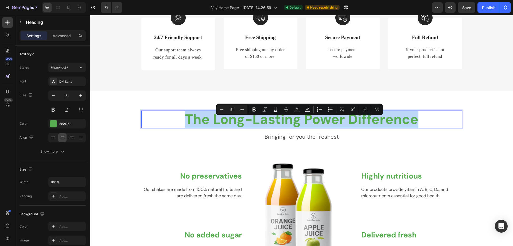
drag, startPoint x: 186, startPoint y: 122, endPoint x: 415, endPoint y: 130, distance: 229.2
click at [415, 127] on p "The Long-Lasting Power Difference" at bounding box center [302, 119] width 320 height 16
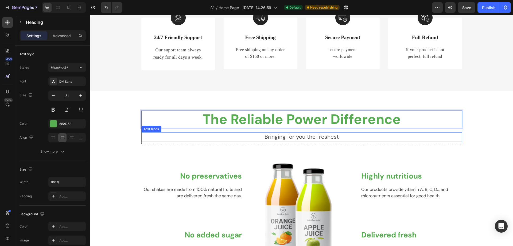
drag, startPoint x: 330, startPoint y: 145, endPoint x: 334, endPoint y: 145, distance: 4.4
click at [330, 141] on p "Bringing for you the freshest" at bounding box center [302, 137] width 320 height 9
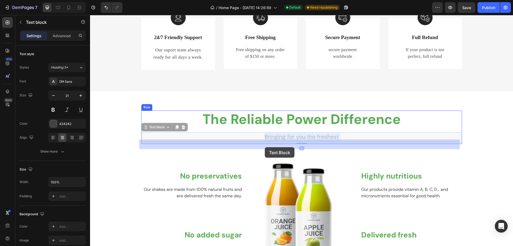
drag, startPoint x: 338, startPoint y: 143, endPoint x: 265, endPoint y: 147, distance: 73.6
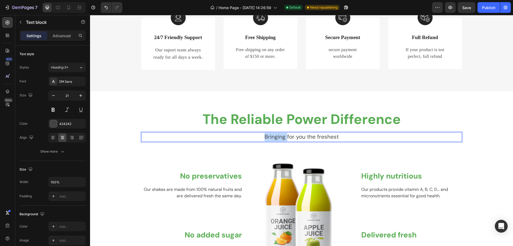
click at [271, 141] on p "Bringing for you the freshest" at bounding box center [302, 137] width 320 height 9
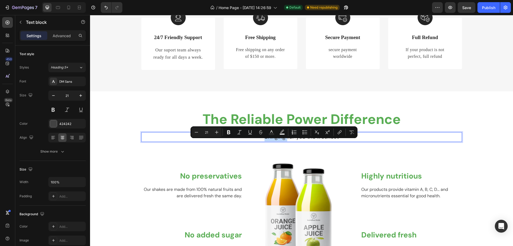
click at [267, 141] on p "Bringing for you the freshest" at bounding box center [302, 137] width 320 height 9
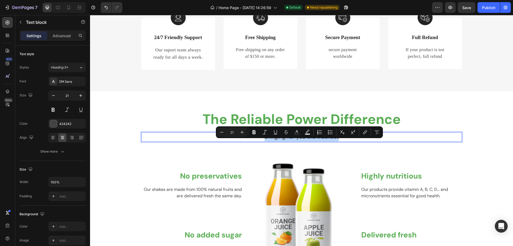
drag, startPoint x: 265, startPoint y: 144, endPoint x: 347, endPoint y: 145, distance: 82.6
click at [347, 141] on p "Bringing for you the freshest" at bounding box center [302, 137] width 320 height 9
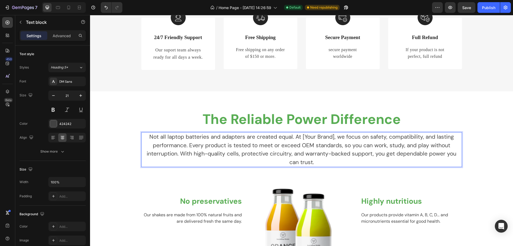
click at [334, 145] on p "Not all laptop batteries and adapters are created equal. At [Your Brand], we fo…" at bounding box center [302, 150] width 320 height 34
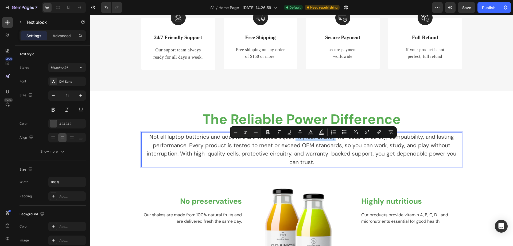
drag, startPoint x: 334, startPoint y: 145, endPoint x: 295, endPoint y: 144, distance: 39.6
click at [295, 144] on p "Not all laptop batteries and adapters are created equal. At [Your Brand], we fo…" at bounding box center [302, 150] width 320 height 34
click at [332, 145] on p "Not all laptop batteries and adapters are created equal. At [Your Brand], we fo…" at bounding box center [302, 150] width 320 height 34
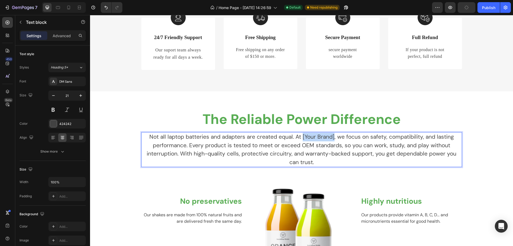
drag, startPoint x: 332, startPoint y: 145, endPoint x: 301, endPoint y: 146, distance: 30.8
click at [301, 146] on p "Not all laptop batteries and adapters are created equal. At [Your Brand], we fo…" at bounding box center [302, 150] width 320 height 34
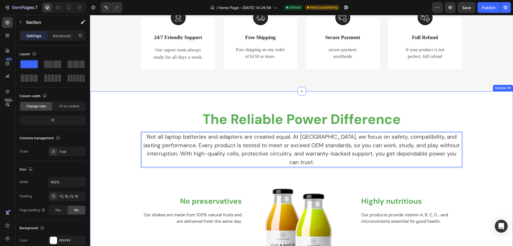
click at [476, 180] on div "The Reliable Power Difference Heading Not all laptop batteries and adapters are…" at bounding box center [301, 207] width 415 height 195
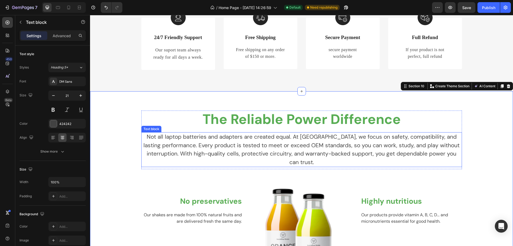
click at [384, 161] on p "Not all laptop batteries and adapters are created equal. At [GEOGRAPHIC_DATA], …" at bounding box center [302, 150] width 320 height 34
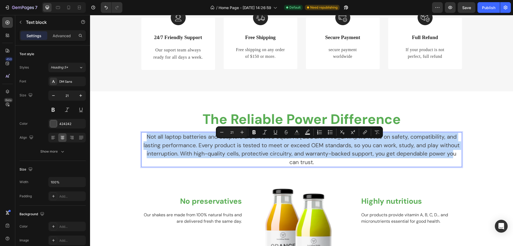
drag, startPoint x: 157, startPoint y: 144, endPoint x: 333, endPoint y: 167, distance: 178.0
copy p "Not all laptop batteries and adapters are created equal. At [GEOGRAPHIC_DATA], …"
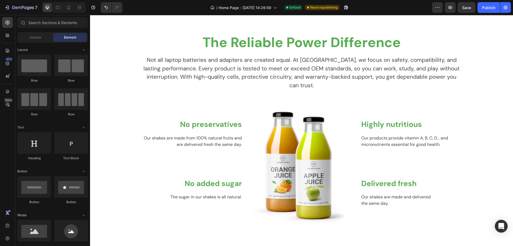
scroll to position [1036, 0]
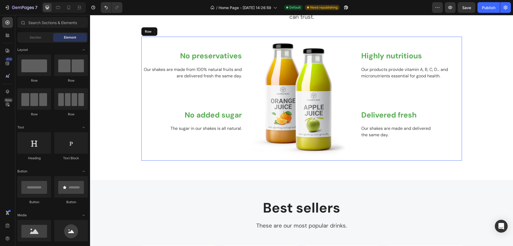
click at [241, 56] on div "No preservatives Heading Our shakes are made from 100% natural fruits and are d…" at bounding box center [301, 99] width 321 height 124
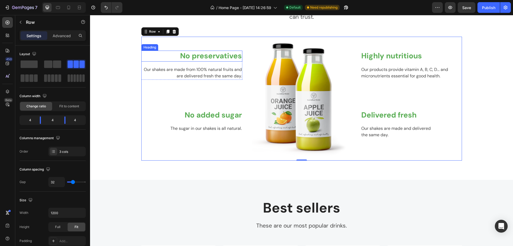
click at [238, 56] on p "No preservatives" at bounding box center [192, 56] width 100 height 10
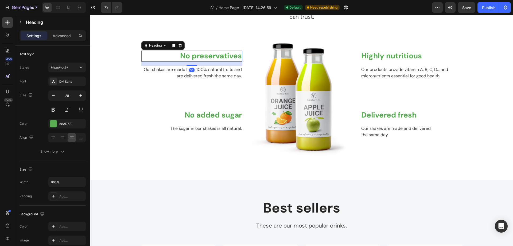
click at [238, 56] on p "No preservatives" at bounding box center [192, 56] width 100 height 10
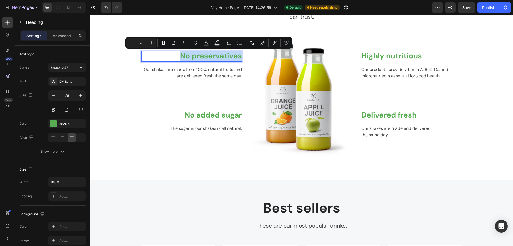
drag, startPoint x: 179, startPoint y: 54, endPoint x: 238, endPoint y: 58, distance: 59.5
click at [238, 58] on p "No preservatives" at bounding box center [192, 56] width 100 height 10
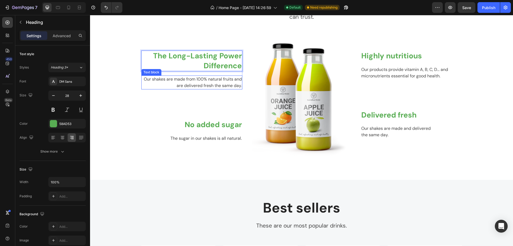
click at [232, 86] on p "Our shakes are made from 100% natural fruits and are delivered fresh the same d…" at bounding box center [192, 82] width 100 height 13
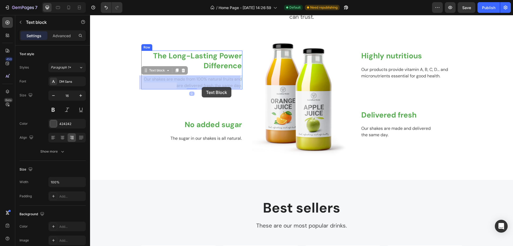
drag, startPoint x: 141, startPoint y: 77, endPoint x: 202, endPoint y: 87, distance: 61.7
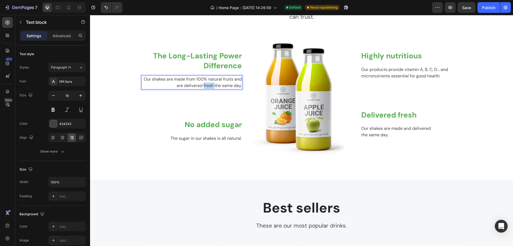
click at [205, 85] on p "Our shakes are made from 100% natural fruits and are delivered fresh the same d…" at bounding box center [192, 82] width 100 height 13
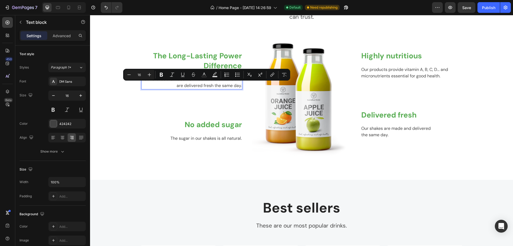
click at [239, 84] on p "Our shakes are made from 100% natural fruits and are delivered fresh the same d…" at bounding box center [192, 82] width 100 height 13
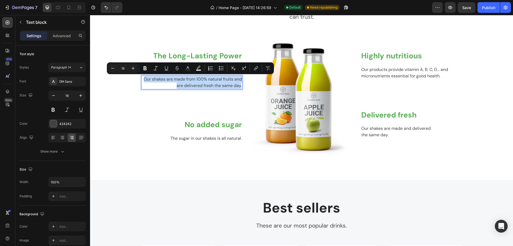
drag, startPoint x: 239, startPoint y: 86, endPoint x: 142, endPoint y: 80, distance: 97.8
click at [142, 80] on p "Our shakes are made from 100% natural fruits and are delivered fresh the same d…" at bounding box center [192, 82] width 100 height 13
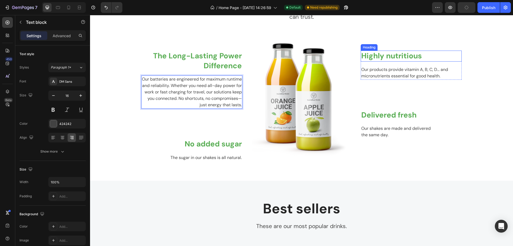
click at [383, 59] on p "Highly nutritious" at bounding box center [411, 56] width 100 height 10
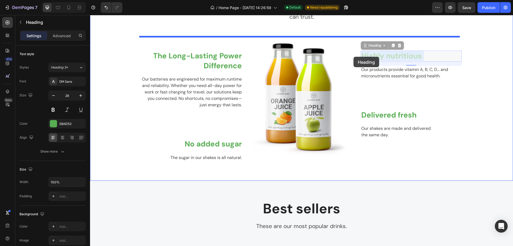
drag, startPoint x: 423, startPoint y: 56, endPoint x: 354, endPoint y: 57, distance: 69.2
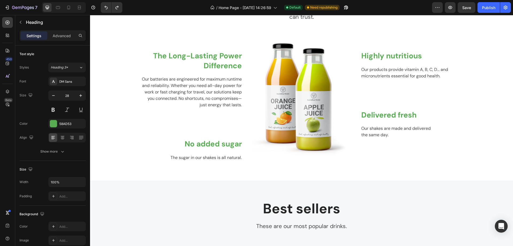
click at [424, 57] on p "Highly nutritious" at bounding box center [411, 56] width 100 height 10
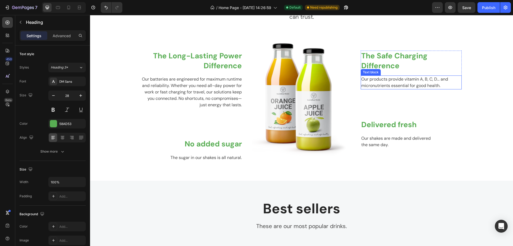
click at [429, 86] on p "Our products provide vitamin A, B, C, D... and micronutrients essential for goo…" at bounding box center [411, 82] width 100 height 13
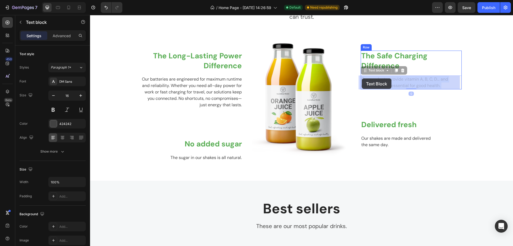
drag, startPoint x: 443, startPoint y: 86, endPoint x: 362, endPoint y: 78, distance: 81.6
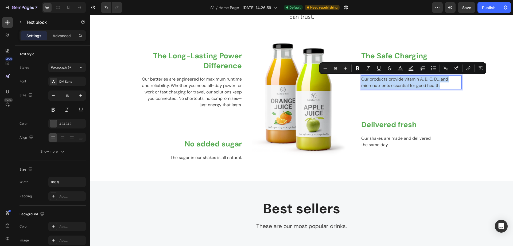
drag, startPoint x: 441, startPoint y: 85, endPoint x: 359, endPoint y: 81, distance: 81.6
click at [361, 81] on p "Our products provide vitamin A, B, C, D... and micronutrients essential for goo…" at bounding box center [411, 82] width 100 height 13
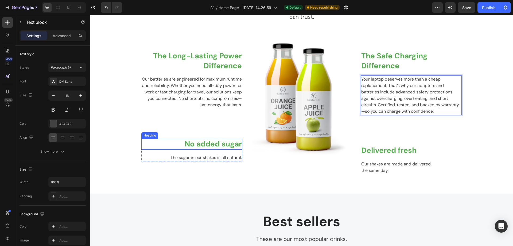
click at [226, 141] on p "No added sugar" at bounding box center [192, 144] width 100 height 10
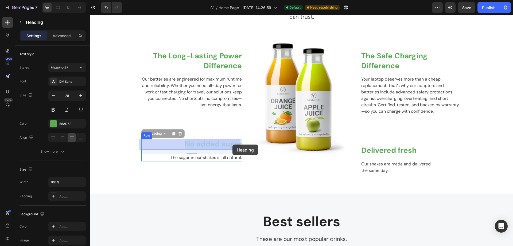
drag, startPoint x: 183, startPoint y: 143, endPoint x: 212, endPoint y: 144, distance: 28.7
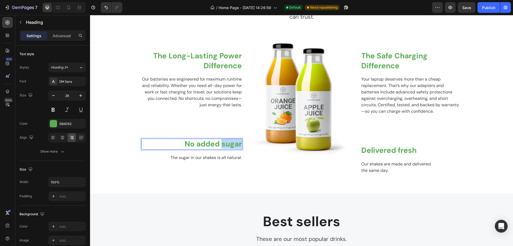
click at [230, 144] on p "No added sugar" at bounding box center [192, 144] width 100 height 10
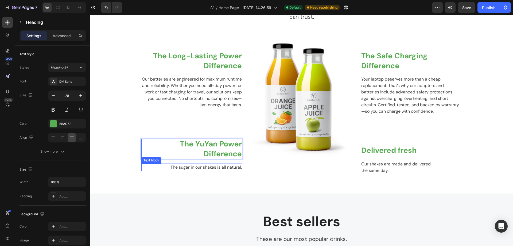
click at [196, 167] on p "The sugar in our shakes is all natural." at bounding box center [192, 167] width 100 height 6
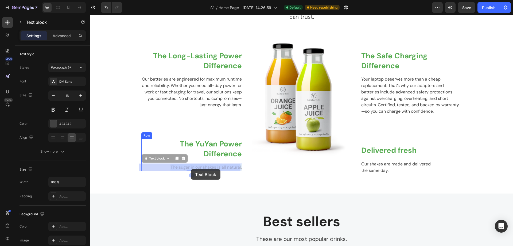
drag, startPoint x: 168, startPoint y: 167, endPoint x: 174, endPoint y: 168, distance: 5.9
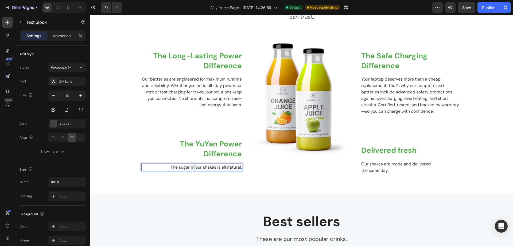
click at [191, 169] on p "The sugar in our shakes is all natural." at bounding box center [192, 167] width 100 height 6
click at [239, 168] on p "The sugar in our shakes is all natural." at bounding box center [192, 167] width 100 height 6
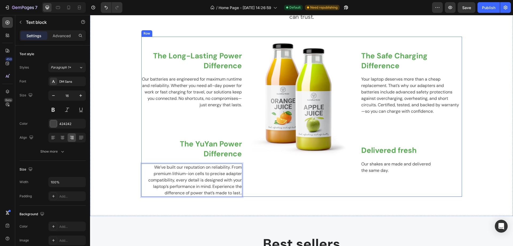
click at [254, 180] on div "Image" at bounding box center [301, 117] width 101 height 160
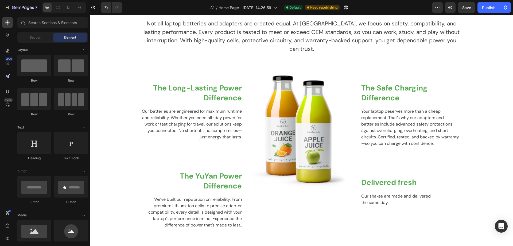
scroll to position [1041, 0]
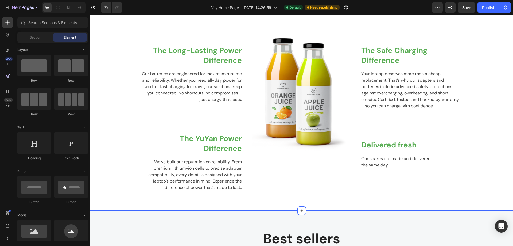
click at [423, 24] on div "The Reliable Power Difference Heading Not all laptop batteries and adapters are…" at bounding box center [301, 75] width 415 height 231
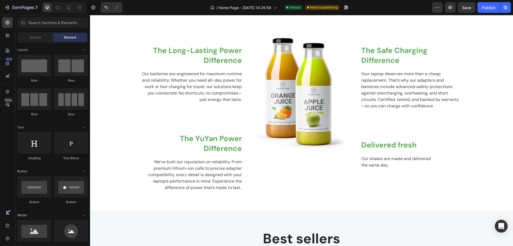
scroll to position [1049, 0]
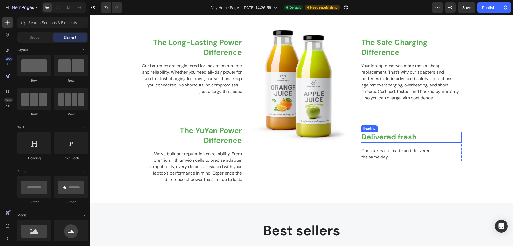
click at [412, 136] on p "Delivered fresh" at bounding box center [411, 137] width 100 height 10
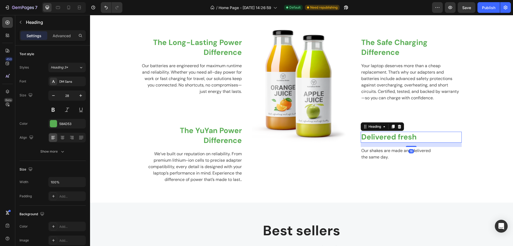
click at [412, 136] on p "Delivered fresh" at bounding box center [411, 137] width 100 height 10
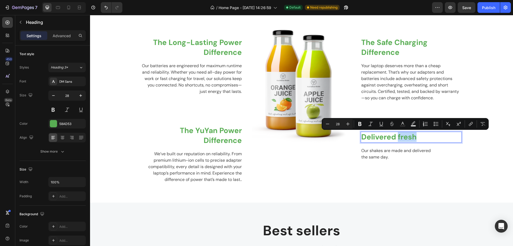
click at [420, 138] on p "Delivered fresh" at bounding box center [411, 137] width 100 height 10
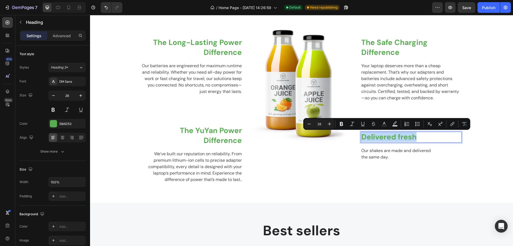
drag, startPoint x: 413, startPoint y: 138, endPoint x: 360, endPoint y: 136, distance: 53.5
click at [361, 136] on p "Delivered fresh" at bounding box center [411, 137] width 100 height 10
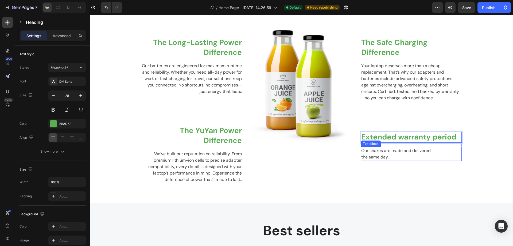
click at [400, 156] on p "Our shakes are made and delivered the same day." at bounding box center [411, 153] width 100 height 13
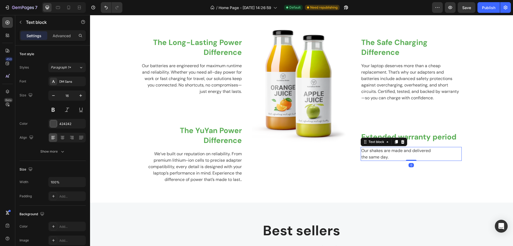
click at [395, 156] on p "Our shakes are made and delivered the same day." at bounding box center [411, 153] width 100 height 13
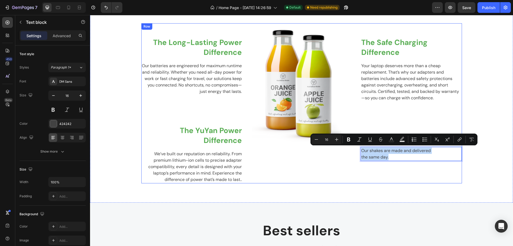
drag, startPoint x: 390, startPoint y: 157, endPoint x: 352, endPoint y: 153, distance: 38.4
click at [352, 153] on div "The Long-Lasting Power Difference Heading Our batteries are engineered for maxi…" at bounding box center [301, 103] width 321 height 160
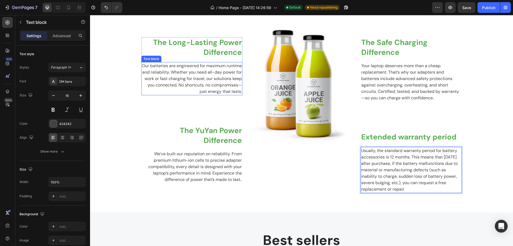
click at [204, 78] on p "Our batteries are engineered for maximum runtime and reliability. Whether you n…" at bounding box center [192, 79] width 100 height 32
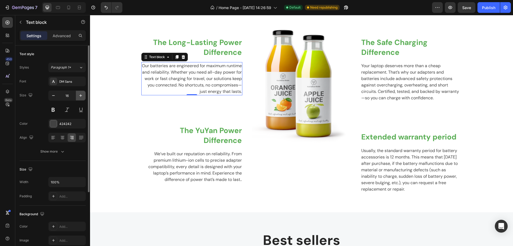
click at [79, 97] on icon "button" at bounding box center [80, 95] width 5 height 5
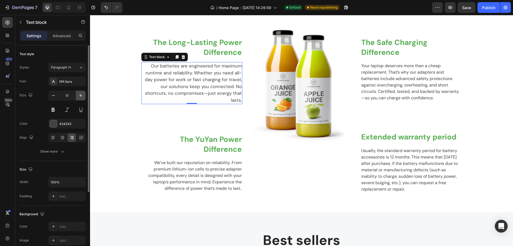
click at [79, 97] on icon "button" at bounding box center [80, 95] width 5 height 5
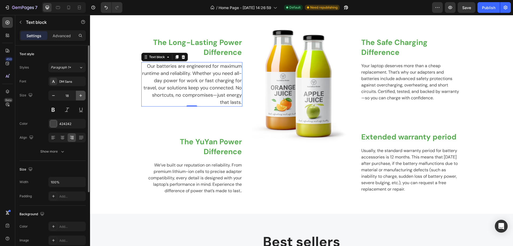
click at [79, 97] on icon "button" at bounding box center [80, 95] width 5 height 5
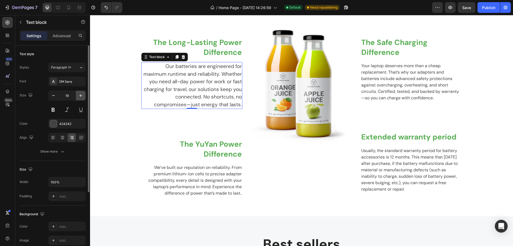
click at [79, 97] on icon "button" at bounding box center [80, 95] width 5 height 5
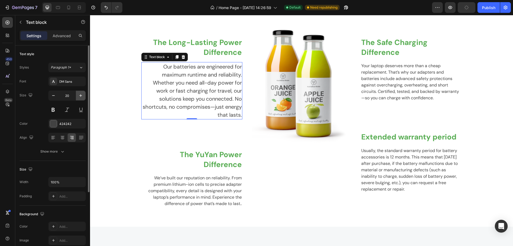
click at [79, 97] on icon "button" at bounding box center [80, 95] width 5 height 5
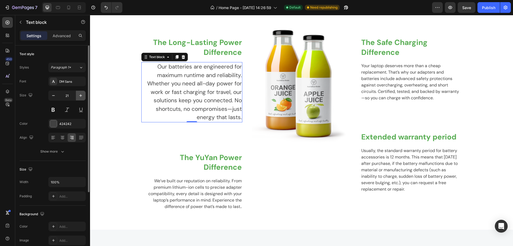
click at [79, 97] on icon "button" at bounding box center [80, 95] width 5 height 5
type input "22"
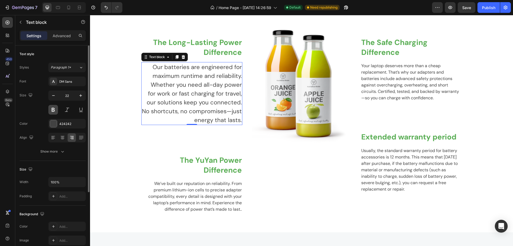
click at [52, 110] on button at bounding box center [53, 110] width 10 height 10
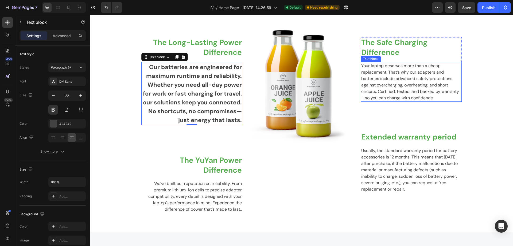
click at [386, 80] on p "Your laptop deserves more than a cheap replacement. That’s why our adapters and…" at bounding box center [411, 82] width 100 height 38
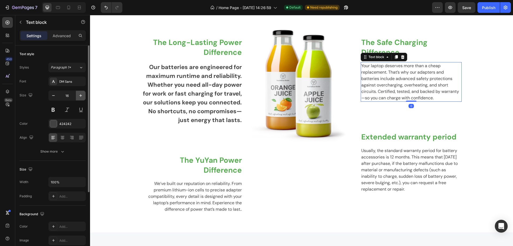
click at [80, 96] on icon "button" at bounding box center [80, 95] width 5 height 5
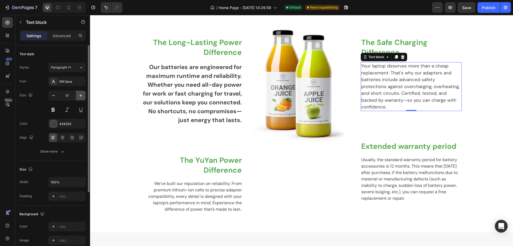
click at [80, 96] on icon "button" at bounding box center [80, 95] width 5 height 5
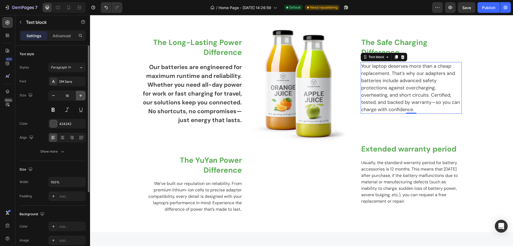
click at [80, 96] on icon "button" at bounding box center [80, 95] width 5 height 5
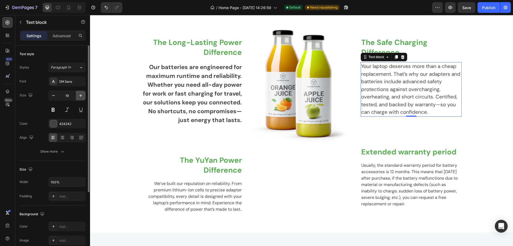
click at [80, 96] on icon "button" at bounding box center [80, 95] width 5 height 5
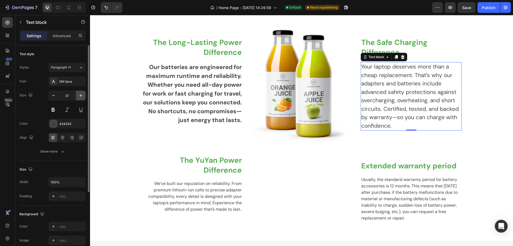
click at [80, 96] on icon "button" at bounding box center [80, 95] width 5 height 5
type input "22"
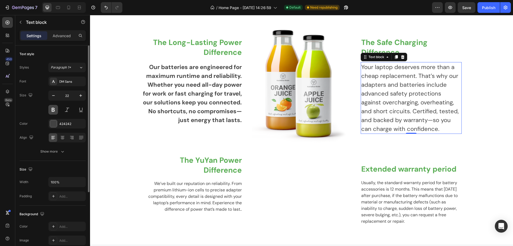
click at [54, 110] on button at bounding box center [53, 110] width 10 height 10
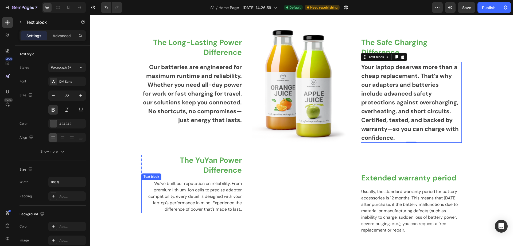
click at [199, 188] on p "We’ve built our reputation on reliability. From premium lithium-ion cells to pr…" at bounding box center [192, 196] width 100 height 32
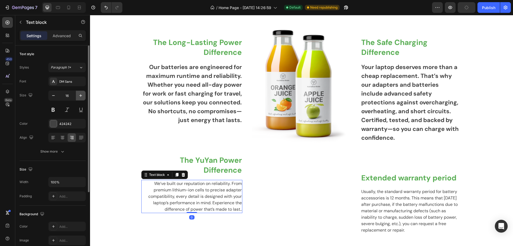
click at [82, 95] on icon "button" at bounding box center [80, 95] width 5 height 5
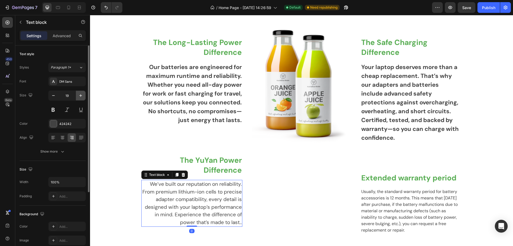
click at [82, 95] on icon "button" at bounding box center [80, 95] width 5 height 5
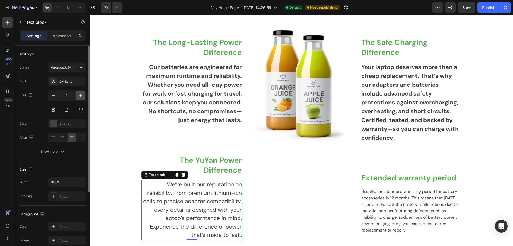
click at [82, 95] on icon "button" at bounding box center [80, 95] width 5 height 5
type input "22"
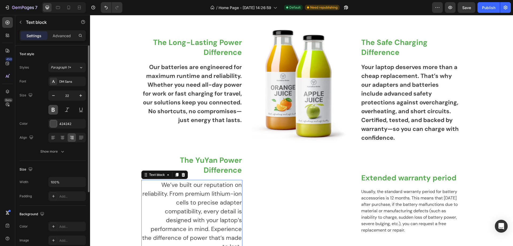
click at [53, 110] on button at bounding box center [53, 110] width 10 height 10
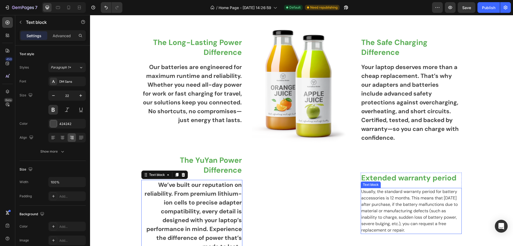
click at [383, 204] on p "Usually, the standard warranty period for battery accessories is 12 months. Thi…" at bounding box center [411, 210] width 100 height 45
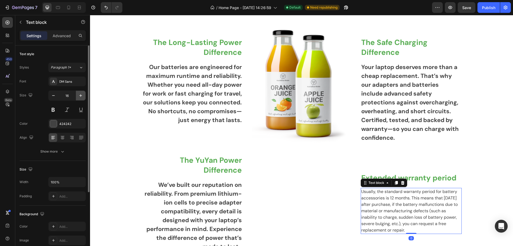
click at [80, 95] on icon "button" at bounding box center [80, 95] width 5 height 5
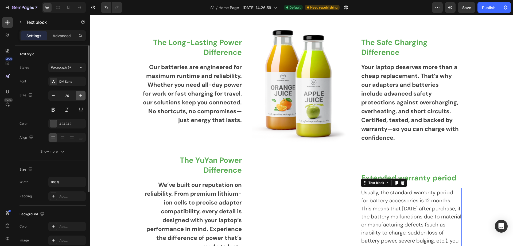
click at [80, 95] on icon "button" at bounding box center [80, 95] width 5 height 5
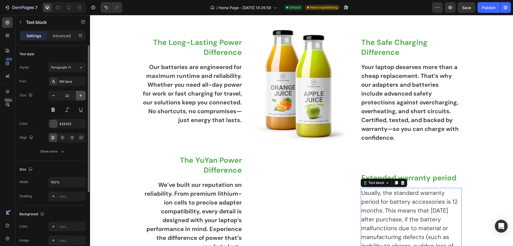
click at [80, 95] on icon "button" at bounding box center [80, 95] width 5 height 5
click at [53, 97] on icon "button" at bounding box center [53, 95] width 5 height 5
type input "22"
click at [54, 107] on button at bounding box center [53, 110] width 10 height 10
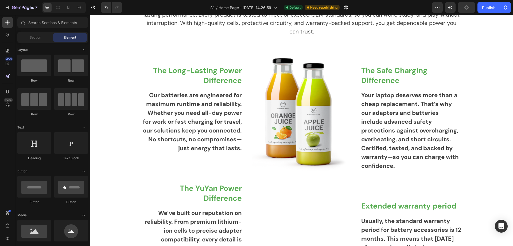
scroll to position [1010, 0]
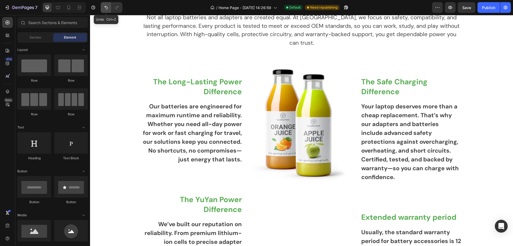
click at [105, 6] on icon "Undo/Redo" at bounding box center [105, 7] width 5 height 5
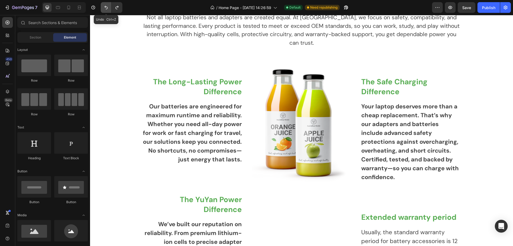
click at [105, 6] on icon "Undo/Redo" at bounding box center [105, 7] width 5 height 5
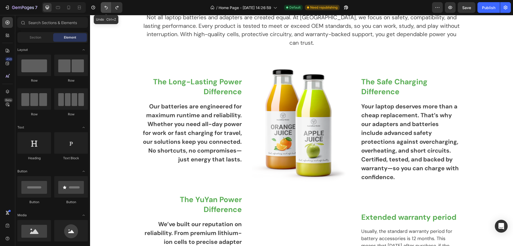
click at [105, 6] on icon "Undo/Redo" at bounding box center [105, 7] width 5 height 5
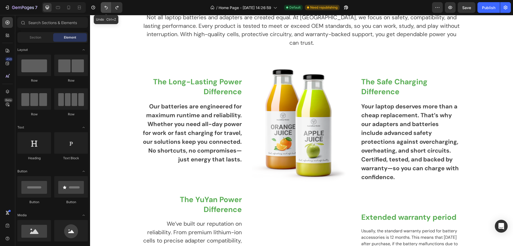
click at [105, 6] on icon "Undo/Redo" at bounding box center [105, 7] width 5 height 5
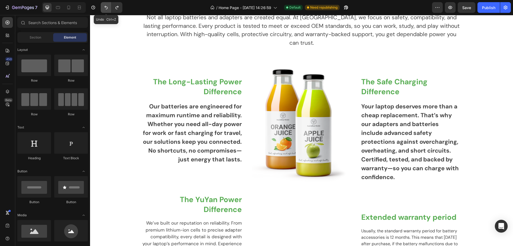
click at [105, 6] on icon "Undo/Redo" at bounding box center [105, 7] width 5 height 5
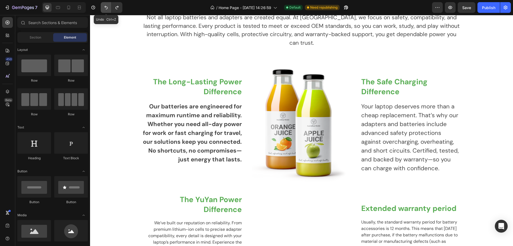
click at [105, 6] on icon "Undo/Redo" at bounding box center [105, 7] width 5 height 5
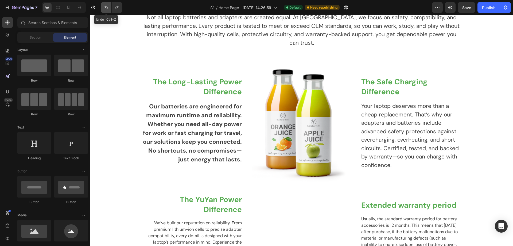
click at [105, 6] on icon "Undo/Redo" at bounding box center [105, 7] width 5 height 5
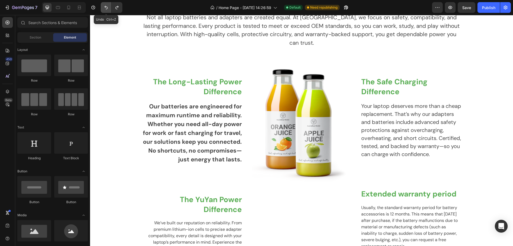
click at [105, 6] on icon "Undo/Redo" at bounding box center [105, 7] width 5 height 5
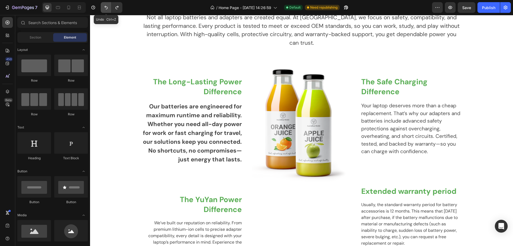
click at [105, 6] on icon "Undo/Redo" at bounding box center [105, 7] width 5 height 5
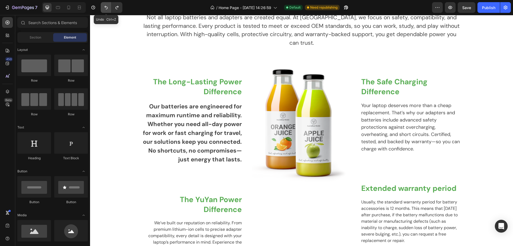
click at [105, 6] on icon "Undo/Redo" at bounding box center [105, 7] width 5 height 5
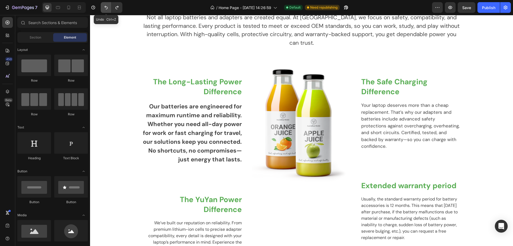
click at [105, 6] on icon "Undo/Redo" at bounding box center [105, 7] width 5 height 5
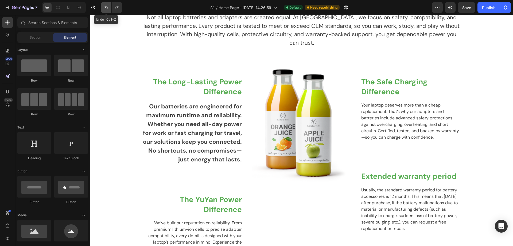
click at [105, 6] on icon "Undo/Redo" at bounding box center [105, 7] width 5 height 5
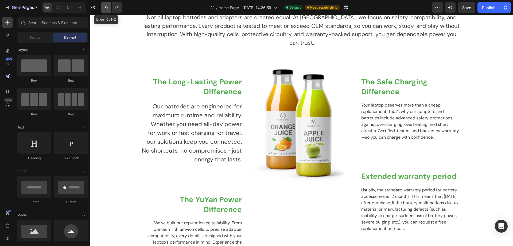
click at [105, 6] on icon "Undo/Redo" at bounding box center [105, 7] width 5 height 5
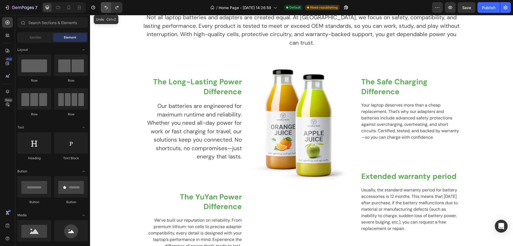
click at [105, 6] on icon "Undo/Redo" at bounding box center [105, 7] width 5 height 5
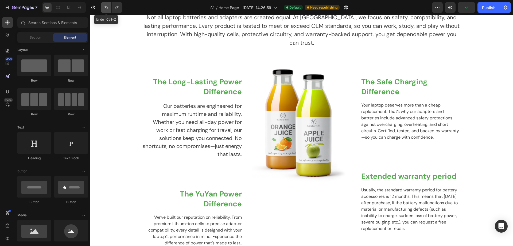
click at [106, 6] on icon "Undo/Redo" at bounding box center [105, 7] width 5 height 5
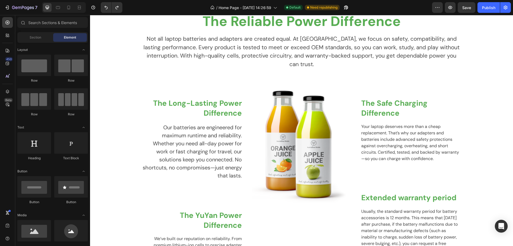
scroll to position [1023, 0]
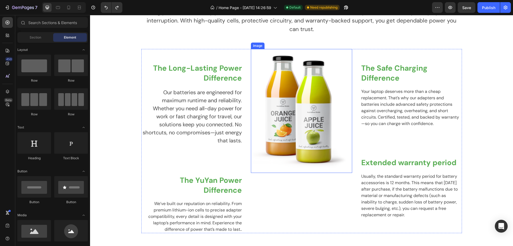
click at [306, 114] on img at bounding box center [301, 111] width 99 height 124
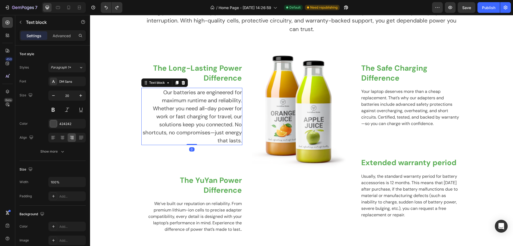
click at [224, 134] on p "Our batteries are engineered for maximum runtime and reliability. Whether you n…" at bounding box center [192, 116] width 100 height 56
click at [54, 96] on icon "button" at bounding box center [53, 95] width 5 height 5
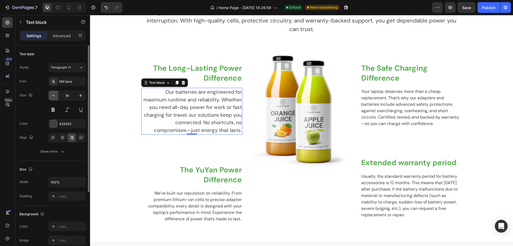
type input "18"
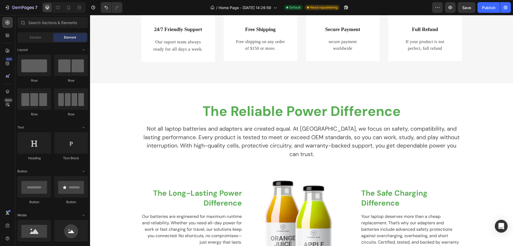
scroll to position [832, 0]
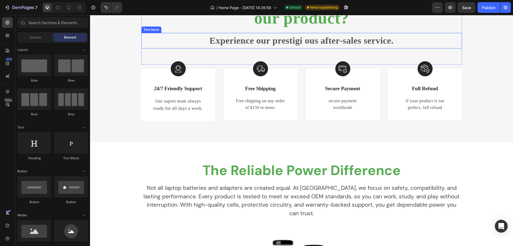
click at [322, 40] on p "Experience our prestigi ous after-sales service." at bounding box center [302, 40] width 320 height 14
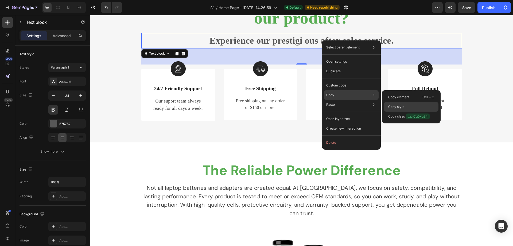
click at [398, 107] on p "Copy style" at bounding box center [396, 106] width 16 height 5
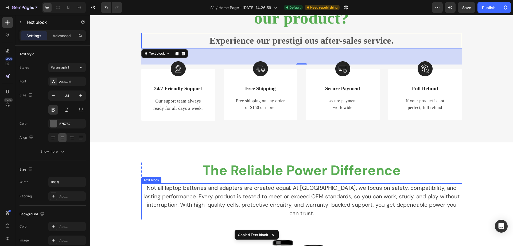
click at [295, 206] on p "Not all laptop batteries and adapters are created equal. At [GEOGRAPHIC_DATA], …" at bounding box center [302, 201] width 320 height 34
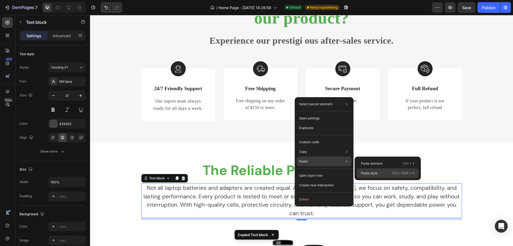
click at [368, 172] on p "Paste style" at bounding box center [369, 173] width 17 height 5
type input "34"
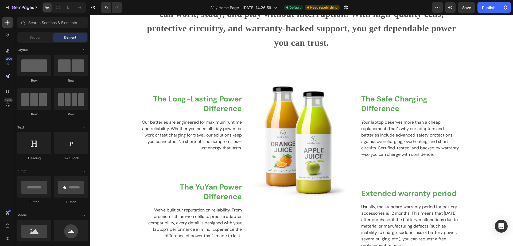
scroll to position [1123, 0]
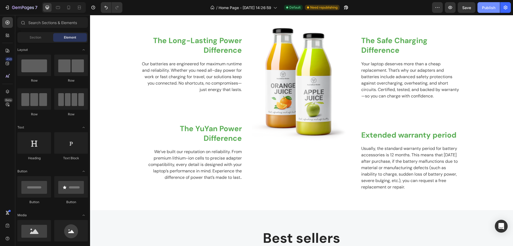
click at [486, 8] on div "Publish" at bounding box center [488, 8] width 13 height 6
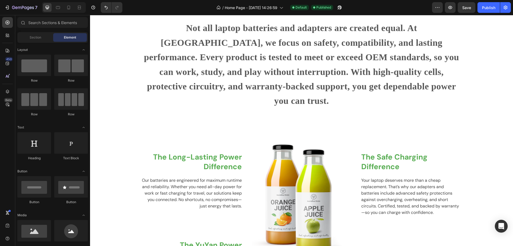
scroll to position [1264, 0]
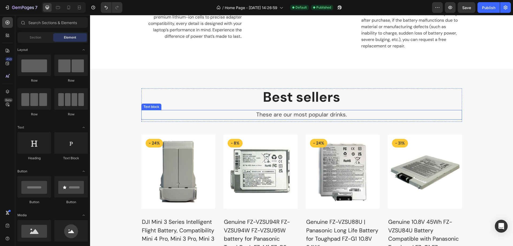
click at [344, 115] on p "These are our most popular drinks." at bounding box center [302, 114] width 320 height 9
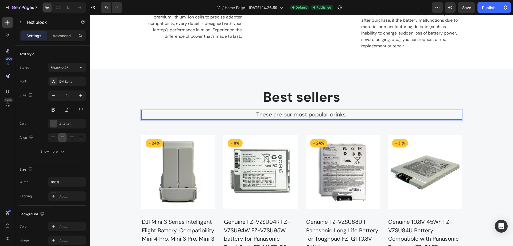
click at [344, 115] on p "These are our most popular drinks." at bounding box center [302, 114] width 320 height 9
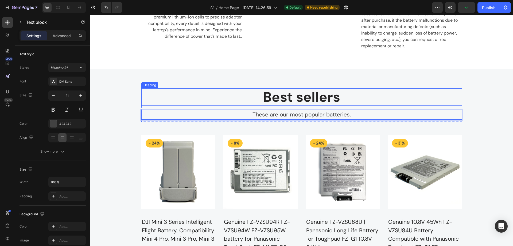
click at [343, 98] on p "Best sellers" at bounding box center [302, 97] width 320 height 16
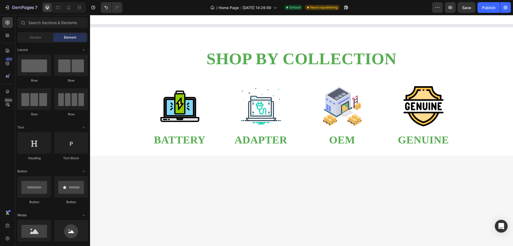
scroll to position [340, 0]
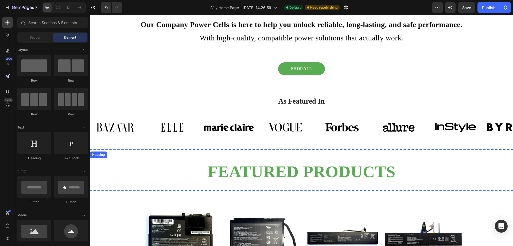
click at [336, 172] on h2 "FEATURED PRODUCTS" at bounding box center [301, 171] width 423 height 21
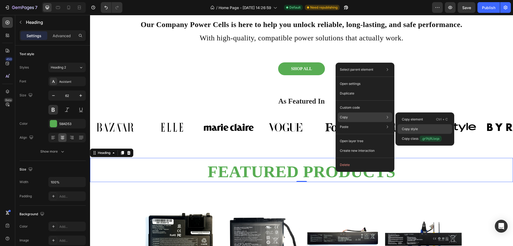
click at [409, 126] on p "Copy style" at bounding box center [410, 128] width 16 height 5
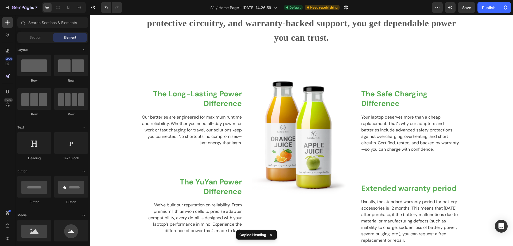
scroll to position [1241, 0]
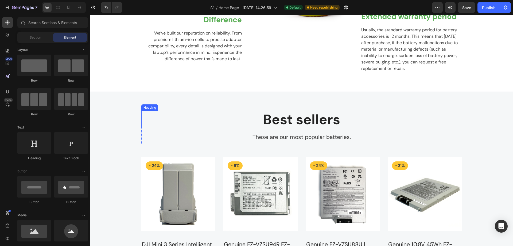
click at [317, 120] on p "Best sellers" at bounding box center [302, 119] width 320 height 16
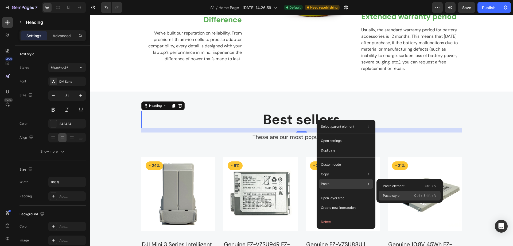
click at [388, 194] on p "Paste style" at bounding box center [391, 195] width 17 height 5
type input "62"
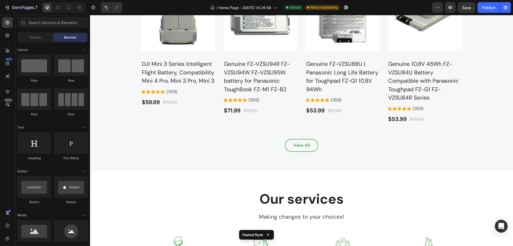
scroll to position [1454, 0]
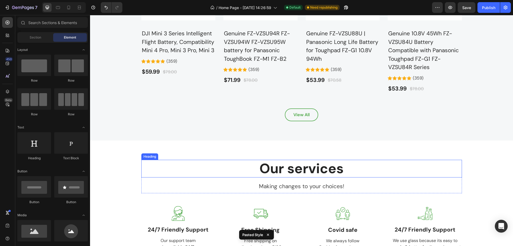
click at [319, 169] on p "Our services" at bounding box center [302, 168] width 320 height 16
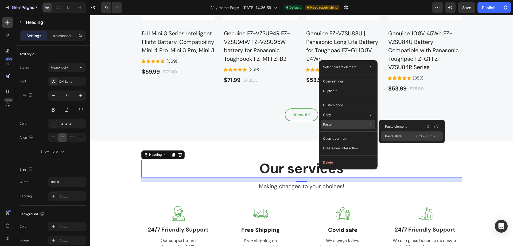
click at [394, 134] on p "Paste style" at bounding box center [393, 136] width 17 height 5
type input "62"
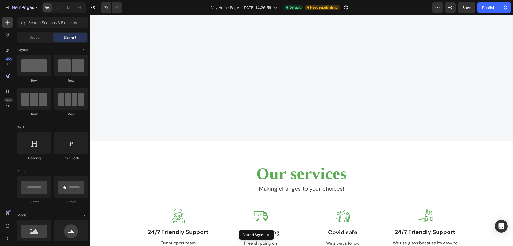
scroll to position [1685, 0]
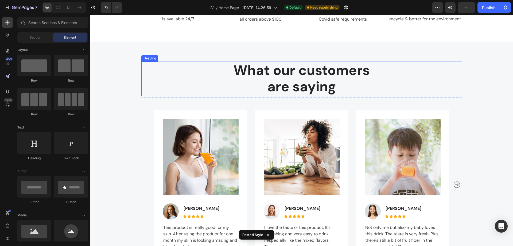
click at [299, 83] on p "What our customers are saying" at bounding box center [302, 78] width 320 height 33
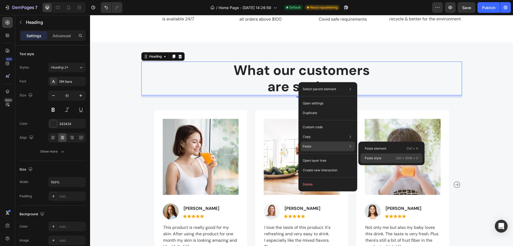
click at [371, 155] on div "Paste style Ctrl + Shift + V" at bounding box center [392, 158] width 62 height 10
type input "62"
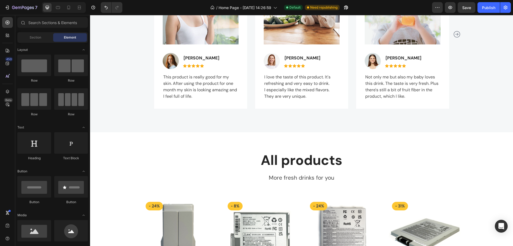
scroll to position [1860, 0]
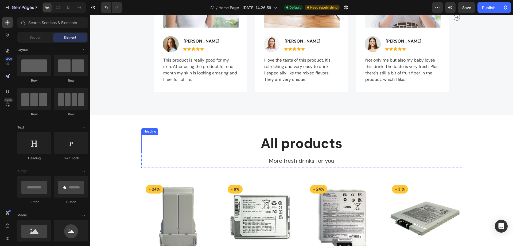
click at [306, 147] on p "All products" at bounding box center [302, 143] width 320 height 16
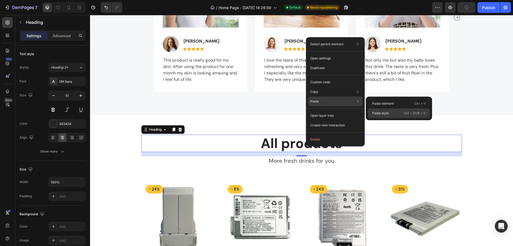
click at [386, 112] on p "Paste style" at bounding box center [380, 113] width 17 height 5
type input "62"
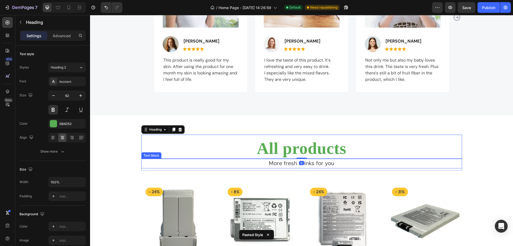
click at [334, 166] on p "More fresh drinks for you" at bounding box center [302, 163] width 320 height 9
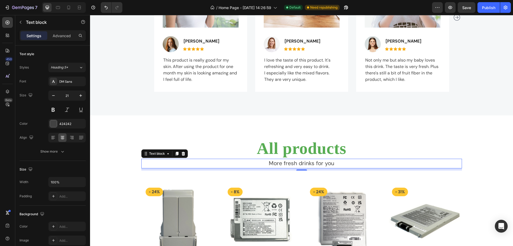
click at [310, 168] on p "More fresh drinks for you" at bounding box center [302, 163] width 320 height 9
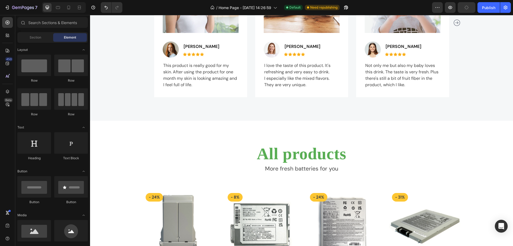
scroll to position [1848, 0]
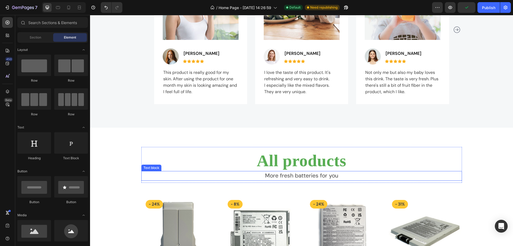
click at [321, 180] on p "More fresh batteries for you" at bounding box center [302, 175] width 320 height 9
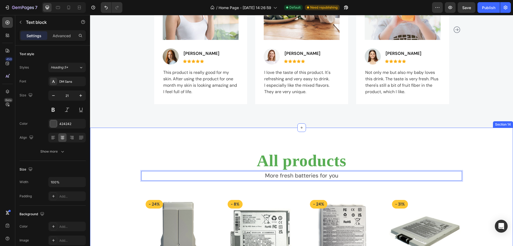
drag, startPoint x: 321, startPoint y: 183, endPoint x: 321, endPoint y: 189, distance: 5.9
click at [317, 168] on p "All products" at bounding box center [302, 161] width 320 height 20
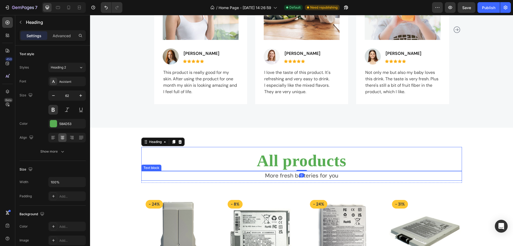
click at [320, 180] on p "More fresh batteries for you" at bounding box center [302, 175] width 320 height 9
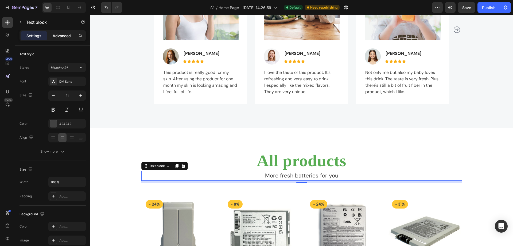
click at [66, 36] on p "Advanced" at bounding box center [62, 36] width 18 height 6
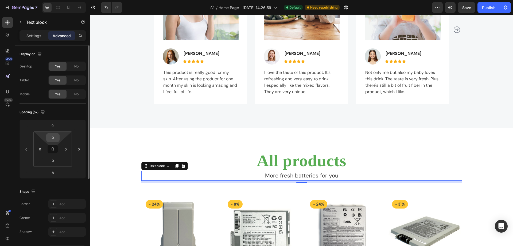
click at [54, 139] on input "0" at bounding box center [53, 137] width 11 height 8
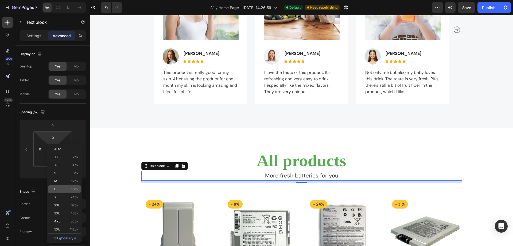
click at [54, 187] on div "L 16px" at bounding box center [64, 189] width 33 height 8
type input "16"
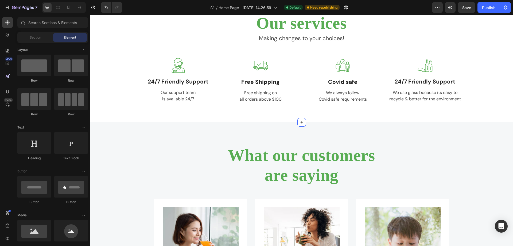
scroll to position [1440, 0]
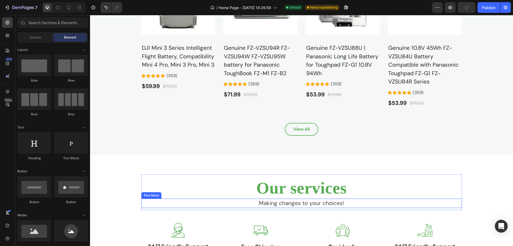
click at [290, 204] on p "Making changes to your choices!" at bounding box center [302, 203] width 320 height 9
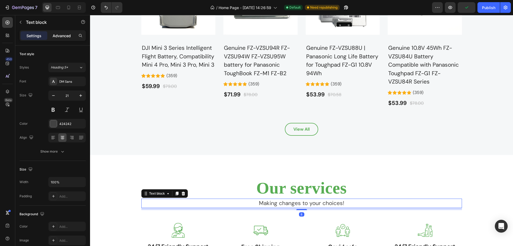
click at [58, 36] on p "Advanced" at bounding box center [62, 36] width 18 height 6
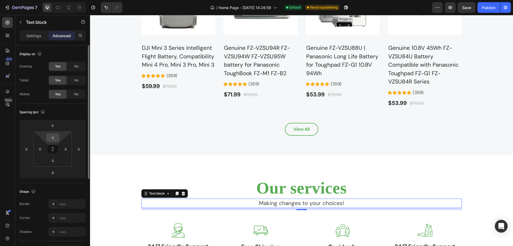
click at [56, 137] on input "0" at bounding box center [53, 137] width 11 height 8
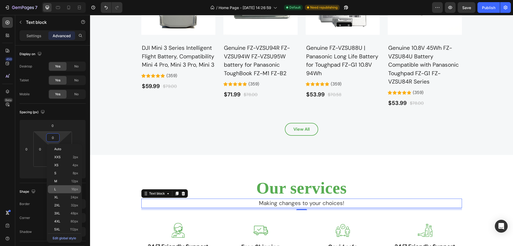
click at [56, 187] on p "L 16px" at bounding box center [66, 189] width 24 height 4
type input "16"
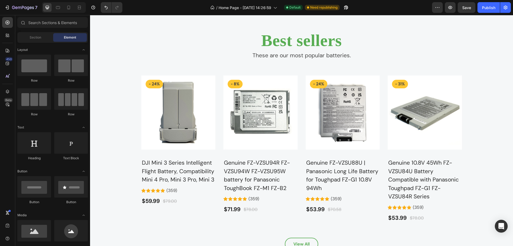
scroll to position [1266, 0]
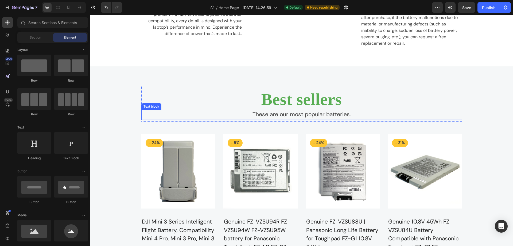
click at [307, 113] on p "These are our most popular batteries." at bounding box center [302, 114] width 320 height 9
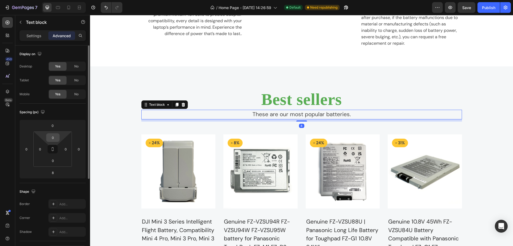
click at [57, 136] on input "0" at bounding box center [53, 137] width 11 height 8
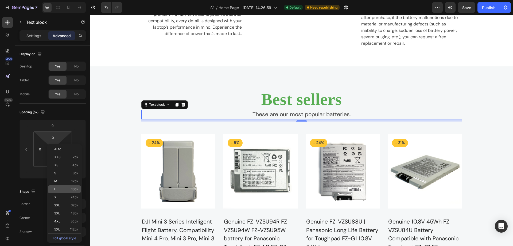
click at [55, 188] on span "L" at bounding box center [55, 189] width 2 height 4
type input "16"
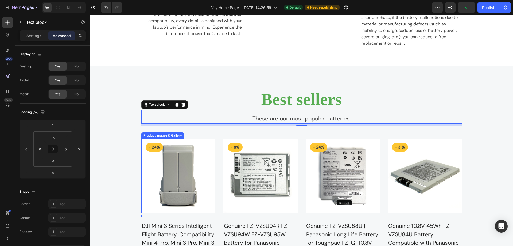
click at [141, 156] on img at bounding box center [178, 175] width 74 height 74
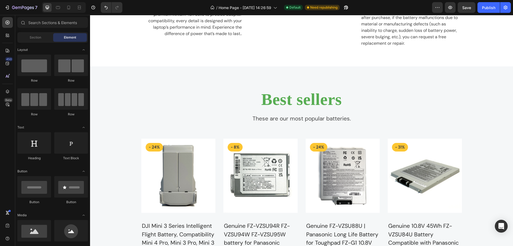
scroll to position [1289, 0]
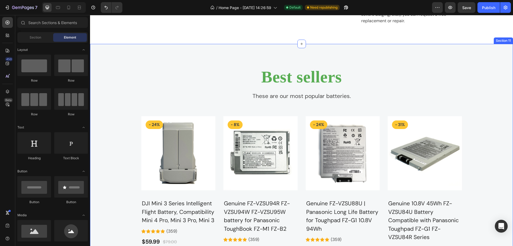
click at [476, 147] on div "Best sellers Heading These are our most popular batteries. Text block Row Produ…" at bounding box center [301, 177] width 415 height 228
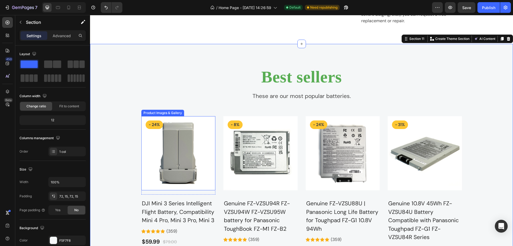
click at [149, 141] on img at bounding box center [178, 153] width 74 height 74
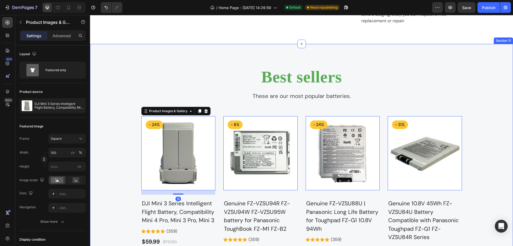
click at [129, 128] on div "Best sellers Heading These are our most popular batteries. Text block Row Produ…" at bounding box center [301, 177] width 415 height 228
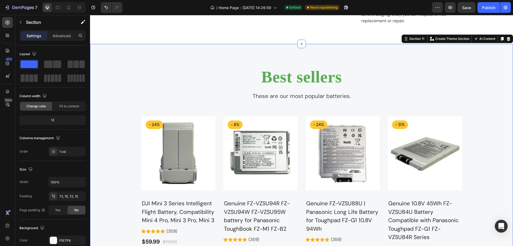
click at [121, 151] on div "Best sellers Heading These are our most popular batteries. Text block Row Produ…" at bounding box center [301, 177] width 415 height 228
click at [136, 112] on div "Best sellers Heading These are our most popular batteries. Text block Row Produ…" at bounding box center [301, 177] width 415 height 228
click at [130, 127] on div "Best sellers Heading These are our most popular batteries. Text block Row Produ…" at bounding box center [301, 177] width 415 height 228
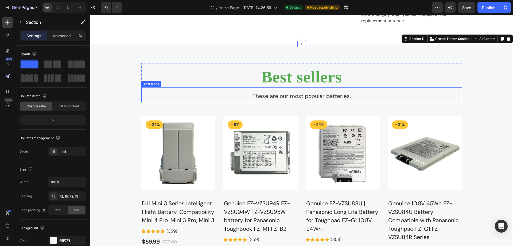
click at [237, 90] on div "These are our most popular batteries. Text block" at bounding box center [301, 94] width 321 height 14
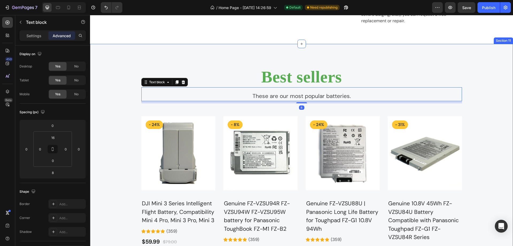
click at [136, 124] on div "Best sellers Heading These are our most popular batteries. Text block 8 Row Pro…" at bounding box center [301, 177] width 415 height 228
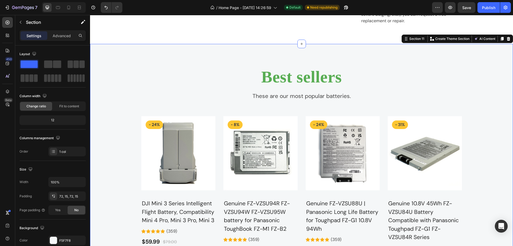
click at [133, 140] on div "Best sellers Heading These are our most popular batteries. Text block Row Produ…" at bounding box center [301, 177] width 415 height 228
click at [208, 153] on img at bounding box center [178, 153] width 74 height 74
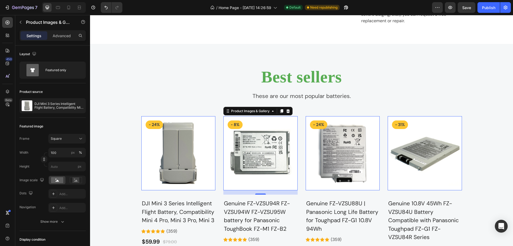
click at [260, 157] on img at bounding box center [260, 153] width 74 height 74
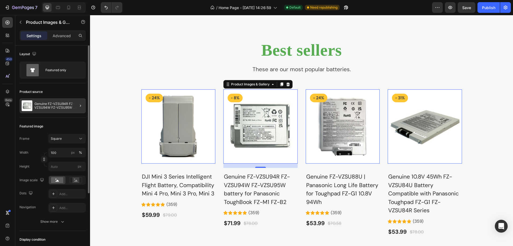
click at [77, 107] on div at bounding box center [78, 105] width 15 height 15
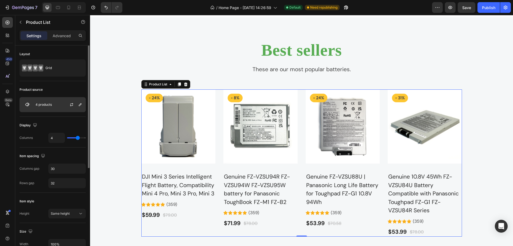
click at [25, 105] on img at bounding box center [27, 104] width 11 height 11
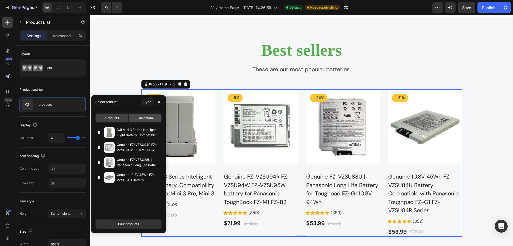
click at [141, 120] on span "Collection" at bounding box center [145, 117] width 15 height 5
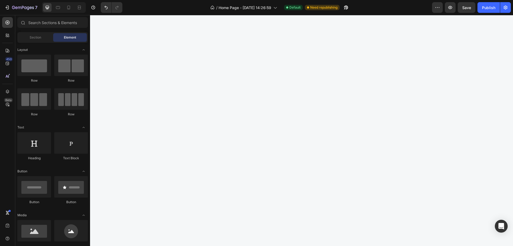
scroll to position [831, 0]
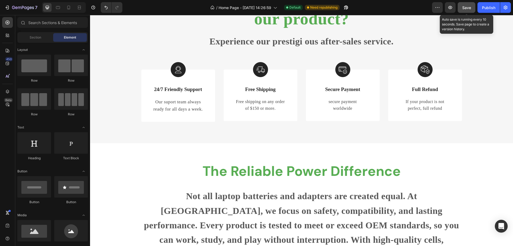
click at [468, 6] on span "Save" at bounding box center [467, 7] width 9 height 5
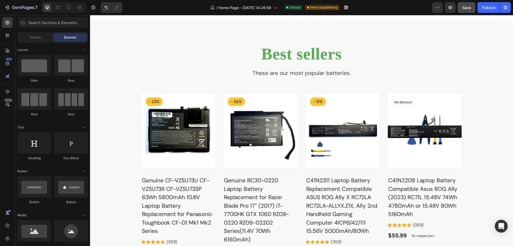
scroll to position [1301, 0]
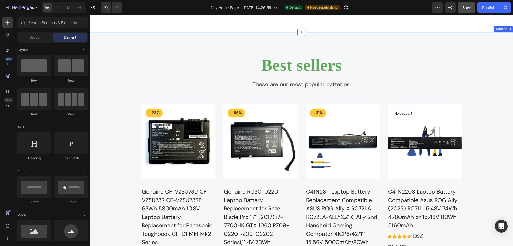
click at [130, 113] on div "Best sellers Heading These are our most popular batteries. Text block Row Produ…" at bounding box center [301, 177] width 415 height 253
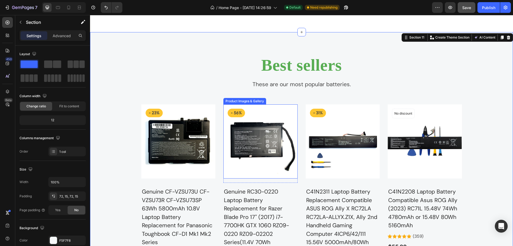
click at [233, 175] on img at bounding box center [260, 141] width 74 height 74
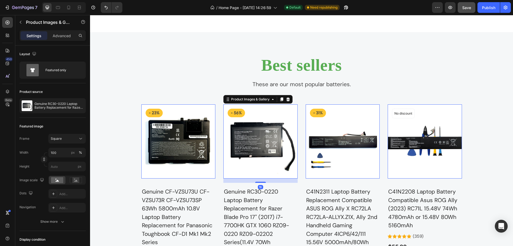
click at [175, 149] on img at bounding box center [178, 141] width 74 height 74
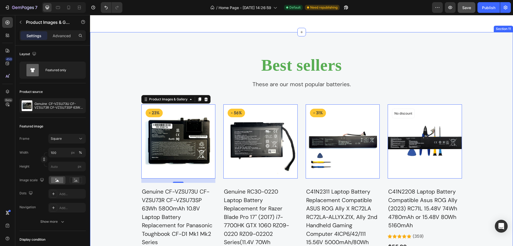
click at [120, 106] on div "Best sellers Heading These are our most popular batteries. Text block Row Produ…" at bounding box center [301, 177] width 415 height 253
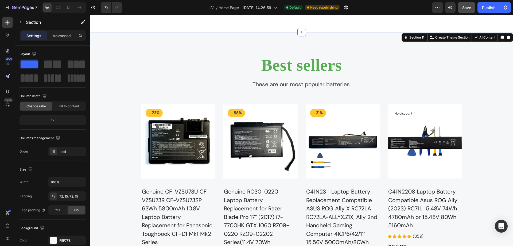
click at [185, 99] on div "Best sellers Heading These are our most popular batteries. Text block Row Produ…" at bounding box center [301, 177] width 415 height 253
click at [484, 144] on div "Best sellers Heading These are our most popular batteries. Text block Row Produ…" at bounding box center [301, 177] width 415 height 253
click at [138, 182] on div "Best sellers Heading These are our most popular batteries. Text block Row Produ…" at bounding box center [301, 177] width 415 height 253
click at [136, 124] on div "Best sellers Heading These are our most popular batteries. Text block Row Produ…" at bounding box center [301, 177] width 415 height 253
click at [124, 118] on div "Best sellers Heading These are our most popular batteries. Text block Row Produ…" at bounding box center [301, 177] width 415 height 253
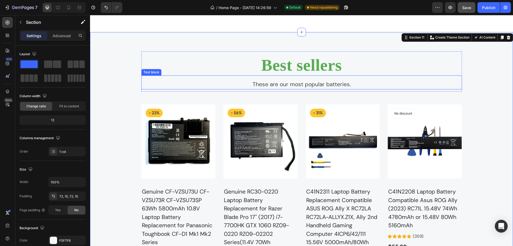
click at [262, 81] on p "These are our most popular batteries." at bounding box center [302, 84] width 320 height 9
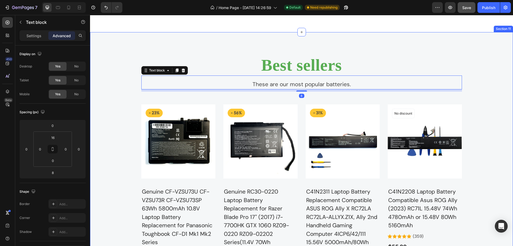
click at [136, 125] on div "Best sellers Heading These are our most popular batteries. Text block 8 Row Pro…" at bounding box center [301, 177] width 415 height 253
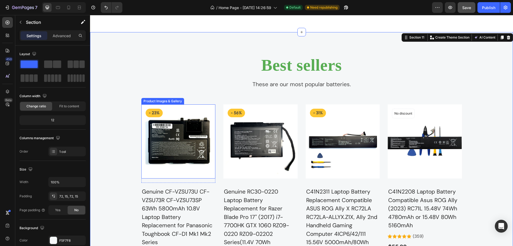
click at [142, 135] on img at bounding box center [178, 141] width 74 height 74
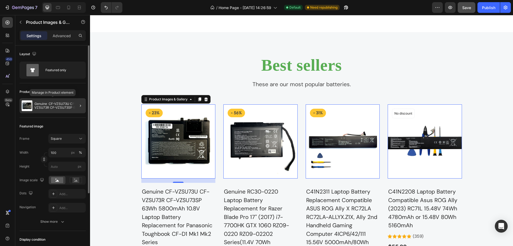
click at [56, 103] on p "Genuine CF-VZSU73U CF-VZSU73R CF-VZSU73SP 63Wh 5800mAh 10.8V Laptop Battery Rep…" at bounding box center [58, 105] width 49 height 7
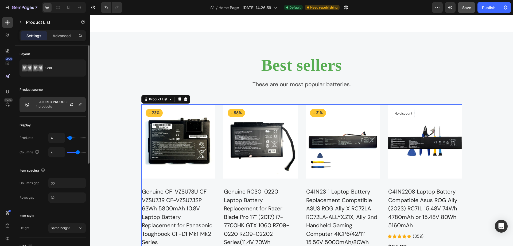
click at [27, 102] on img at bounding box center [27, 104] width 11 height 11
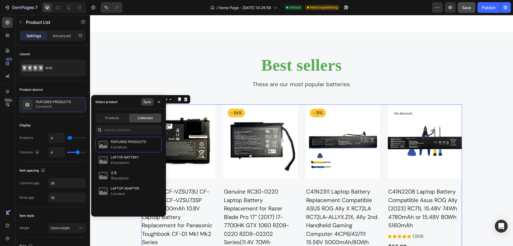
click at [145, 103] on div "Sync" at bounding box center [148, 101] width 8 height 5
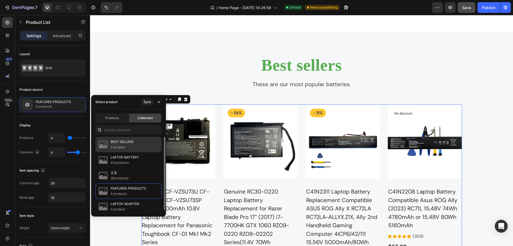
click at [138, 152] on div "BEST SELLERS 0 product" at bounding box center [128, 160] width 66 height 16
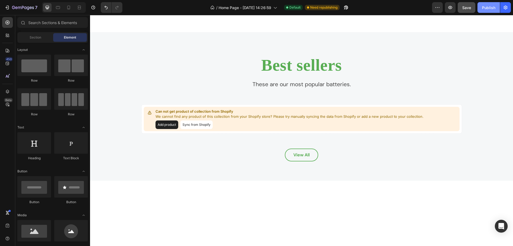
click at [487, 9] on div "Publish" at bounding box center [488, 8] width 13 height 6
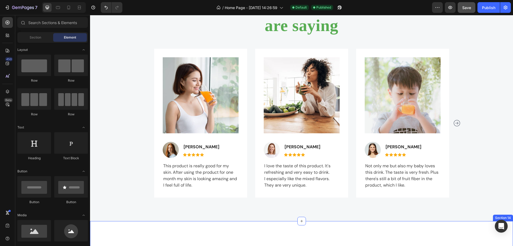
scroll to position [1826, 0]
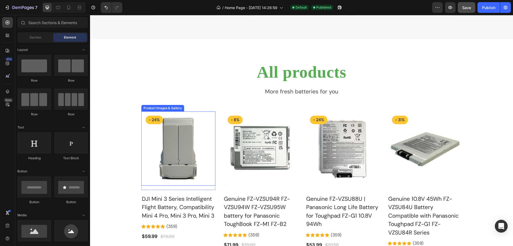
click at [145, 144] on img at bounding box center [178, 148] width 74 height 74
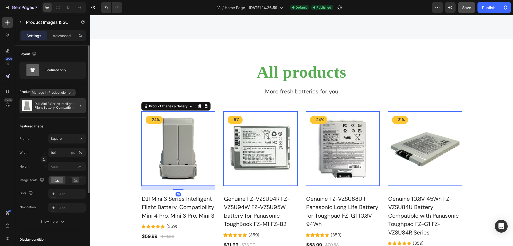
click at [55, 104] on p "DJI Mini 3 Series Intelligent Flight Battery, Compatibility Mini 4 Pro, Mini 3 …" at bounding box center [58, 105] width 49 height 7
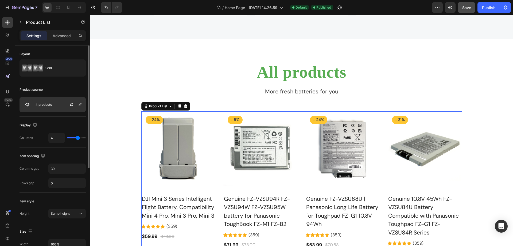
click at [27, 102] on img at bounding box center [27, 104] width 11 height 11
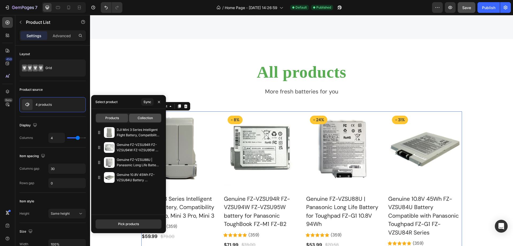
click at [141, 118] on span "Collection" at bounding box center [145, 117] width 15 height 5
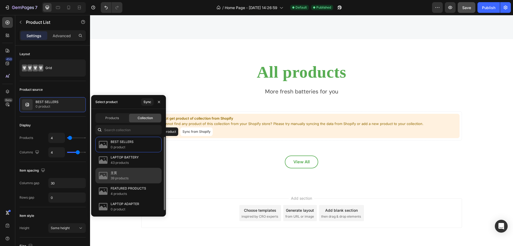
click at [126, 173] on p "主页" at bounding box center [120, 172] width 18 height 5
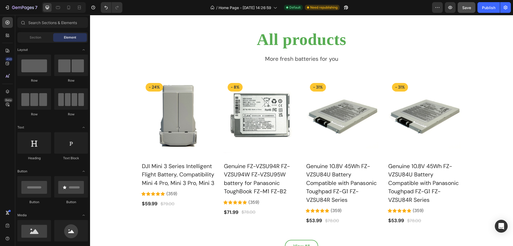
scroll to position [1862, 0]
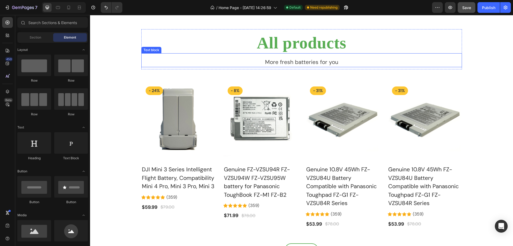
click at [306, 65] on p "More fresh batteries for you" at bounding box center [302, 62] width 320 height 9
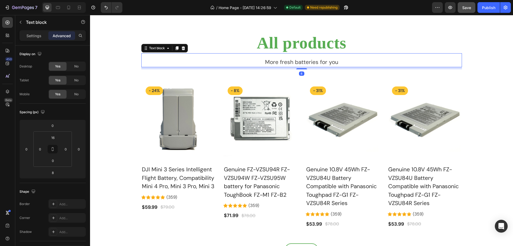
click at [290, 63] on p "More fresh batteries for you" at bounding box center [302, 62] width 320 height 9
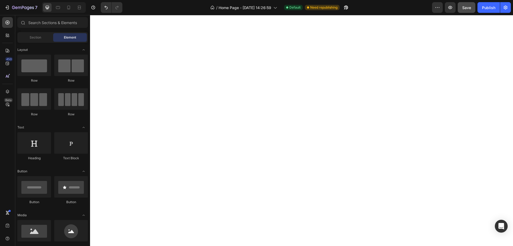
scroll to position [1619, 0]
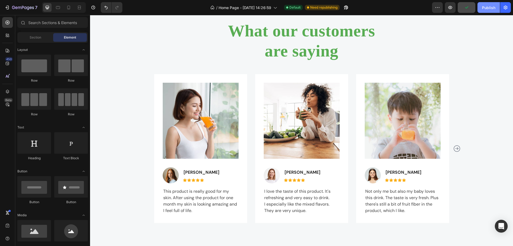
click at [492, 7] on div "Publish" at bounding box center [488, 8] width 13 height 6
drag, startPoint x: 513, startPoint y: 195, endPoint x: 473, endPoint y: 16, distance: 183.5
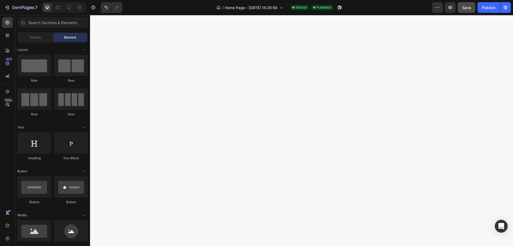
scroll to position [1250, 0]
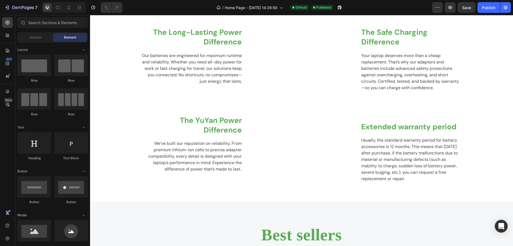
scroll to position [1062, 0]
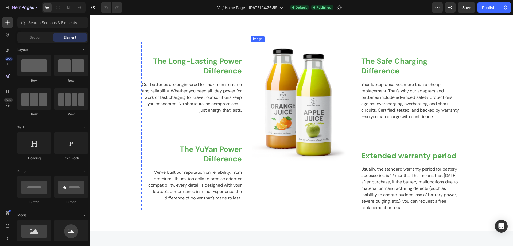
click at [310, 94] on img at bounding box center [301, 104] width 99 height 124
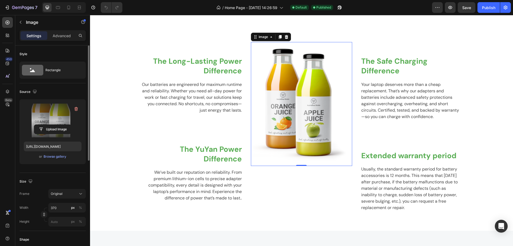
click at [52, 117] on label at bounding box center [53, 120] width 58 height 34
click at [52, 125] on input "file" at bounding box center [52, 129] width 37 height 9
click at [49, 122] on label at bounding box center [53, 120] width 58 height 34
click at [49, 125] on input "file" at bounding box center [52, 129] width 37 height 9
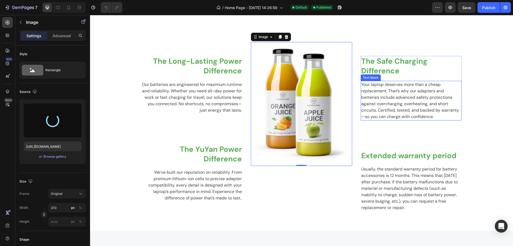
type input "[URL][DOMAIN_NAME]"
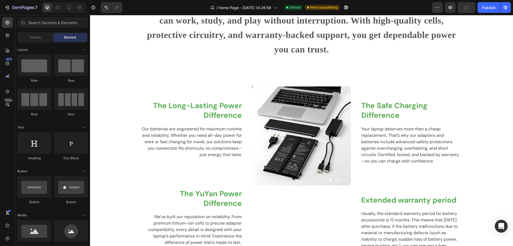
scroll to position [1010, 0]
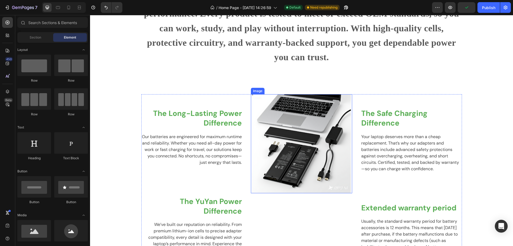
click at [326, 148] on img at bounding box center [301, 143] width 99 height 99
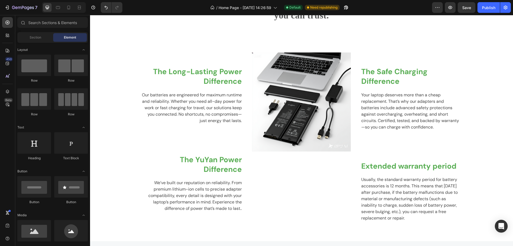
scroll to position [1039, 0]
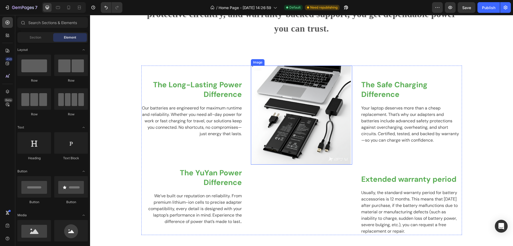
click at [308, 100] on img at bounding box center [301, 114] width 99 height 99
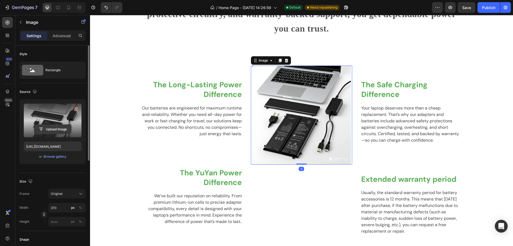
click at [52, 128] on input "file" at bounding box center [52, 129] width 37 height 9
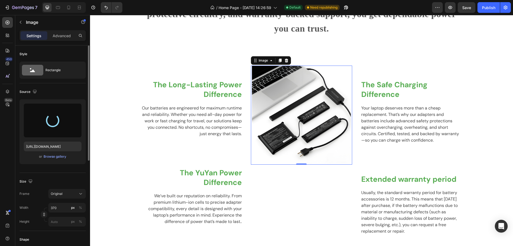
type input "[URL][DOMAIN_NAME]"
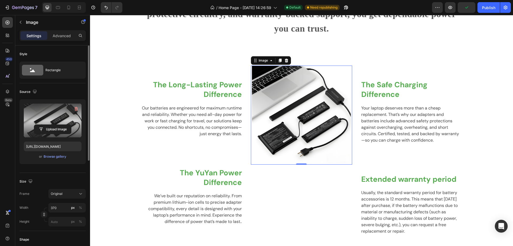
click at [307, 147] on img at bounding box center [301, 114] width 99 height 99
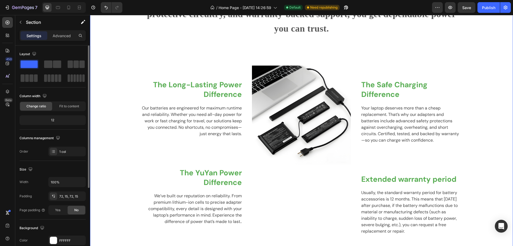
click at [108, 78] on div "The Reliable Power Difference Heading Not all laptop batteries and adapters are…" at bounding box center [301, 78] width 415 height 313
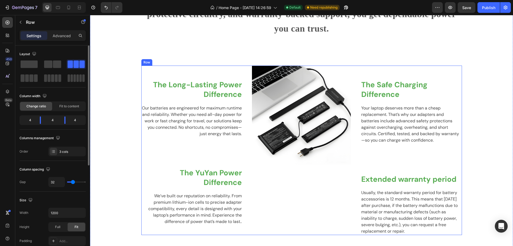
click at [155, 72] on div "The Long-Lasting Power Difference Heading Our batteries are engineered for maxi…" at bounding box center [191, 149] width 101 height 169
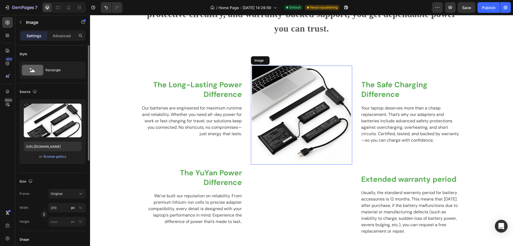
click at [297, 126] on img at bounding box center [301, 114] width 99 height 99
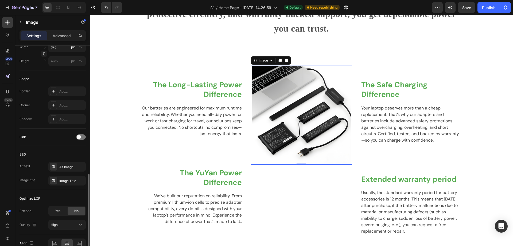
scroll to position [188, 0]
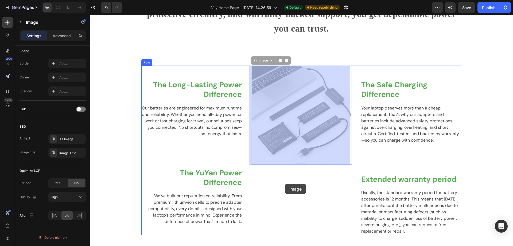
drag, startPoint x: 284, startPoint y: 98, endPoint x: 285, endPoint y: 183, distance: 85.0
click at [285, 183] on div "Header The Reliable Power Difference Heading Not all laptop batteries and adapt…" at bounding box center [301, 56] width 423 height 2161
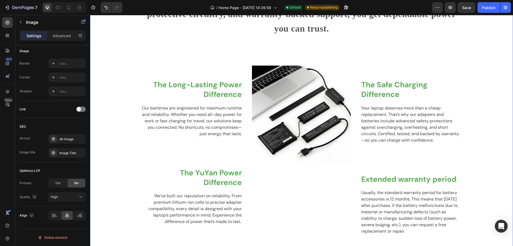
scroll to position [0, 0]
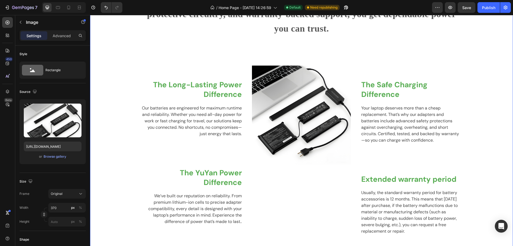
click at [130, 59] on div "The Reliable Power Difference Heading Not all laptop batteries and adapters are…" at bounding box center [301, 78] width 415 height 313
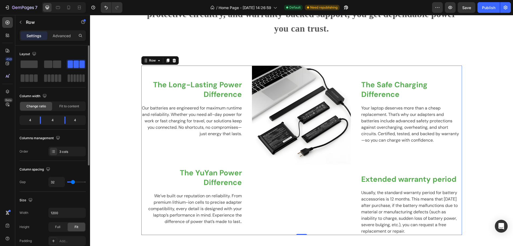
click at [155, 68] on div "The Long-Lasting Power Difference Heading Our batteries are engineered for maxi…" at bounding box center [191, 149] width 101 height 169
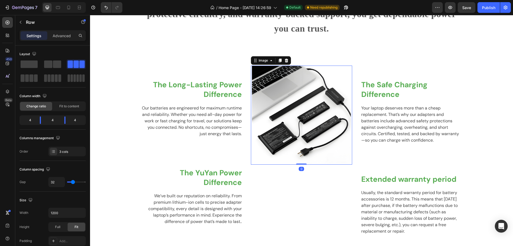
click at [321, 127] on img at bounding box center [301, 114] width 99 height 99
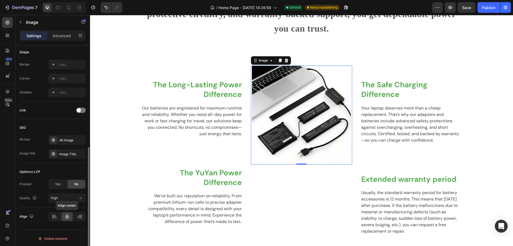
scroll to position [188, 0]
click at [52, 216] on div at bounding box center [54, 215] width 11 height 9
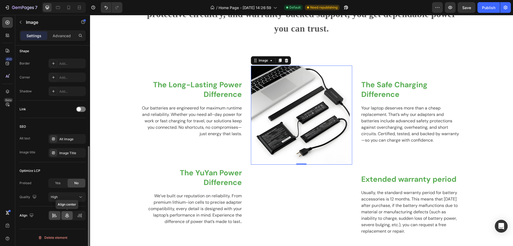
click at [64, 217] on div at bounding box center [66, 215] width 11 height 9
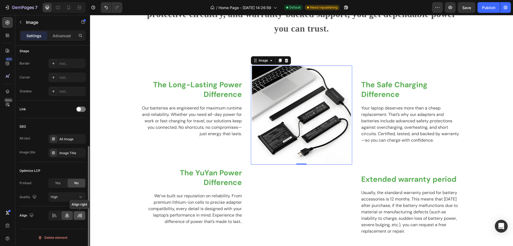
click at [81, 218] on icon at bounding box center [79, 215] width 5 height 5
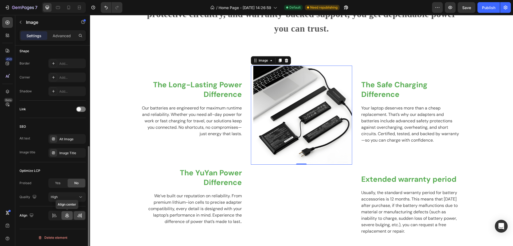
click at [67, 215] on icon at bounding box center [66, 215] width 5 height 5
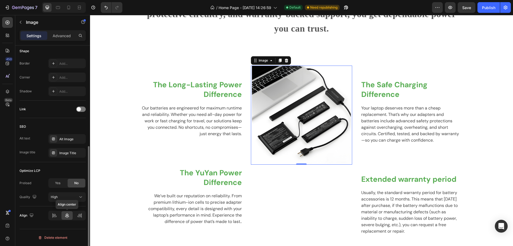
click at [67, 215] on icon at bounding box center [66, 215] width 5 height 5
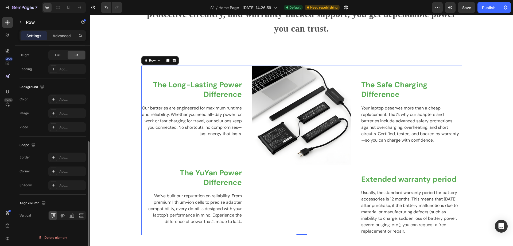
scroll to position [0, 0]
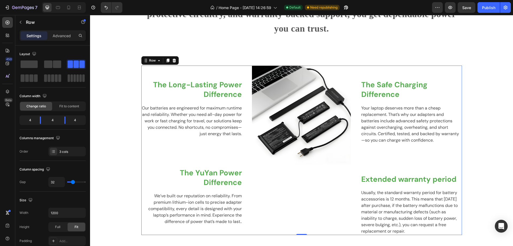
click at [164, 69] on div "The Long-Lasting Power Difference Heading Our batteries are engineered for maxi…" at bounding box center [191, 149] width 101 height 169
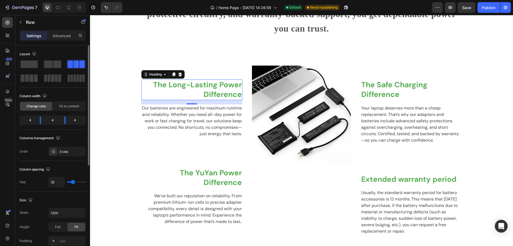
click at [187, 93] on h2 "The Long-Lasting Power Difference" at bounding box center [191, 89] width 101 height 21
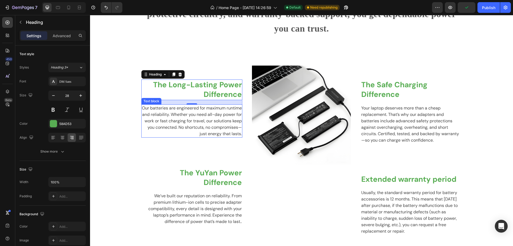
click at [161, 121] on p "Our batteries are engineered for maximum runtime and reliability. Whether you n…" at bounding box center [192, 121] width 100 height 32
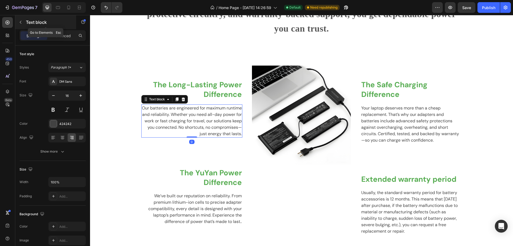
click at [19, 23] on icon "button" at bounding box center [20, 22] width 4 height 4
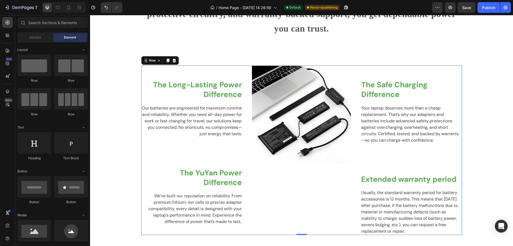
click at [172, 66] on div "The Long-Lasting Power Difference Heading Our batteries are engineered for maxi…" at bounding box center [191, 149] width 101 height 169
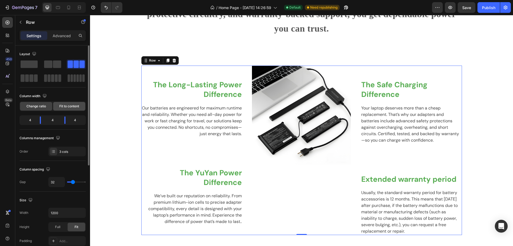
click at [69, 107] on span "Fit to content" at bounding box center [69, 106] width 20 height 5
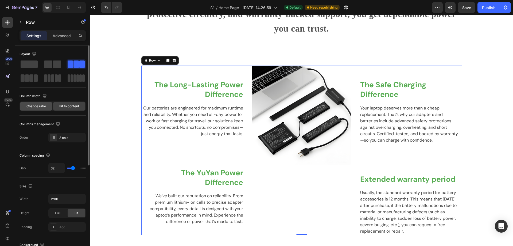
click at [40, 106] on span "Change ratio" at bounding box center [36, 106] width 20 height 5
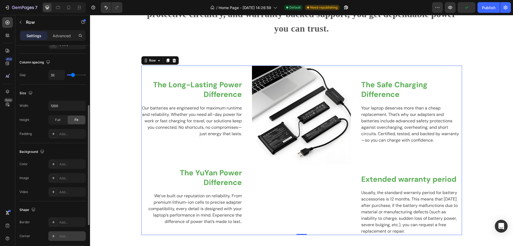
scroll to position [134, 0]
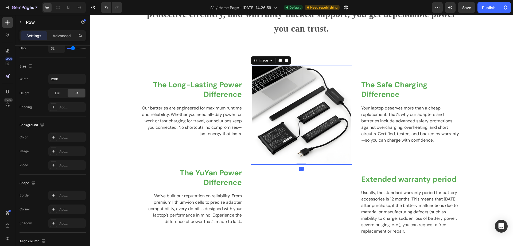
click at [294, 137] on img at bounding box center [301, 114] width 99 height 99
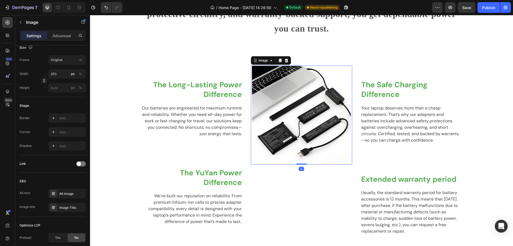
scroll to position [0, 0]
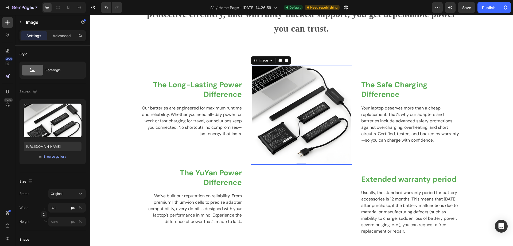
click at [294, 151] on img at bounding box center [301, 114] width 99 height 99
click at [58, 37] on p "Advanced" at bounding box center [62, 36] width 18 height 6
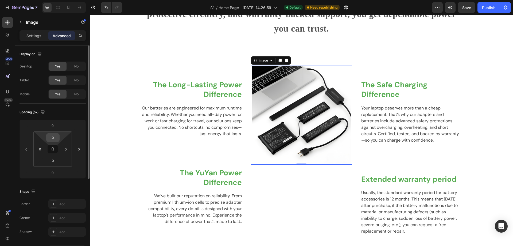
click at [54, 137] on input "0" at bounding box center [53, 137] width 11 height 8
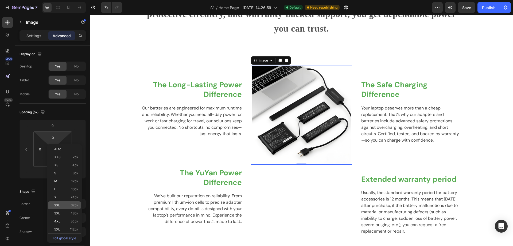
click at [60, 206] on span "2XL" at bounding box center [57, 205] width 6 height 4
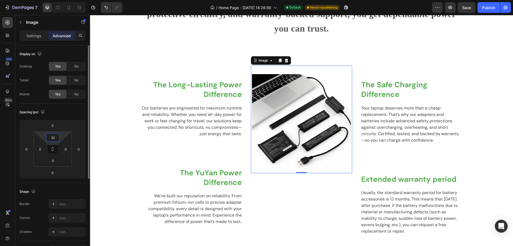
click at [57, 138] on input "32" at bounding box center [53, 137] width 11 height 8
type input "0"
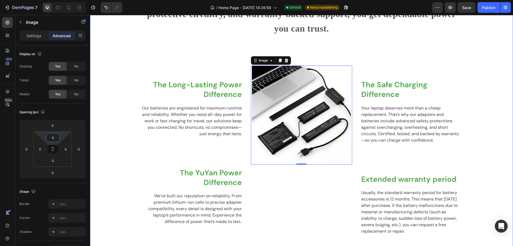
click at [319, 54] on div "The Reliable Power Difference Heading Not all laptop batteries and adapters are…" at bounding box center [301, 78] width 415 height 313
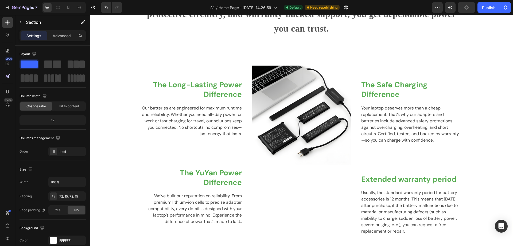
click at [269, 64] on div "The Reliable Power Difference Heading Not all laptop batteries and adapters are…" at bounding box center [301, 78] width 415 height 313
click at [269, 68] on img at bounding box center [301, 114] width 99 height 99
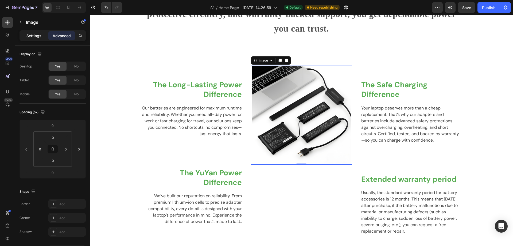
click at [34, 37] on p "Settings" at bounding box center [33, 36] width 15 height 6
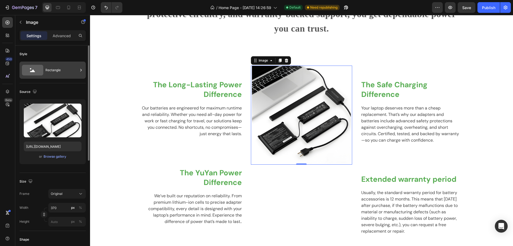
click at [64, 73] on div "Rectangle" at bounding box center [61, 70] width 33 height 12
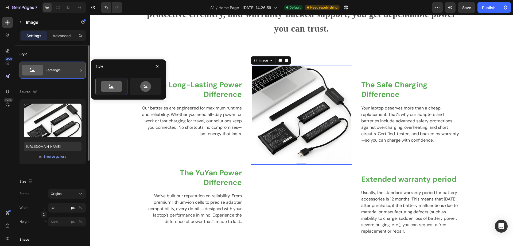
click at [64, 73] on div "Rectangle" at bounding box center [61, 70] width 33 height 12
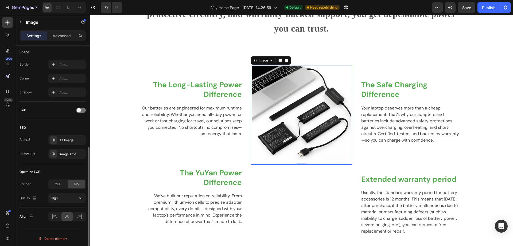
scroll to position [188, 0]
click at [64, 196] on div "High" at bounding box center [64, 196] width 27 height 5
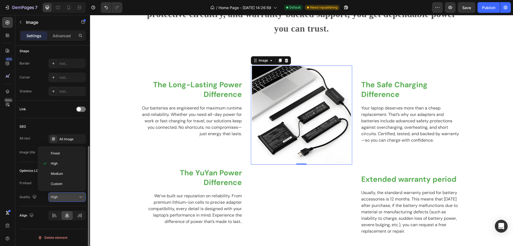
click at [64, 196] on div "High" at bounding box center [64, 196] width 27 height 5
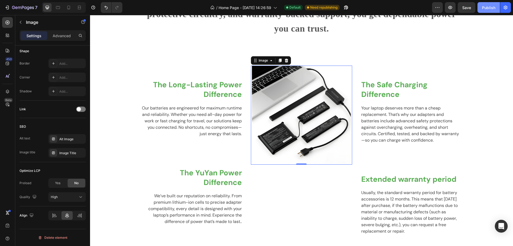
click at [484, 9] on div "Publish" at bounding box center [488, 8] width 13 height 6
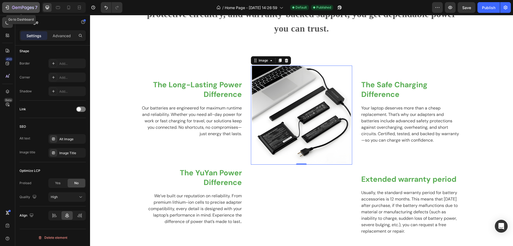
click at [18, 9] on icon "button" at bounding box center [23, 8] width 22 height 5
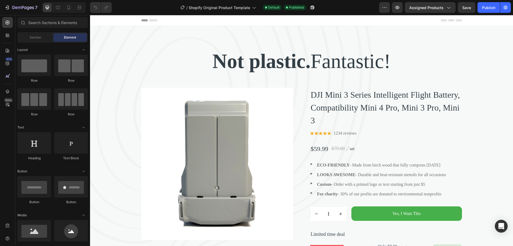
scroll to position [60, 0]
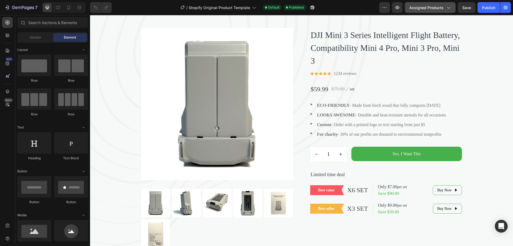
click at [449, 6] on icon "button" at bounding box center [448, 7] width 5 height 5
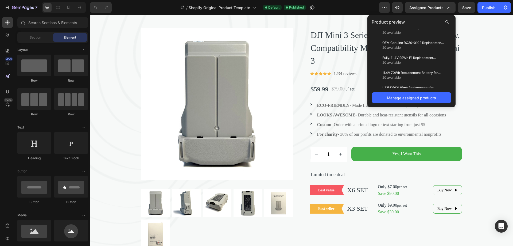
scroll to position [555, 0]
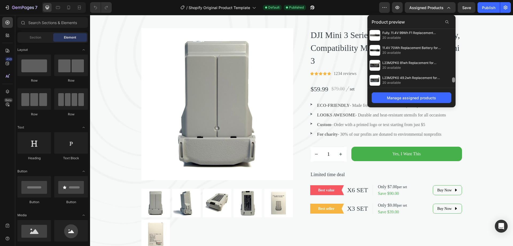
drag, startPoint x: 454, startPoint y: 70, endPoint x: 455, endPoint y: 90, distance: 19.3
click at [455, 90] on div "Product preview 10.8V 45Wh FZ-VZSU84U Battery Compatible with Panasonic Toughpa…" at bounding box center [412, 61] width 88 height 92
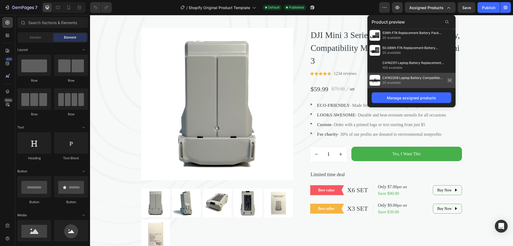
scroll to position [561, 0]
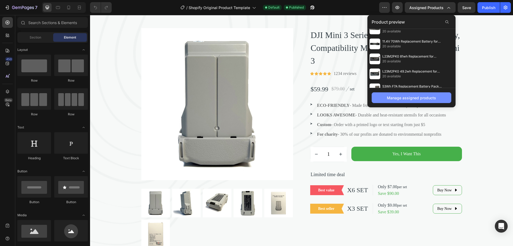
click at [422, 97] on div "Manage assigned products" at bounding box center [411, 98] width 49 height 6
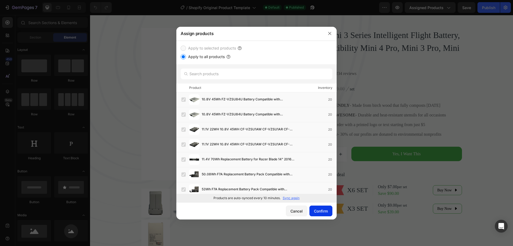
click at [321, 211] on div "Confirm" at bounding box center [321, 211] width 14 height 6
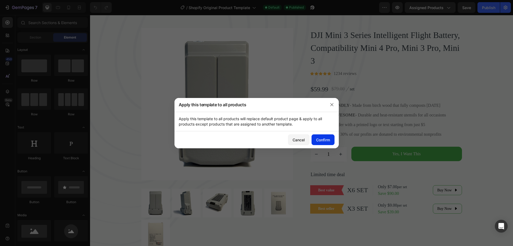
click at [320, 141] on div "Confirm" at bounding box center [323, 140] width 14 height 6
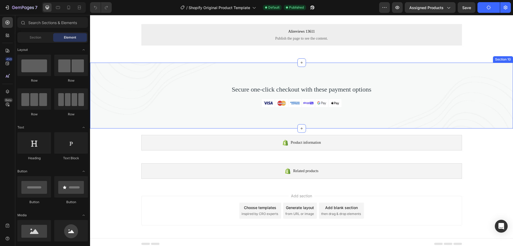
scroll to position [1754, 0]
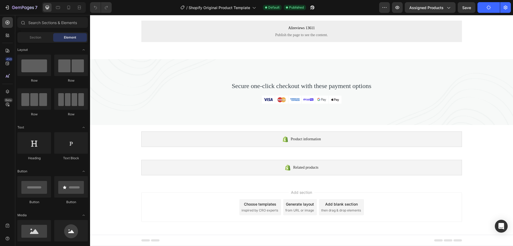
drag, startPoint x: 510, startPoint y: 225, endPoint x: 598, endPoint y: 238, distance: 88.4
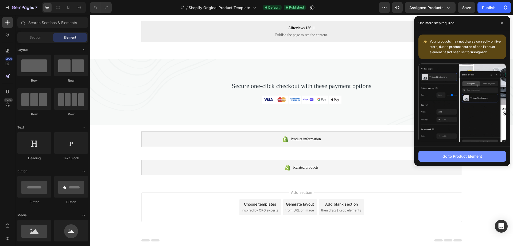
click at [454, 158] on div "Go to Product Element" at bounding box center [463, 156] width 40 height 6
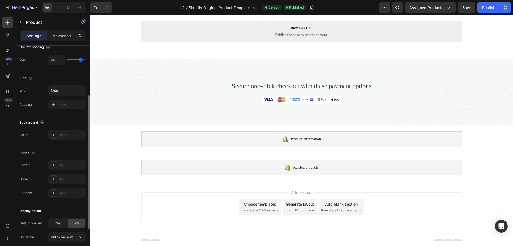
scroll to position [132, 0]
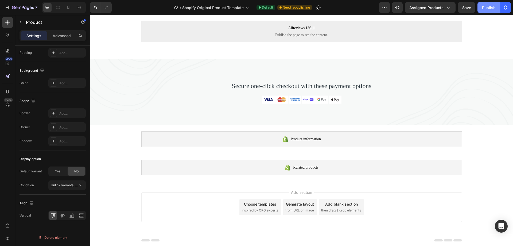
click at [487, 6] on div "Publish" at bounding box center [488, 8] width 13 height 6
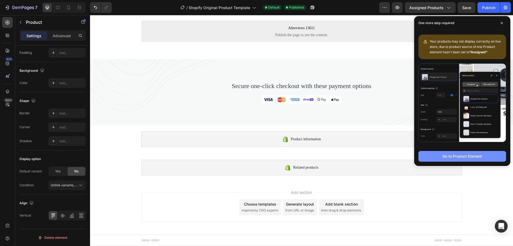
click at [459, 157] on div "Go to Product Element" at bounding box center [463, 156] width 40 height 6
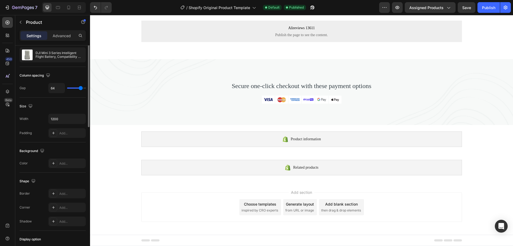
scroll to position [0, 0]
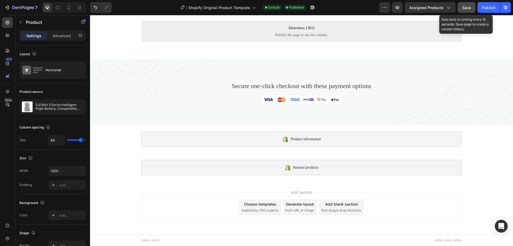
click at [466, 10] on span "Save" at bounding box center [467, 7] width 9 height 5
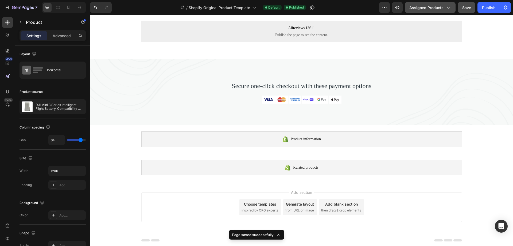
click at [448, 6] on icon "button" at bounding box center [448, 7] width 5 height 5
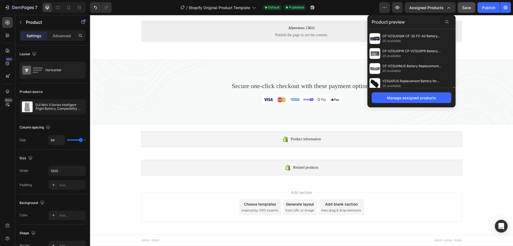
scroll to position [186, 0]
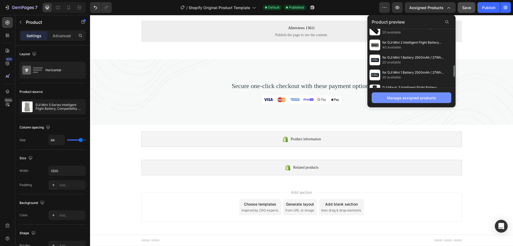
click at [413, 100] on div "Manage assigned products" at bounding box center [411, 98] width 49 height 6
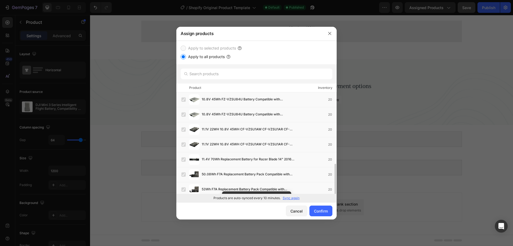
scroll to position [53, 0]
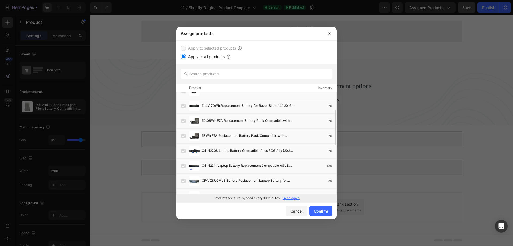
click at [288, 198] on p "Sync again" at bounding box center [291, 197] width 17 height 5
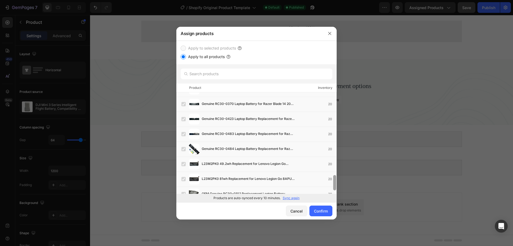
drag, startPoint x: 334, startPoint y: 183, endPoint x: 336, endPoint y: 180, distance: 3.8
click at [336, 180] on div at bounding box center [334, 182] width 3 height 15
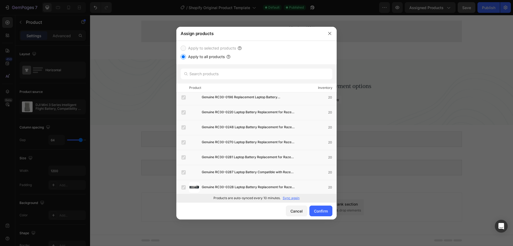
scroll to position [388, 0]
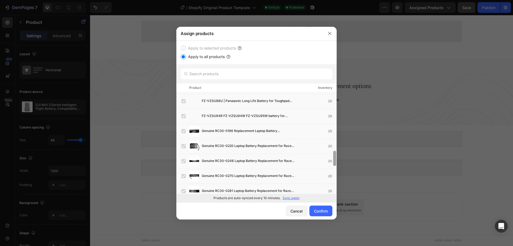
drag, startPoint x: 336, startPoint y: 180, endPoint x: 336, endPoint y: 155, distance: 24.3
click at [336, 155] on div at bounding box center [335, 142] width 4 height 101
click at [294, 198] on p "Sync again" at bounding box center [291, 197] width 17 height 5
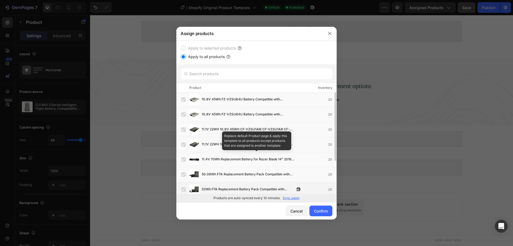
scroll to position [48, 0]
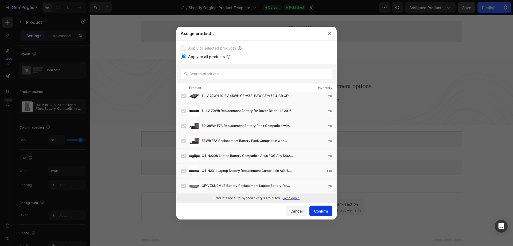
click at [322, 211] on div "Confirm" at bounding box center [321, 211] width 14 height 6
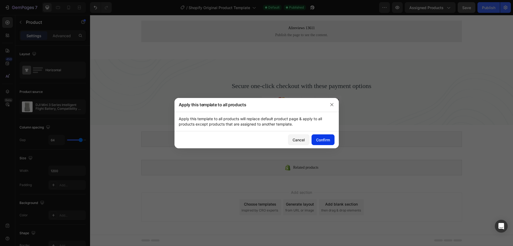
click at [321, 140] on div "Confirm" at bounding box center [323, 140] width 14 height 6
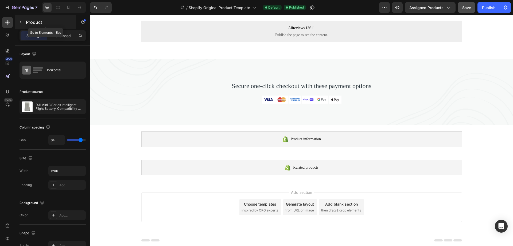
click at [21, 22] on icon "button" at bounding box center [20, 22] width 4 height 4
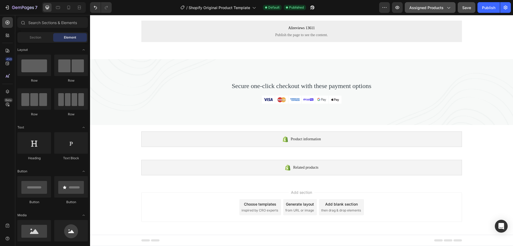
click at [449, 8] on icon "button" at bounding box center [448, 7] width 5 height 5
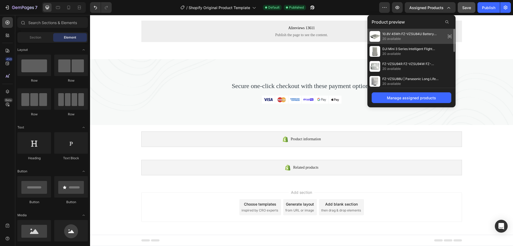
click at [427, 38] on span "20 available" at bounding box center [413, 38] width 61 height 5
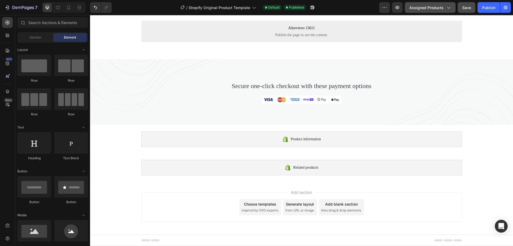
click at [447, 8] on icon "button" at bounding box center [448, 7] width 5 height 5
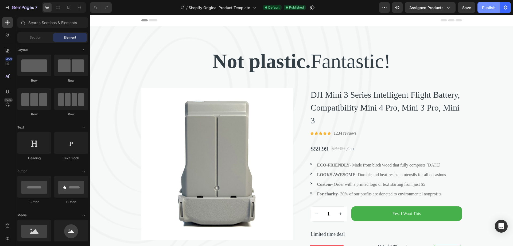
click at [488, 9] on div "Publish" at bounding box center [488, 8] width 13 height 6
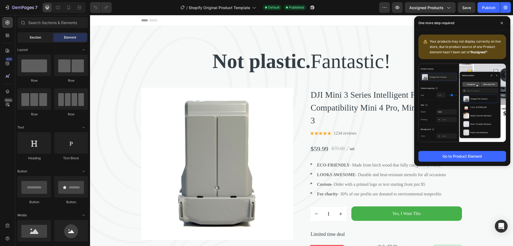
click at [30, 37] on span "Section" at bounding box center [35, 37] width 11 height 5
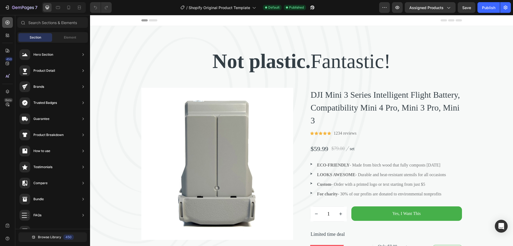
click at [7, 22] on icon at bounding box center [7, 22] width 5 height 5
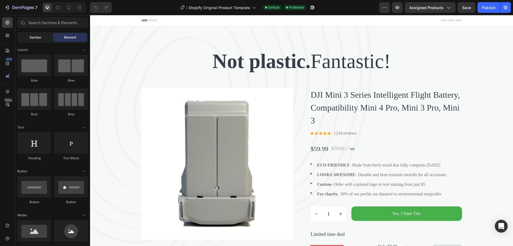
click at [34, 38] on span "Section" at bounding box center [35, 37] width 11 height 5
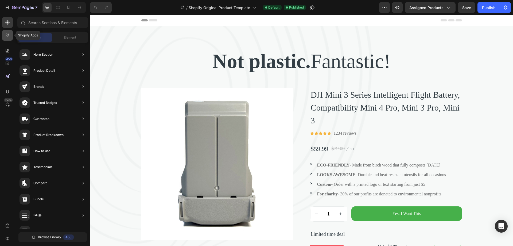
click at [7, 35] on icon at bounding box center [7, 35] width 5 height 5
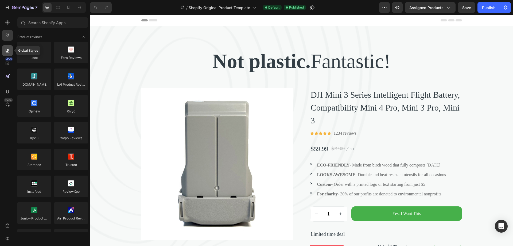
click at [5, 51] on icon at bounding box center [7, 50] width 5 height 5
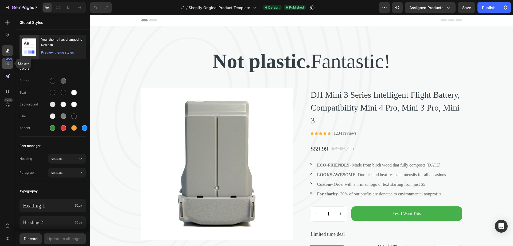
click at [10, 63] on icon at bounding box center [7, 63] width 5 height 5
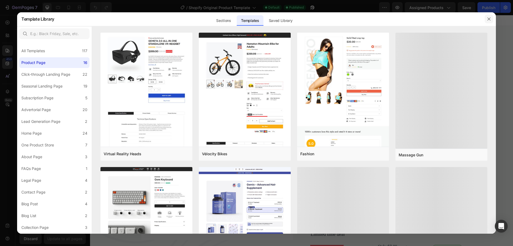
drag, startPoint x: 488, startPoint y: 20, endPoint x: 411, endPoint y: 0, distance: 79.6
click at [488, 20] on icon "button" at bounding box center [489, 19] width 4 height 4
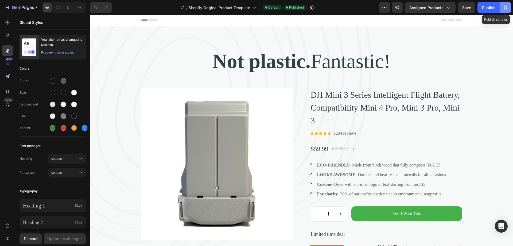
click at [508, 9] on icon "button" at bounding box center [505, 7] width 5 height 5
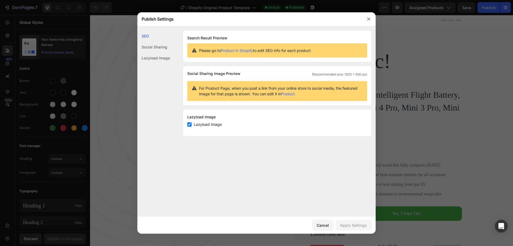
click at [159, 52] on div "Social Sharing" at bounding box center [153, 57] width 33 height 11
click at [161, 58] on div "Lazyload Image" at bounding box center [153, 57] width 33 height 11
click at [369, 19] on icon "button" at bounding box center [368, 19] width 3 height 3
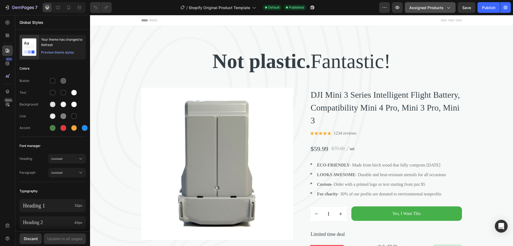
click at [450, 9] on icon "button" at bounding box center [448, 7] width 5 height 5
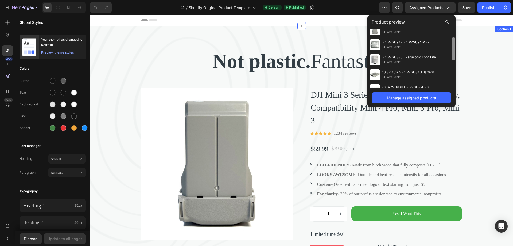
scroll to position [106, 0]
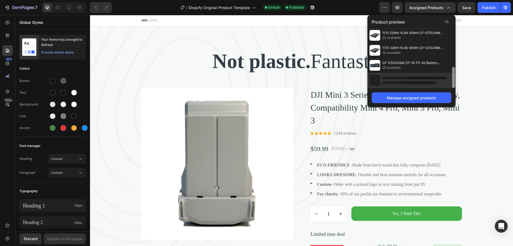
drag, startPoint x: 454, startPoint y: 39, endPoint x: 453, endPoint y: 99, distance: 59.6
click at [453, 99] on div "Product preview 10.8V 45Wh FZ-VZSU84U Battery Compatible with Panasonic Toughpa…" at bounding box center [412, 61] width 88 height 92
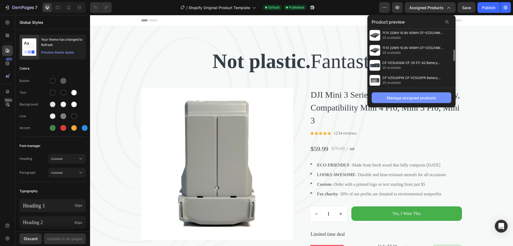
click at [426, 98] on div "Manage assigned products" at bounding box center [411, 98] width 49 height 6
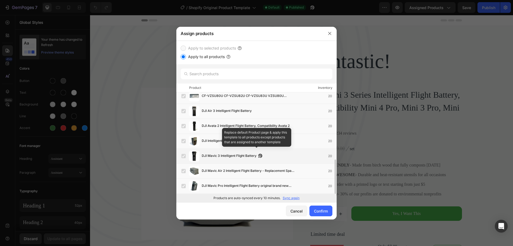
scroll to position [198, 0]
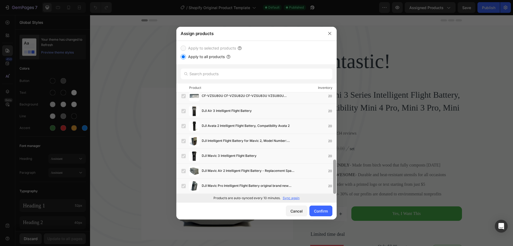
drag, startPoint x: 336, startPoint y: 165, endPoint x: 336, endPoint y: 192, distance: 26.7
click at [336, 192] on div at bounding box center [335, 142] width 4 height 101
click at [329, 34] on icon "button" at bounding box center [330, 33] width 4 height 4
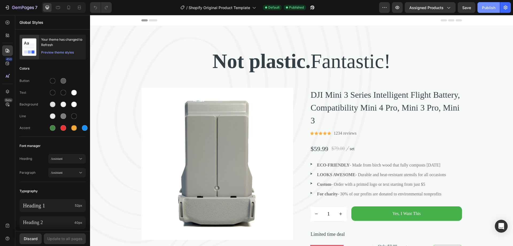
click at [495, 6] on div "Publish" at bounding box center [488, 8] width 13 height 6
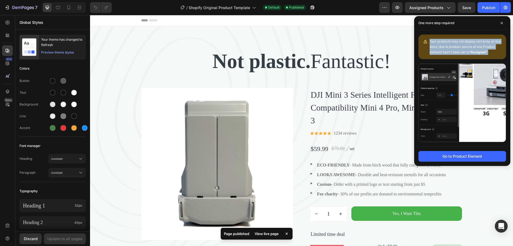
drag, startPoint x: 491, startPoint y: 51, endPoint x: 431, endPoint y: 39, distance: 62.0
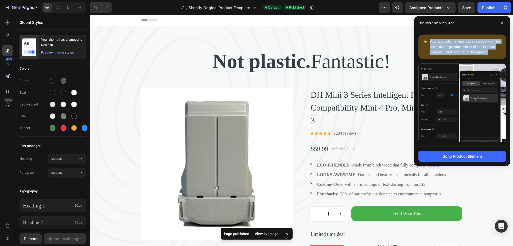
click at [431, 39] on div "Your products may not display correctly on live store, due to product source of…" at bounding box center [466, 47] width 72 height 16
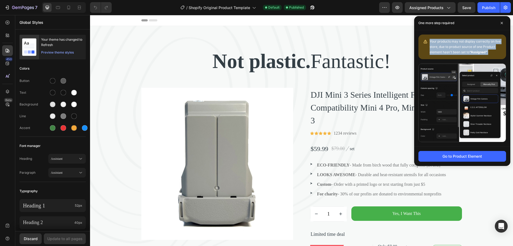
copy span "Your products may not display correctly on live store, due to product source of…"
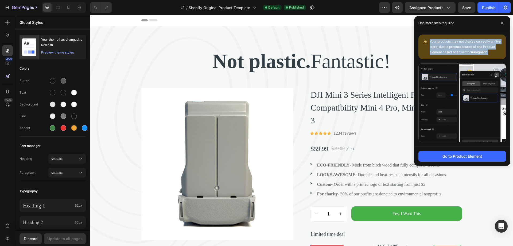
click at [463, 32] on div "Your products may not display correctly on live store, due to product source of…" at bounding box center [462, 88] width 96 height 116
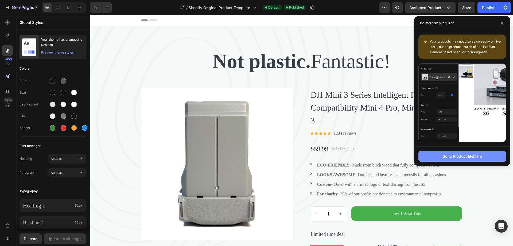
click at [454, 158] on div "Go to Product Element" at bounding box center [463, 156] width 40 height 6
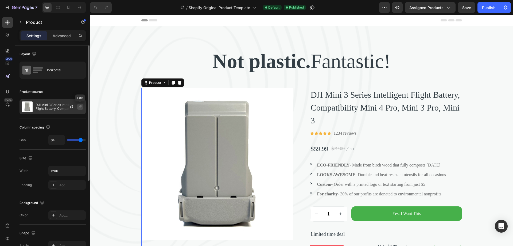
click at [80, 105] on icon "button" at bounding box center [80, 107] width 4 height 4
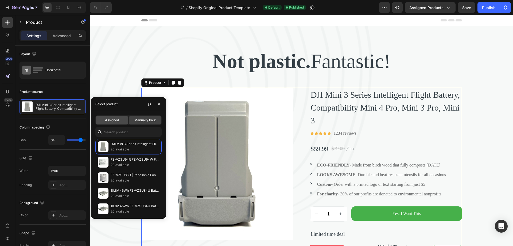
click at [114, 119] on span "Assigned" at bounding box center [112, 120] width 14 height 5
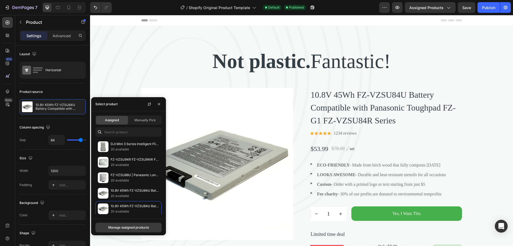
click at [121, 227] on div "Manage assigned products" at bounding box center [128, 227] width 41 height 5
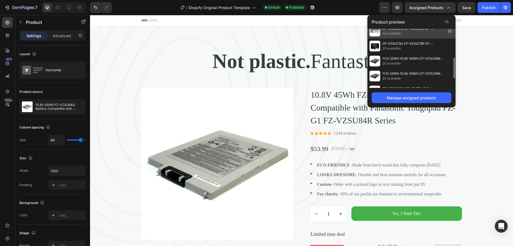
scroll to position [106, 0]
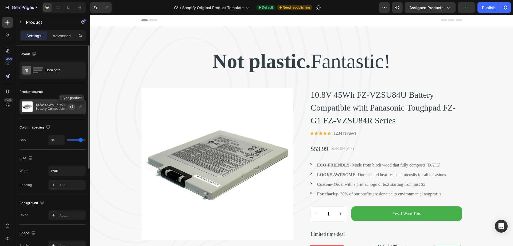
click at [73, 108] on icon "button" at bounding box center [72, 107] width 4 height 4
click at [80, 107] on icon "button" at bounding box center [80, 106] width 3 height 3
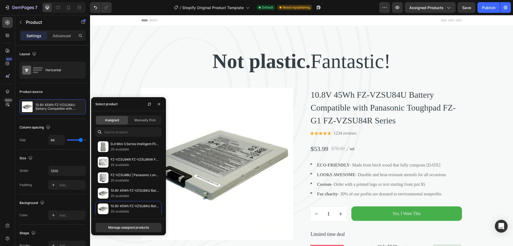
click at [115, 122] on span "Assigned" at bounding box center [112, 120] width 14 height 5
click at [145, 122] on span "Manually Pick" at bounding box center [144, 120] width 21 height 5
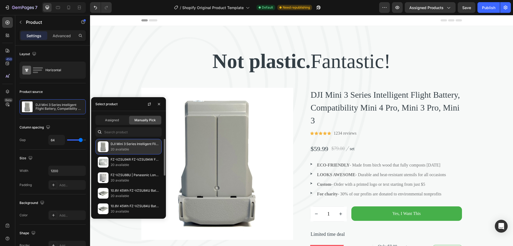
click at [129, 147] on p "20 available" at bounding box center [135, 149] width 49 height 5
drag, startPoint x: 129, startPoint y: 147, endPoint x: 125, endPoint y: 148, distance: 4.5
click at [125, 148] on p "20 available" at bounding box center [135, 149] width 49 height 5
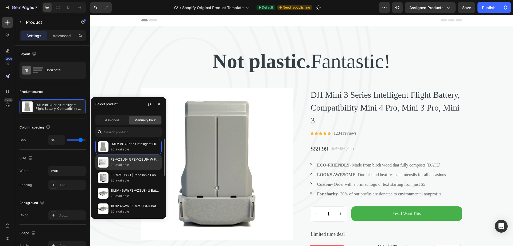
click at [131, 164] on p "20 available" at bounding box center [135, 164] width 49 height 5
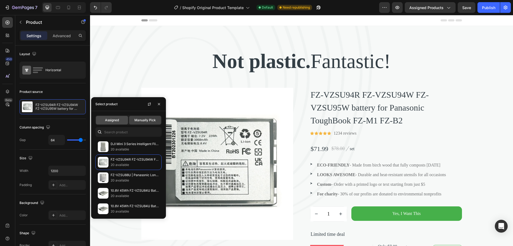
click at [106, 120] on span "Assigned" at bounding box center [112, 120] width 14 height 5
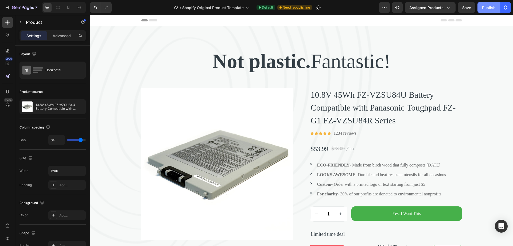
click at [485, 9] on div "Publish" at bounding box center [488, 8] width 13 height 6
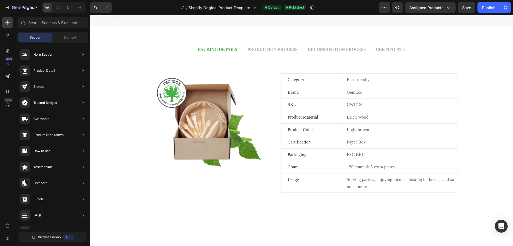
scroll to position [190, 0]
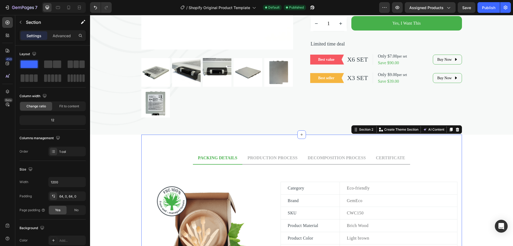
click at [220, 144] on div "PACKING DETAILS PRODUCTION PROCESS DECOMPOSITION PROCESS CERTIFICATE Image Cate…" at bounding box center [301, 228] width 321 height 188
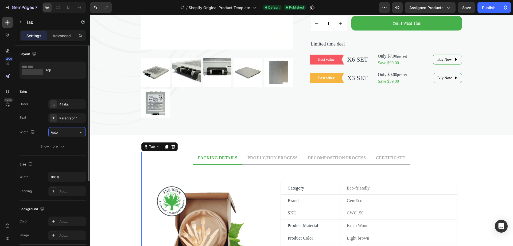
click at [73, 133] on input "Auto" at bounding box center [67, 132] width 37 height 10
click at [78, 131] on icon "button" at bounding box center [80, 131] width 5 height 5
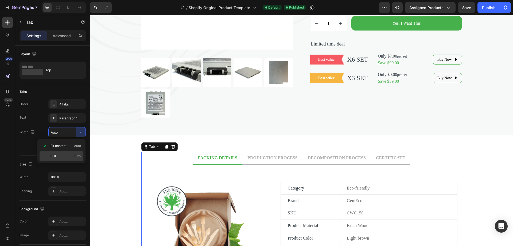
click at [63, 153] on div "Full 100%" at bounding box center [62, 156] width 44 height 10
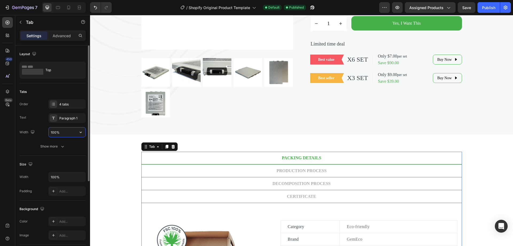
click at [70, 133] on input "100%" at bounding box center [67, 132] width 37 height 10
click at [80, 133] on icon "button" at bounding box center [80, 131] width 5 height 5
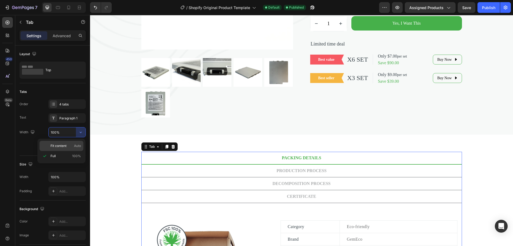
click at [66, 145] on span "Fit content" at bounding box center [59, 145] width 16 height 5
type input "Auto"
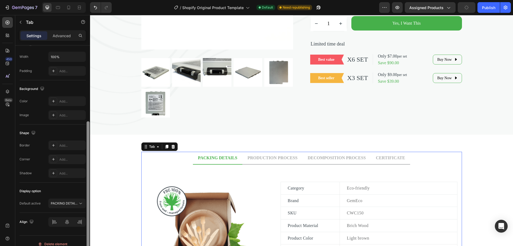
scroll to position [126, 0]
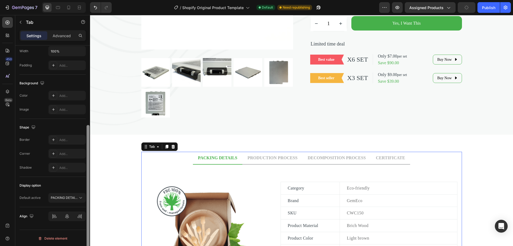
drag, startPoint x: 89, startPoint y: 154, endPoint x: 84, endPoint y: 233, distance: 79.6
click at [84, 233] on div "Layout Top Tabs Order 4 tabs Text Paragraph 1 Width Auto Show more Size Width 1…" at bounding box center [52, 152] width 75 height 215
click at [77, 198] on span "PACKING DETAILS" at bounding box center [65, 197] width 28 height 4
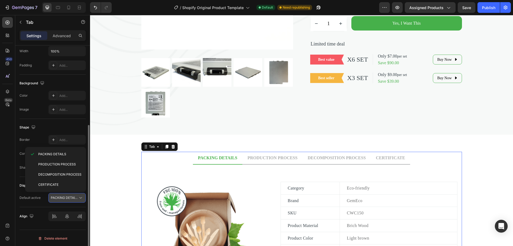
click at [77, 198] on span "PACKING DETAILS" at bounding box center [65, 197] width 28 height 4
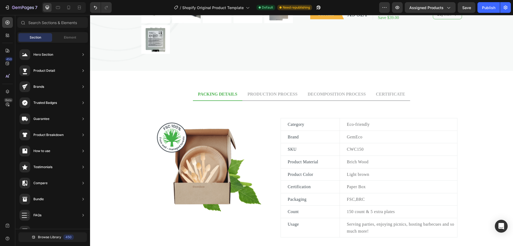
scroll to position [271, 0]
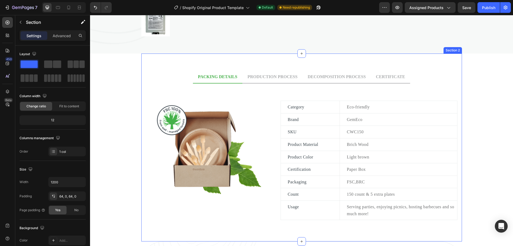
click at [264, 70] on div "PACKING DETAILS PRODUCTION PROCESS DECOMPOSITION PROCESS CERTIFICATE Image Cate…" at bounding box center [301, 147] width 321 height 188
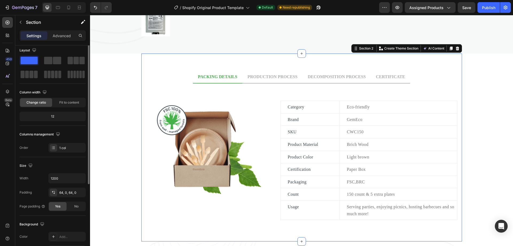
scroll to position [0, 0]
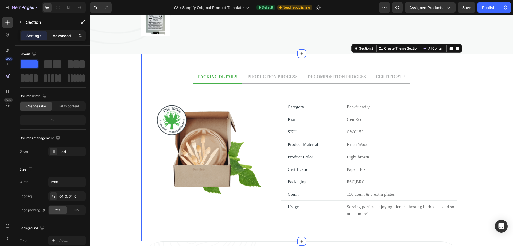
click at [61, 34] on p "Advanced" at bounding box center [62, 36] width 18 height 6
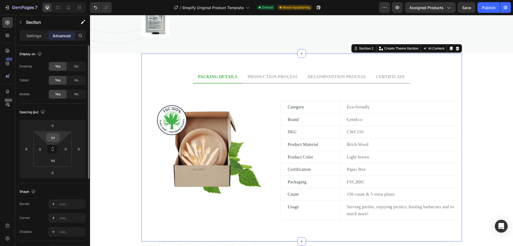
click at [55, 136] on input "64" at bounding box center [53, 137] width 11 height 8
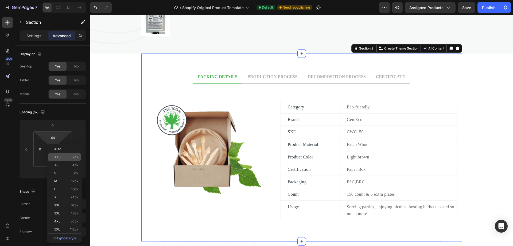
click at [59, 157] on span "XXS" at bounding box center [57, 157] width 6 height 4
type input "2"
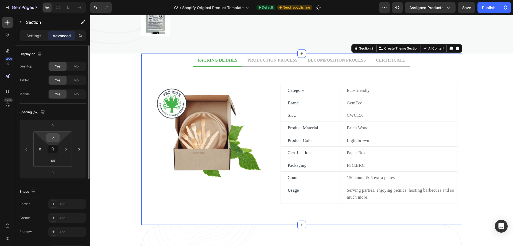
click at [56, 133] on div "2" at bounding box center [52, 137] width 13 height 9
click at [56, 136] on input "2" at bounding box center [53, 137] width 11 height 8
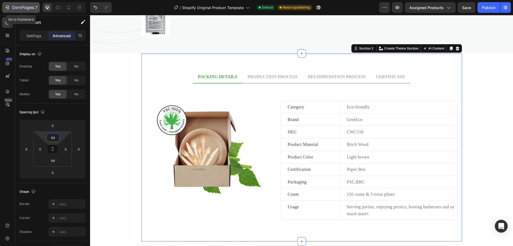
type input "64"
click at [11, 6] on div "7" at bounding box center [21, 7] width 33 height 6
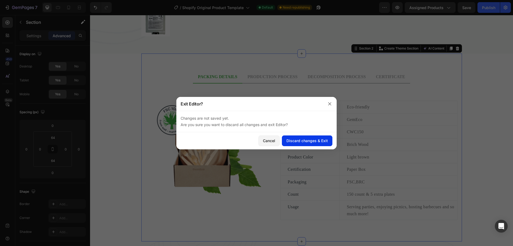
click at [298, 141] on div "Discard changes & Exit" at bounding box center [307, 141] width 41 height 6
